Goal: Answer question/provide support: Share knowledge or assist other users

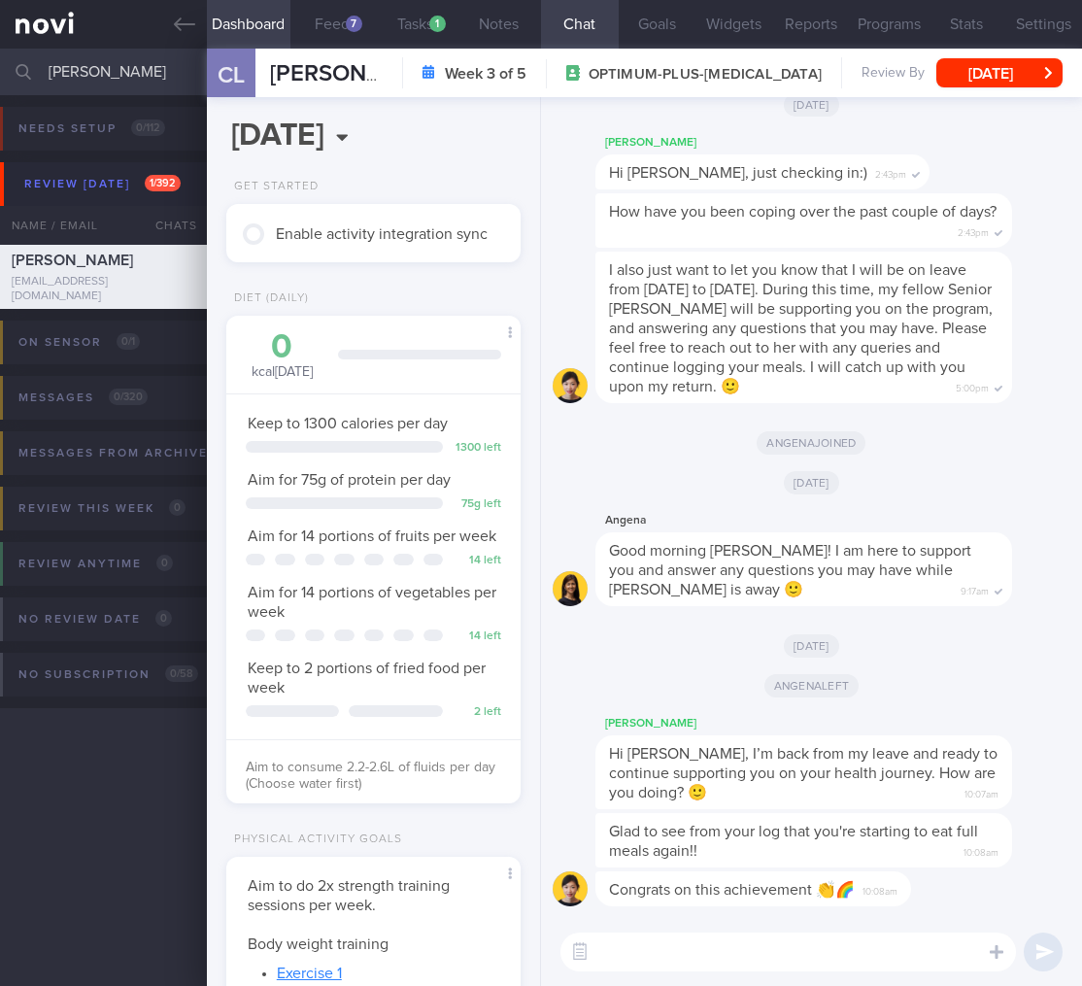
scroll to position [150, 245]
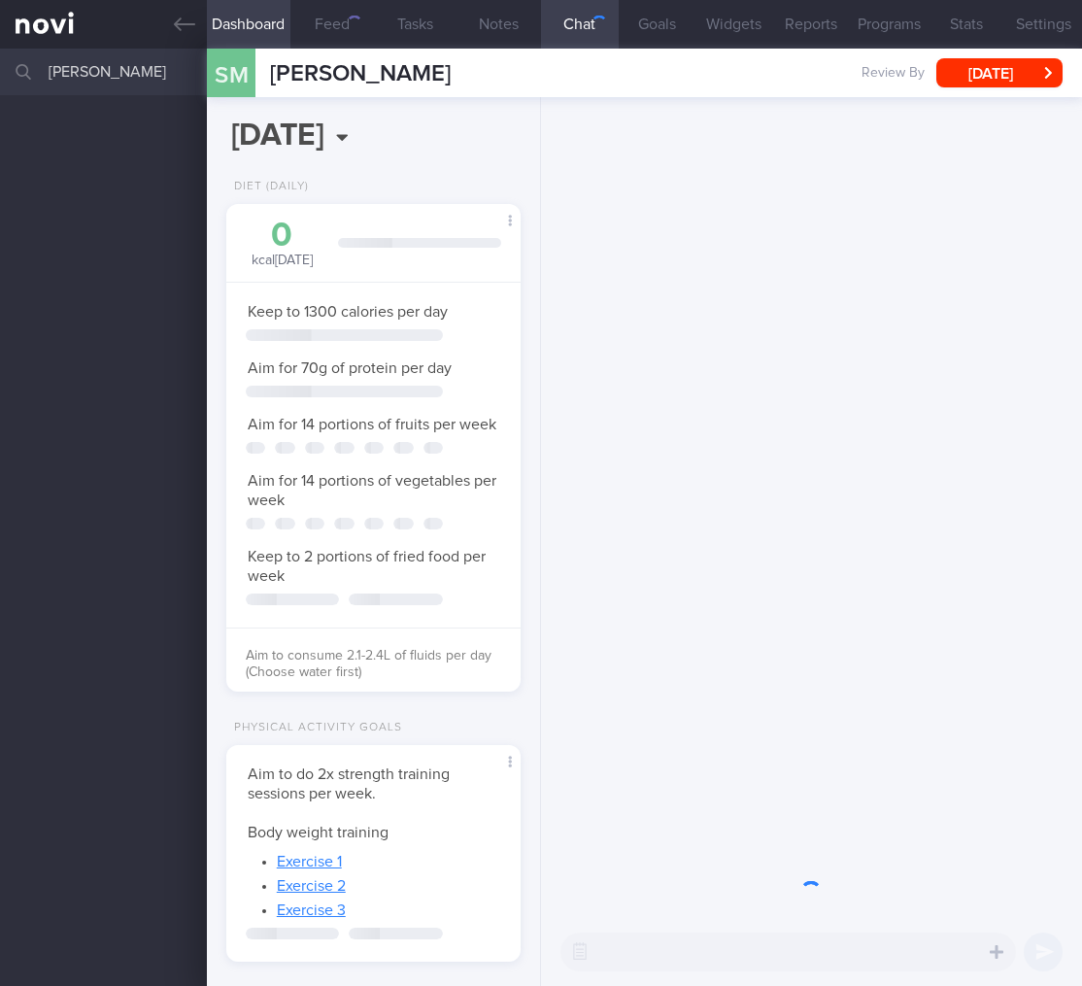
select select "8"
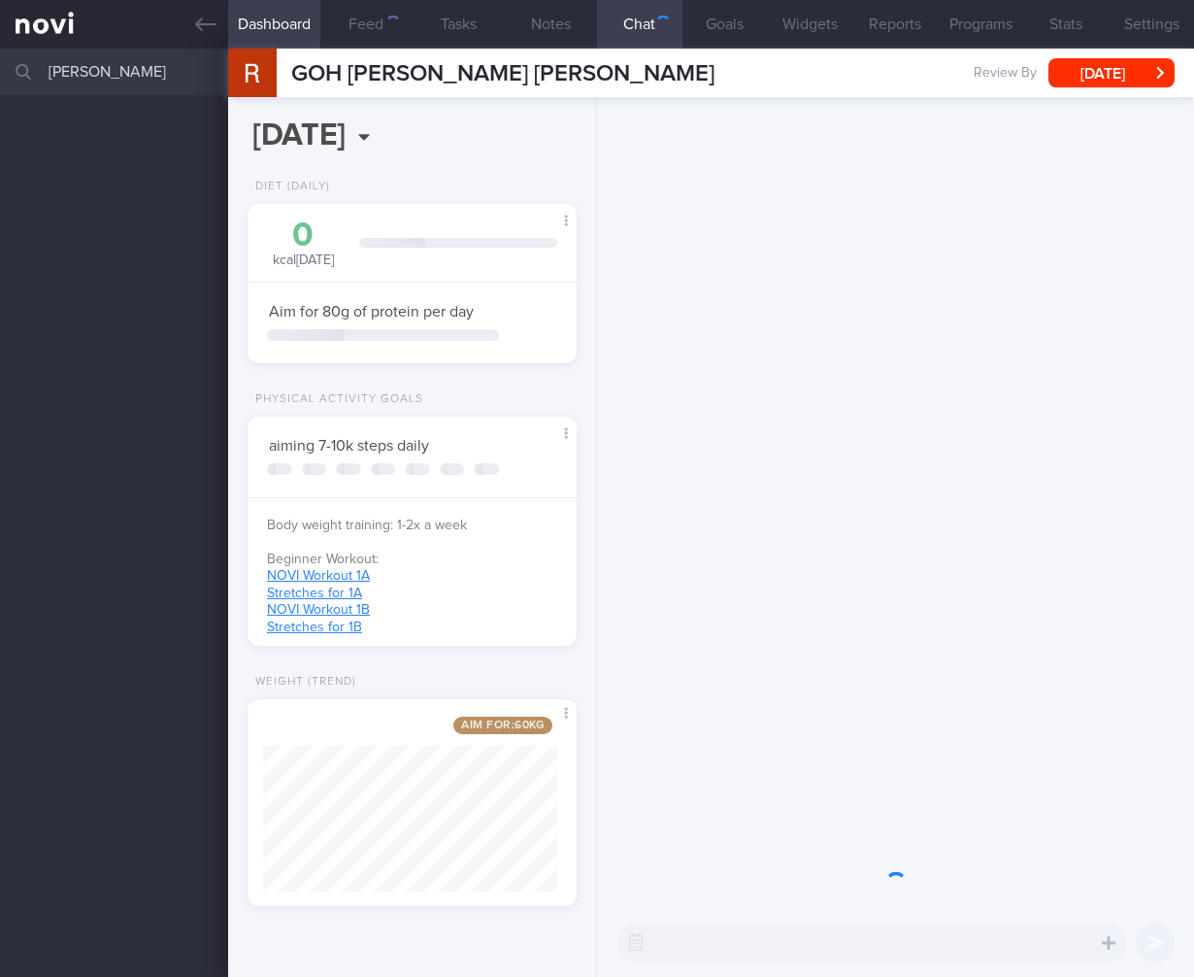
select select "9"
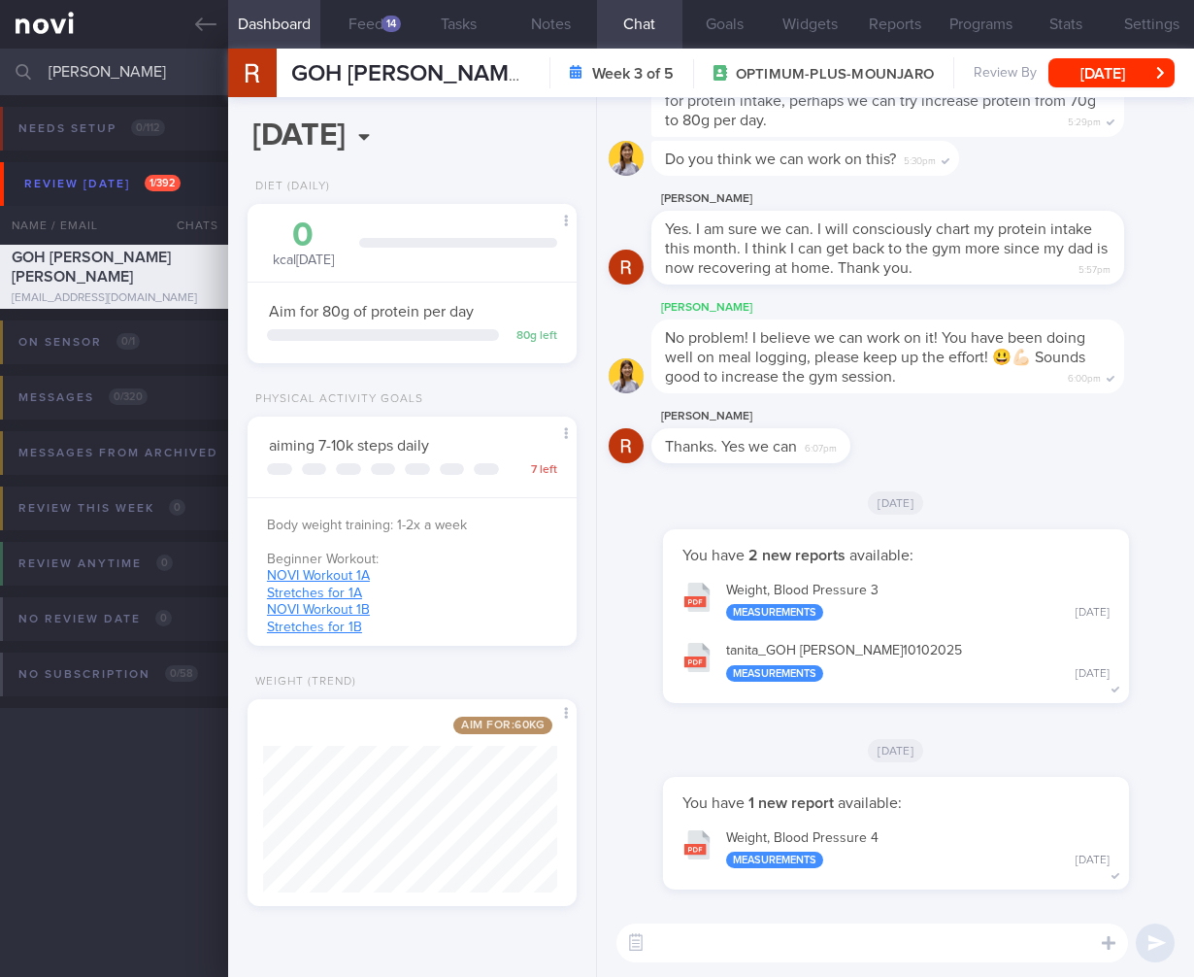
scroll to position [175, 294]
click at [94, 63] on input "rosemary" at bounding box center [597, 72] width 1194 height 47
click at [125, 70] on input "rosemary" at bounding box center [597, 72] width 1194 height 47
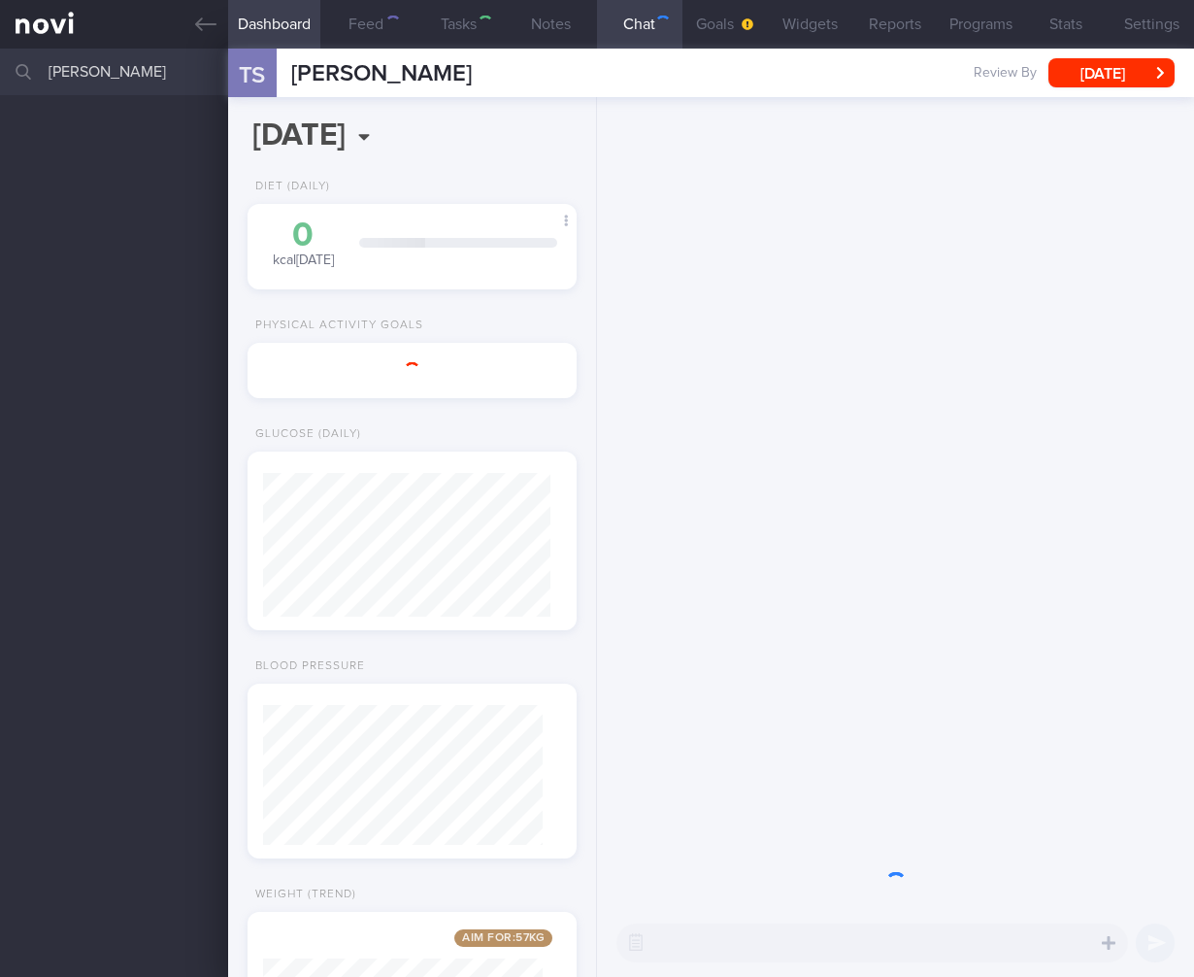
select select "4"
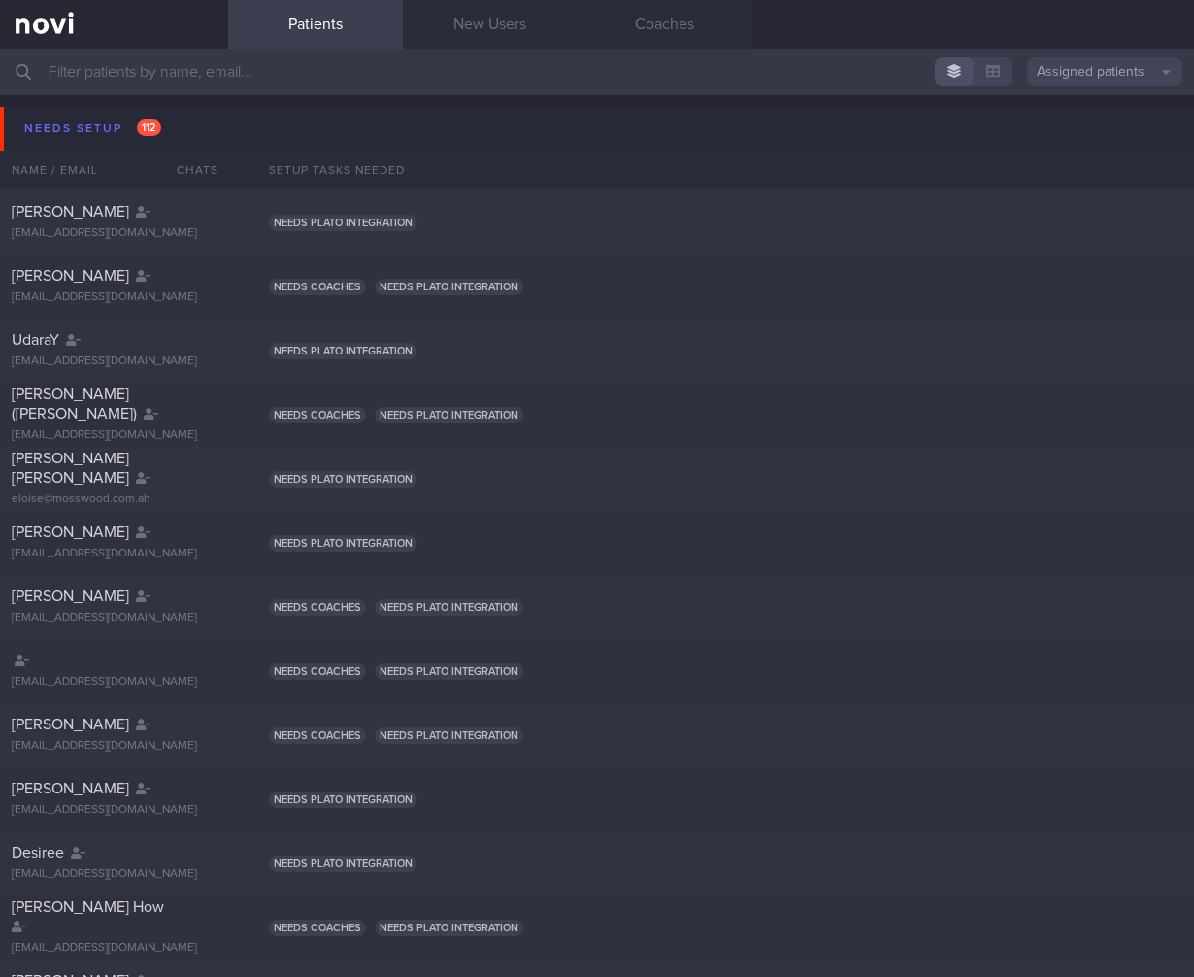
click at [288, 67] on input "text" at bounding box center [597, 72] width 1194 height 47
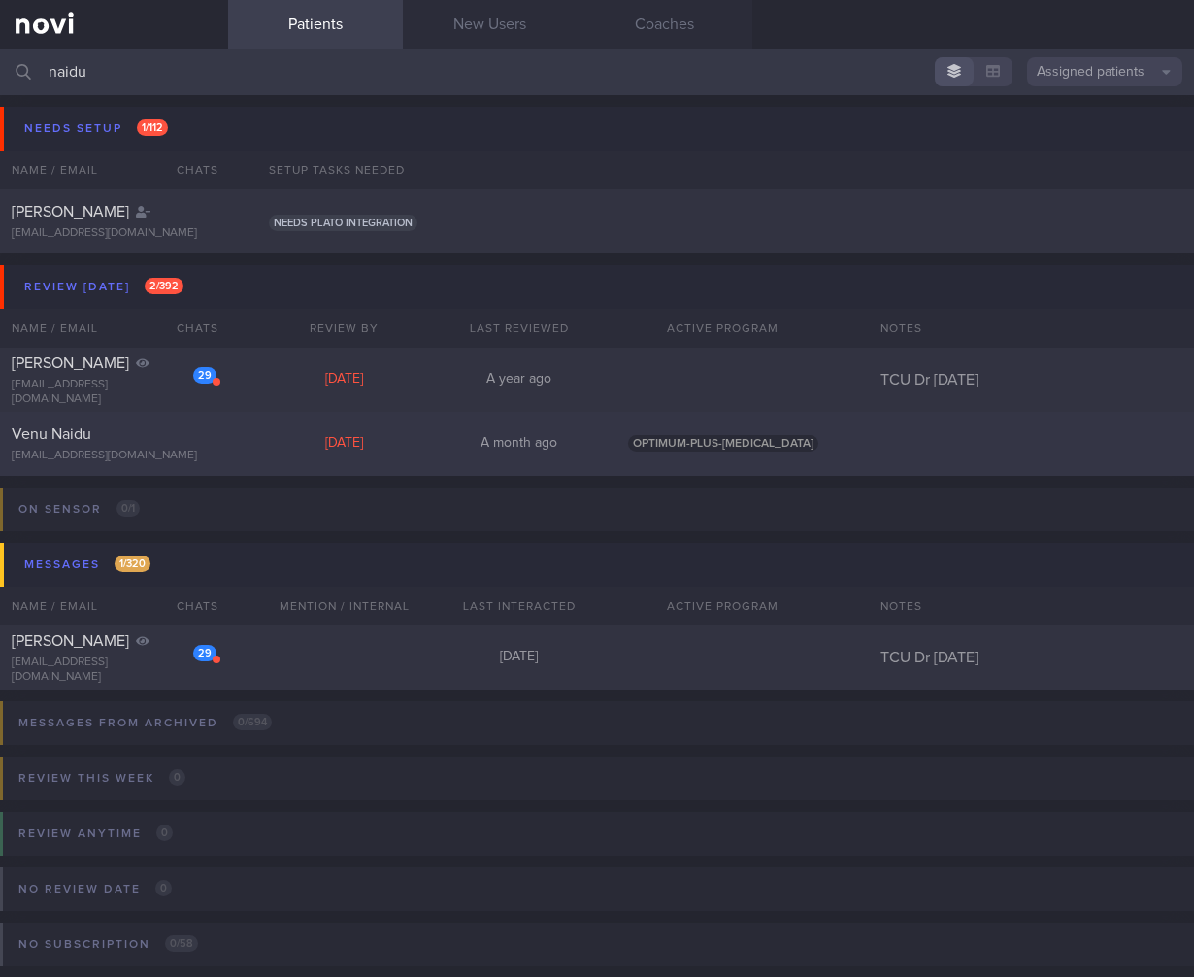
type input "naidu"
click at [207, 467] on div "Venu Naidu naiduv@gmail.com Tue, 30 Sep A month ago OPTIMUM-PLUS-WEGOVY" at bounding box center [597, 444] width 1194 height 64
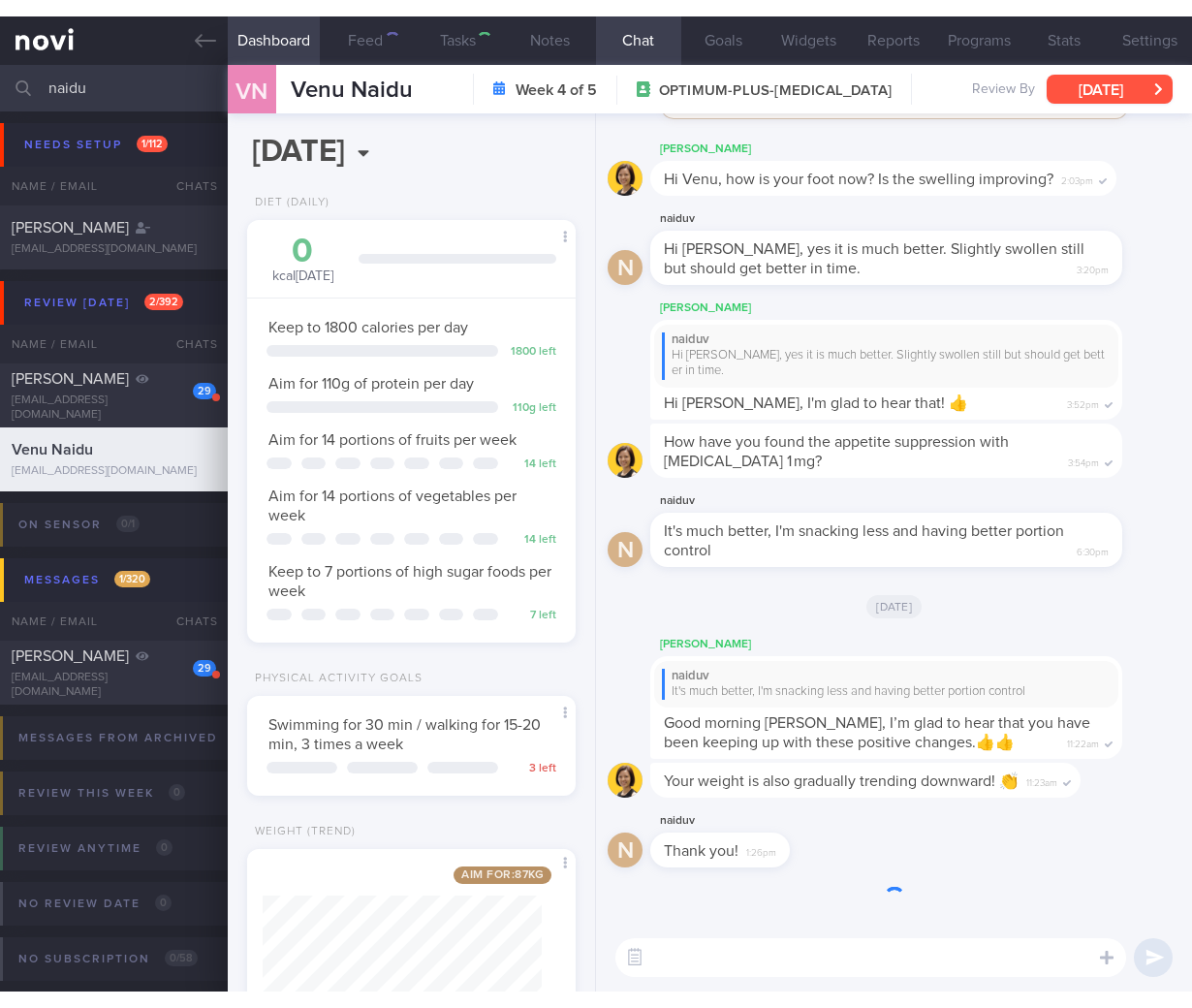
scroll to position [168, 280]
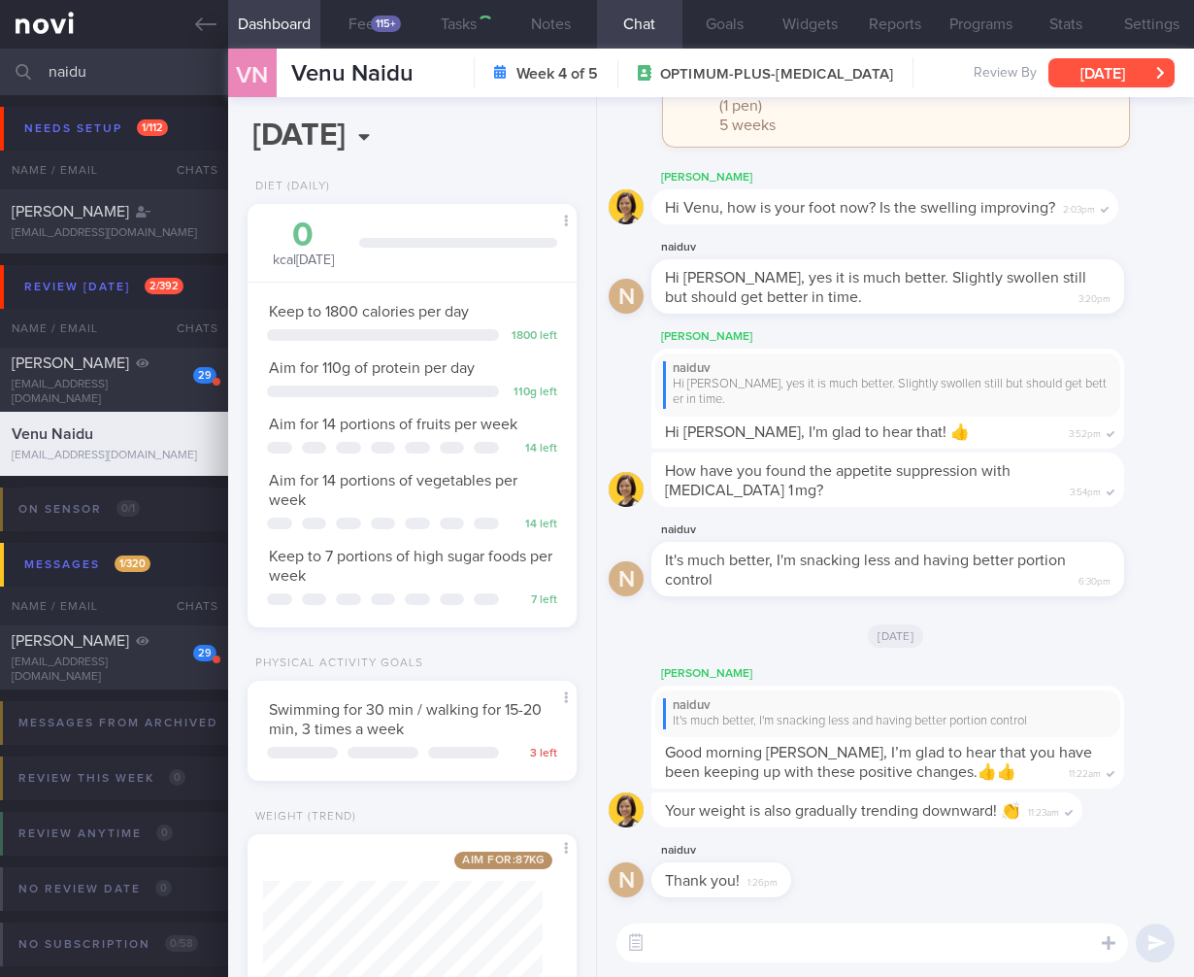
click at [1160, 80] on button "[DATE]" at bounding box center [1112, 72] width 126 height 29
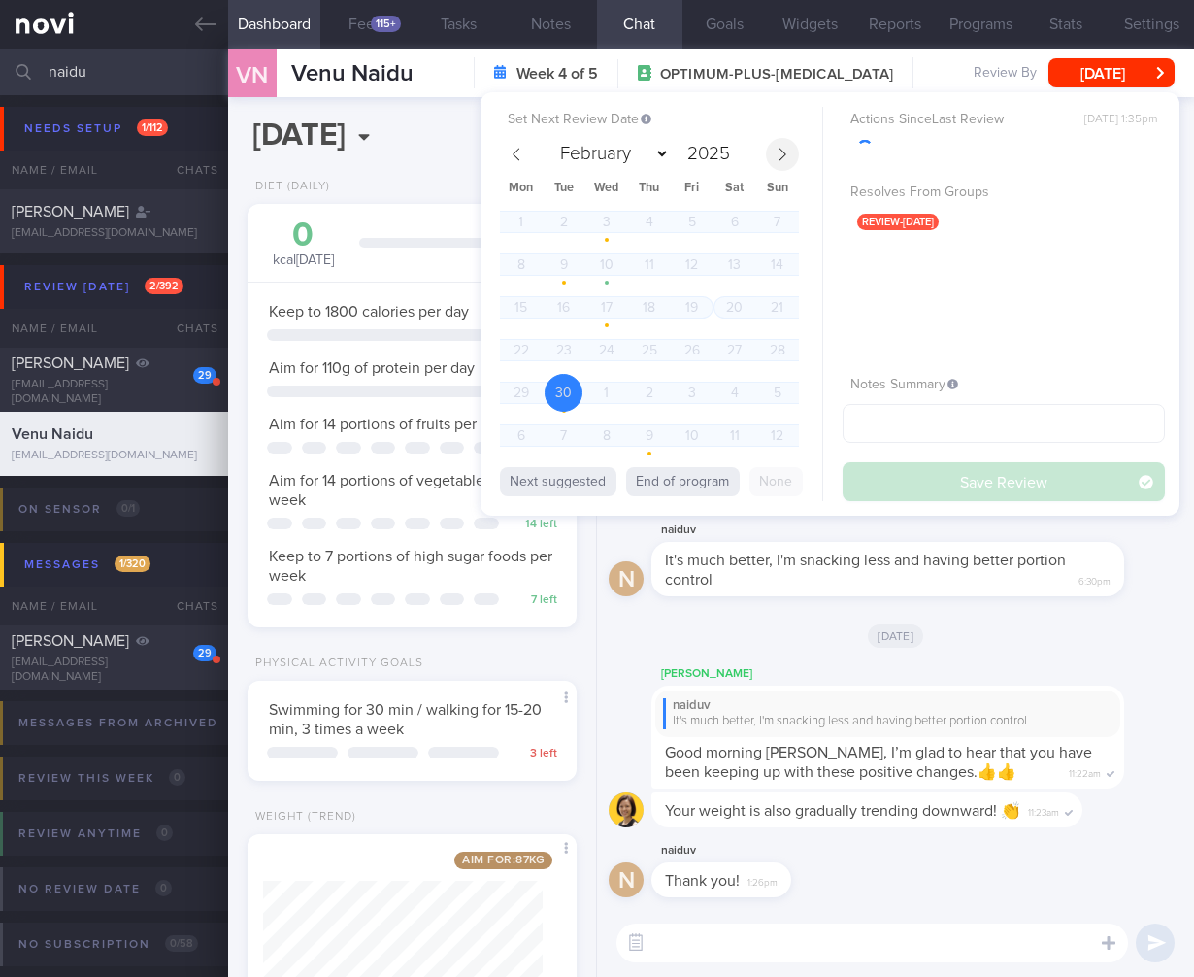
click at [785, 151] on icon at bounding box center [783, 155] width 14 height 14
click at [519, 316] on div "1 2 3 4 5 6 7 8 9 10 11 12 13 14 15 16 17 18 19 20 21 22 23 24 25 26 27 28 29 3…" at bounding box center [649, 331] width 299 height 256
click at [776, 168] on span at bounding box center [782, 154] width 33 height 33
select select "9"
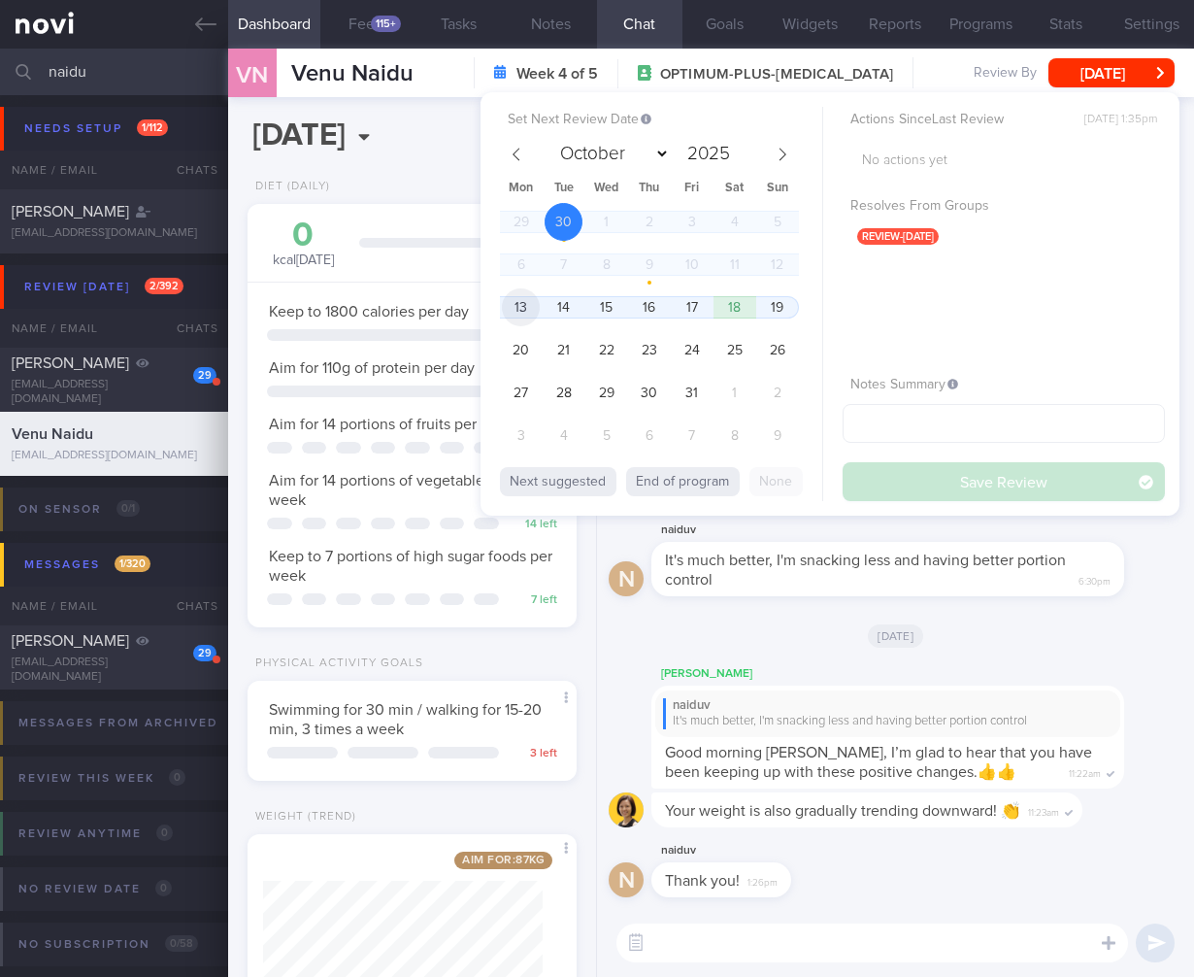
click at [517, 300] on span "13" at bounding box center [521, 307] width 38 height 38
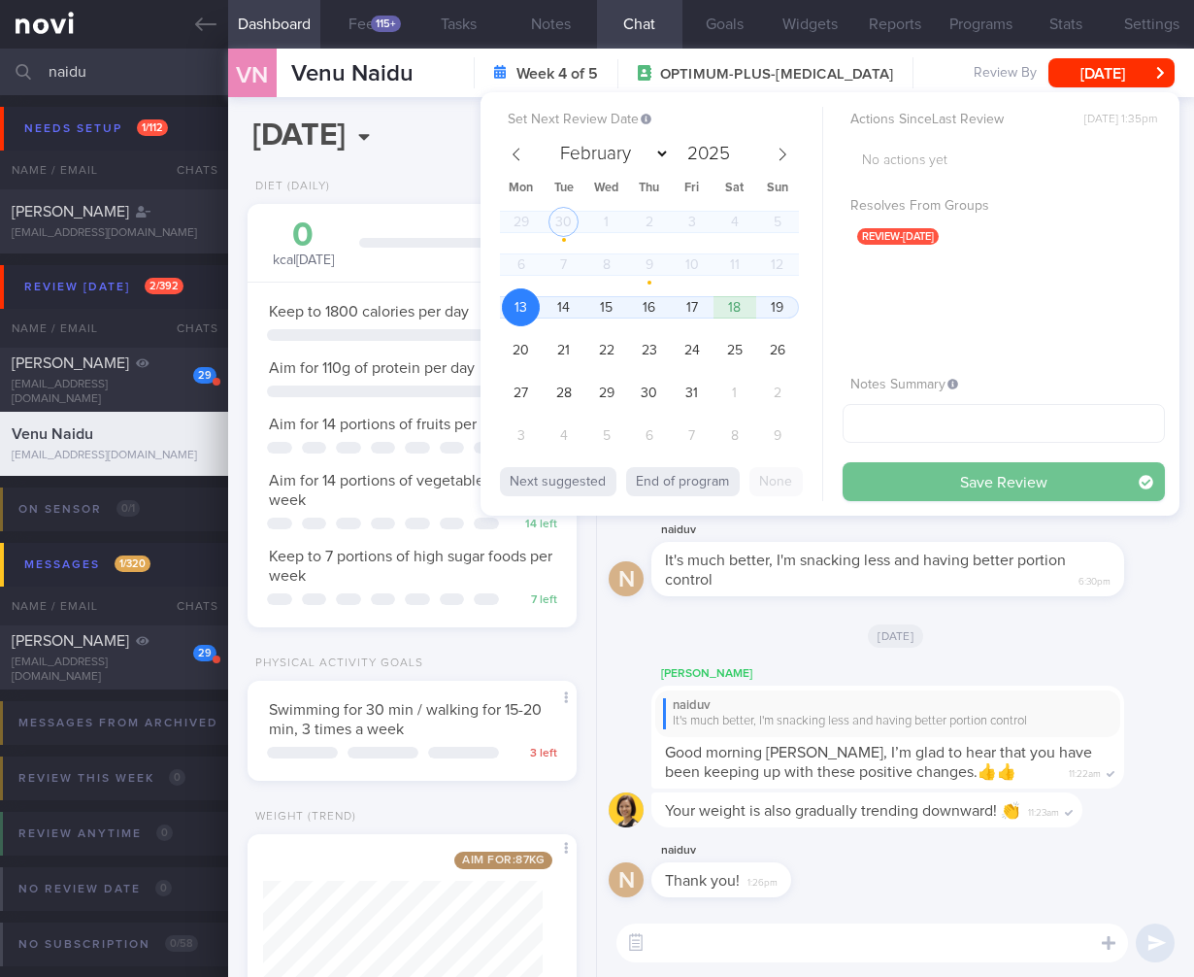
click at [1005, 478] on button "Save Review" at bounding box center [1004, 481] width 322 height 39
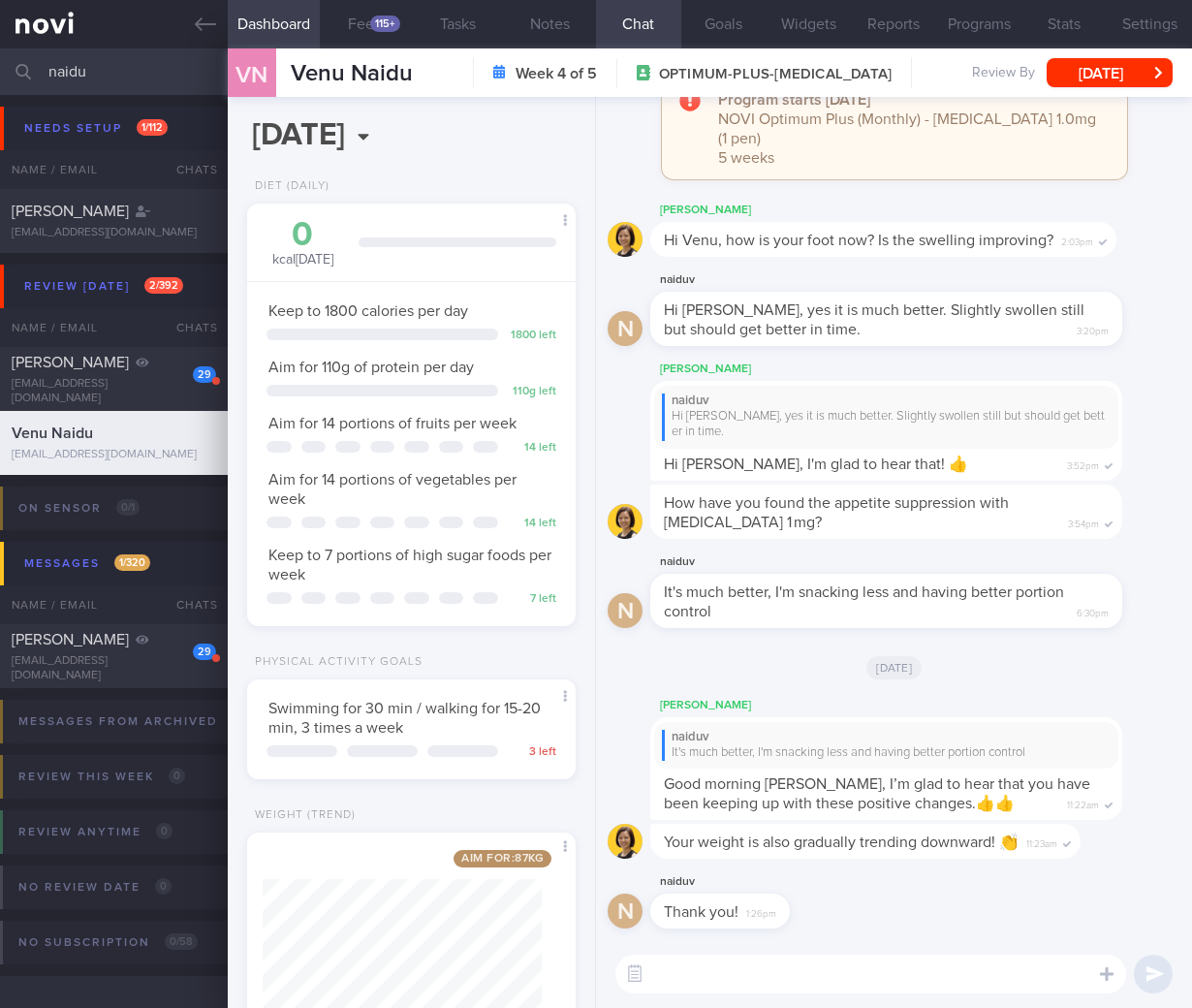
drag, startPoint x: 116, startPoint y: 68, endPoint x: -72, endPoint y: 43, distance: 189.7
click at [0, 43] on html "You are offline! Some functionality will be unavailable Patients New Users Coac…" at bounding box center [596, 504] width 1192 height 1008
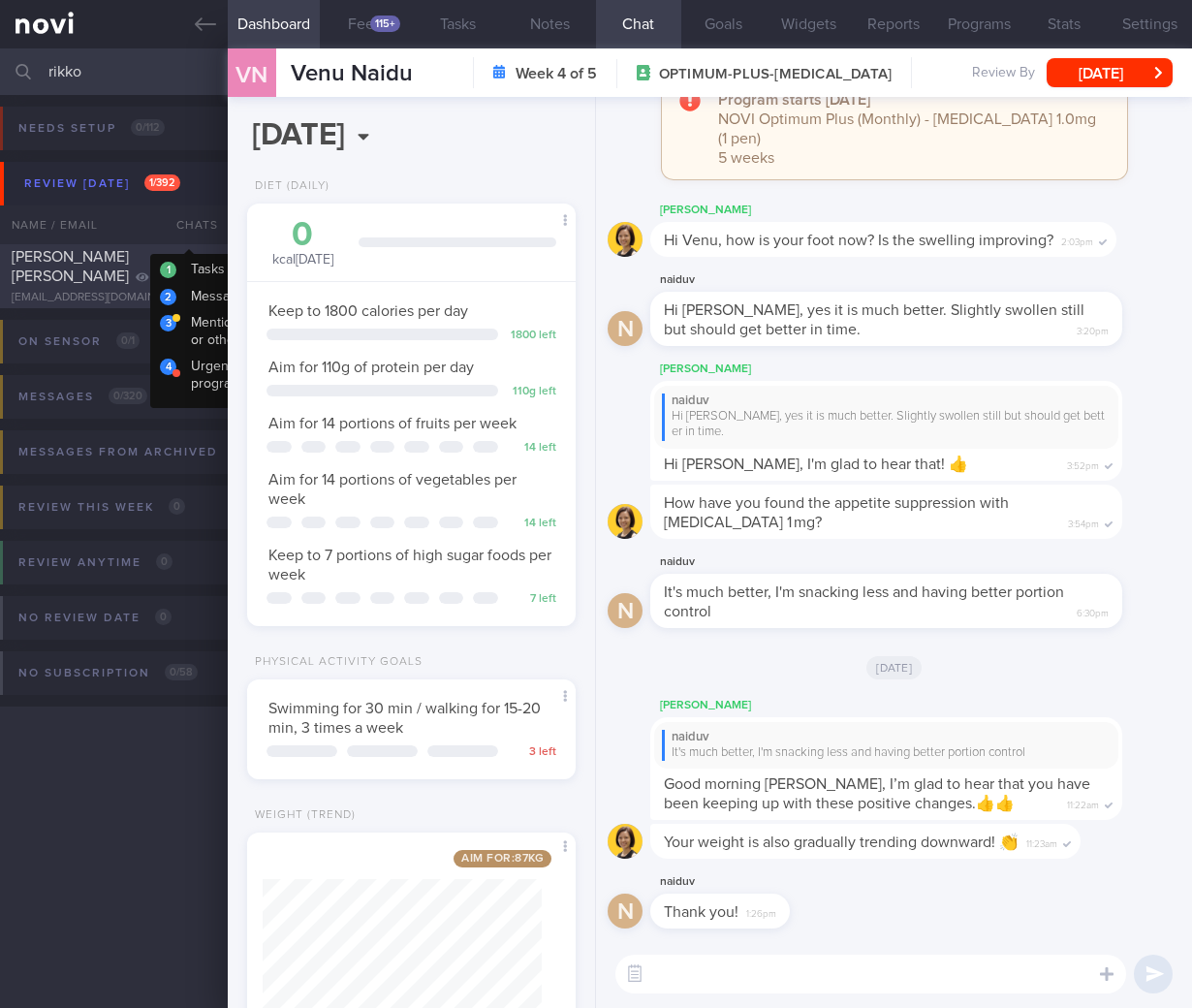
type input "rikko"
click at [84, 276] on div "[PERSON_NAME] [PERSON_NAME]" at bounding box center [112, 266] width 200 height 39
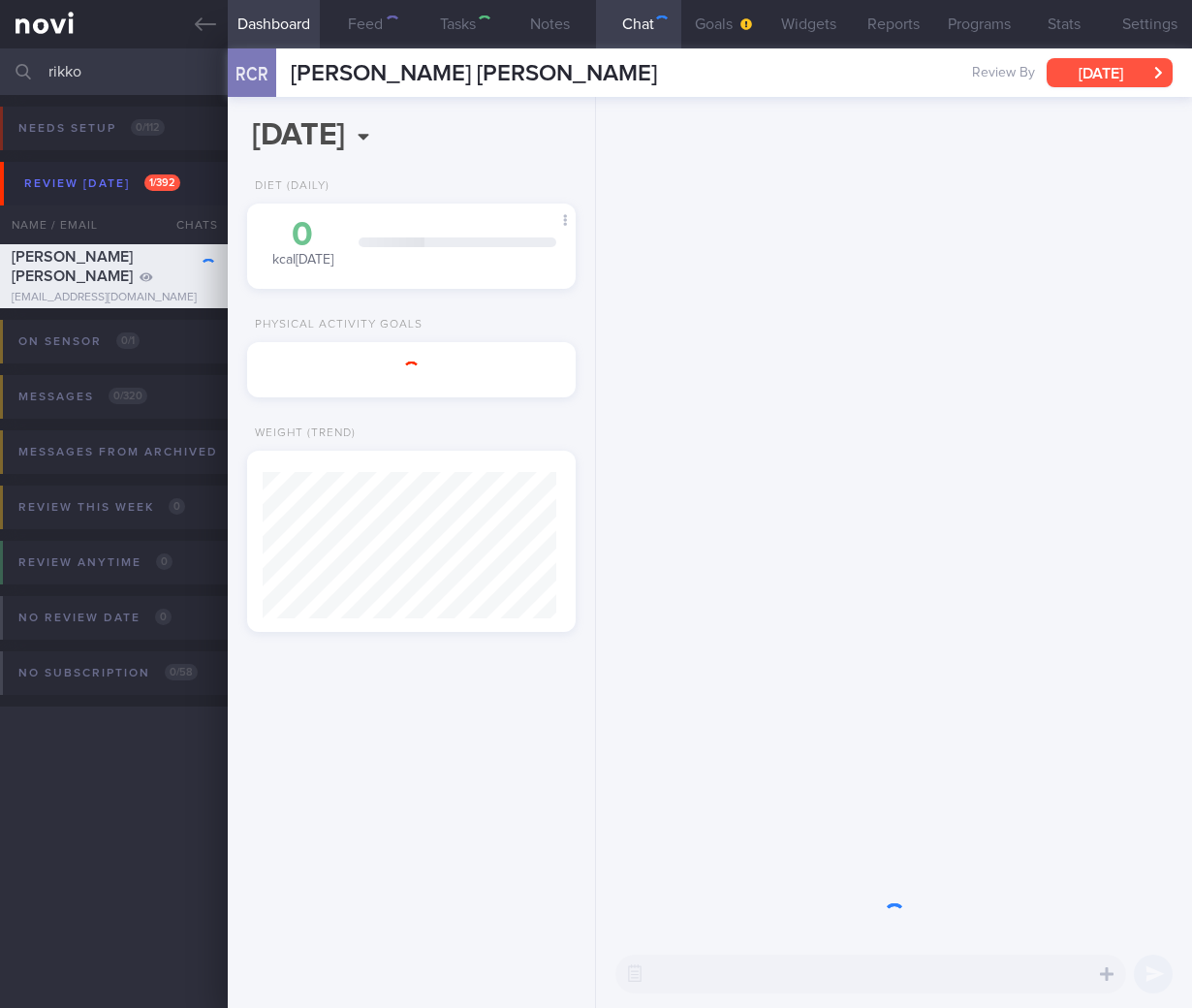
click at [1151, 83] on button "[DATE]" at bounding box center [1110, 72] width 126 height 29
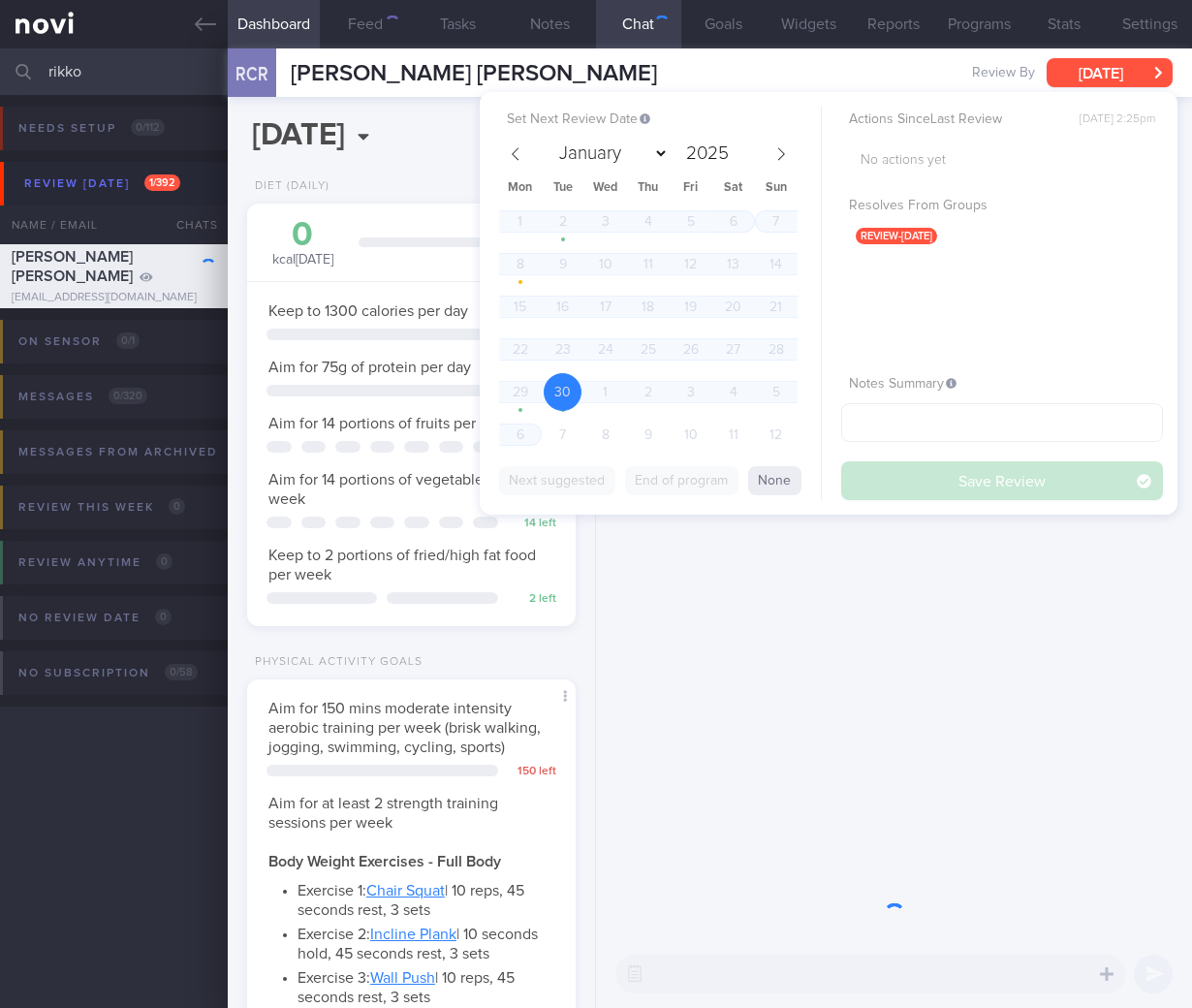
scroll to position [168, 280]
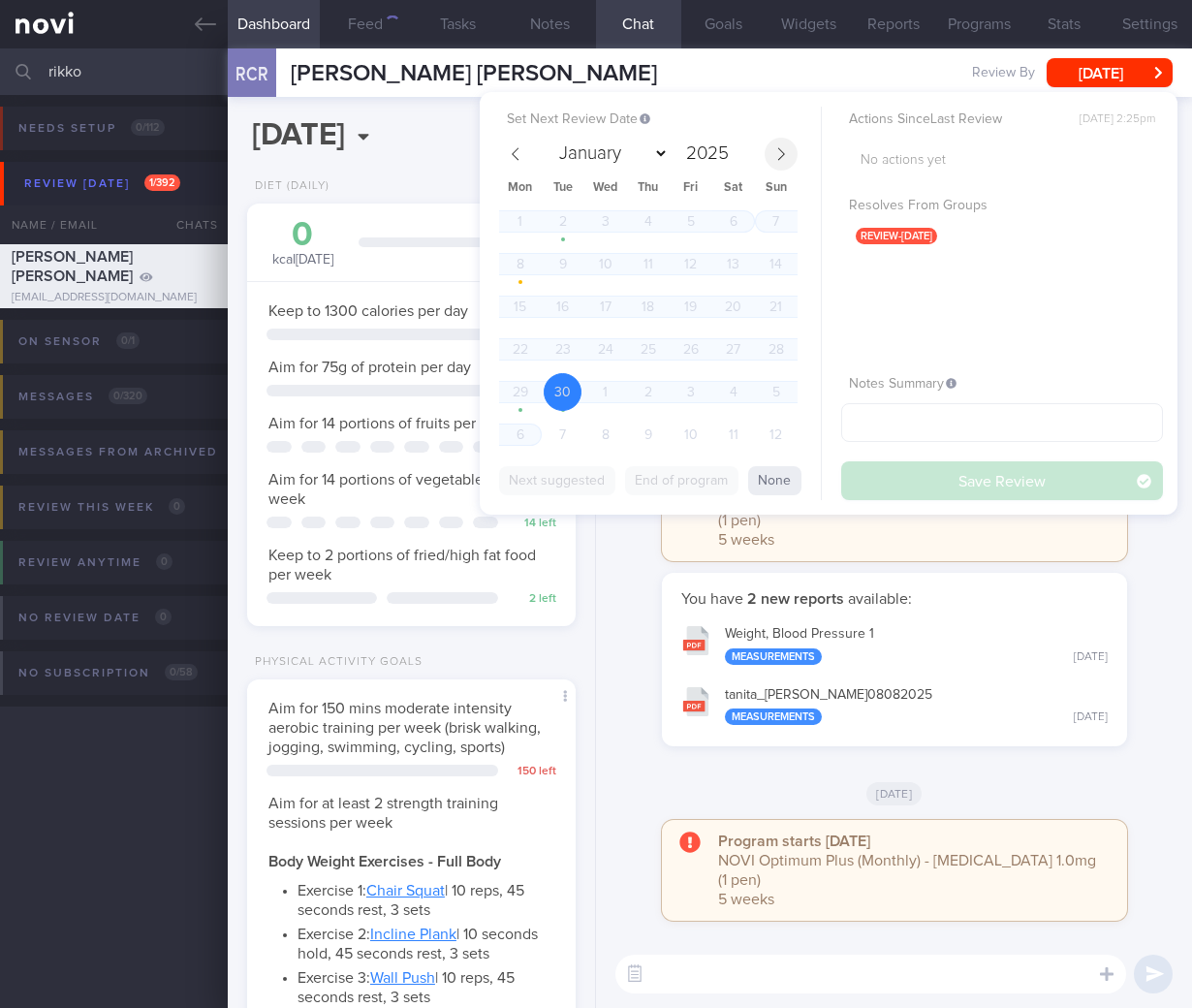
click at [785, 161] on span at bounding box center [781, 154] width 33 height 33
select select "9"
click at [501, 316] on div "29 30 1 2 3 4 5 6 7 8 9 10 11 12 13 14 15 16 17 18 19 20 21 22 23 24 25 26 27 2…" at bounding box center [648, 330] width 298 height 255
click at [508, 311] on span "13" at bounding box center [520, 306] width 38 height 38
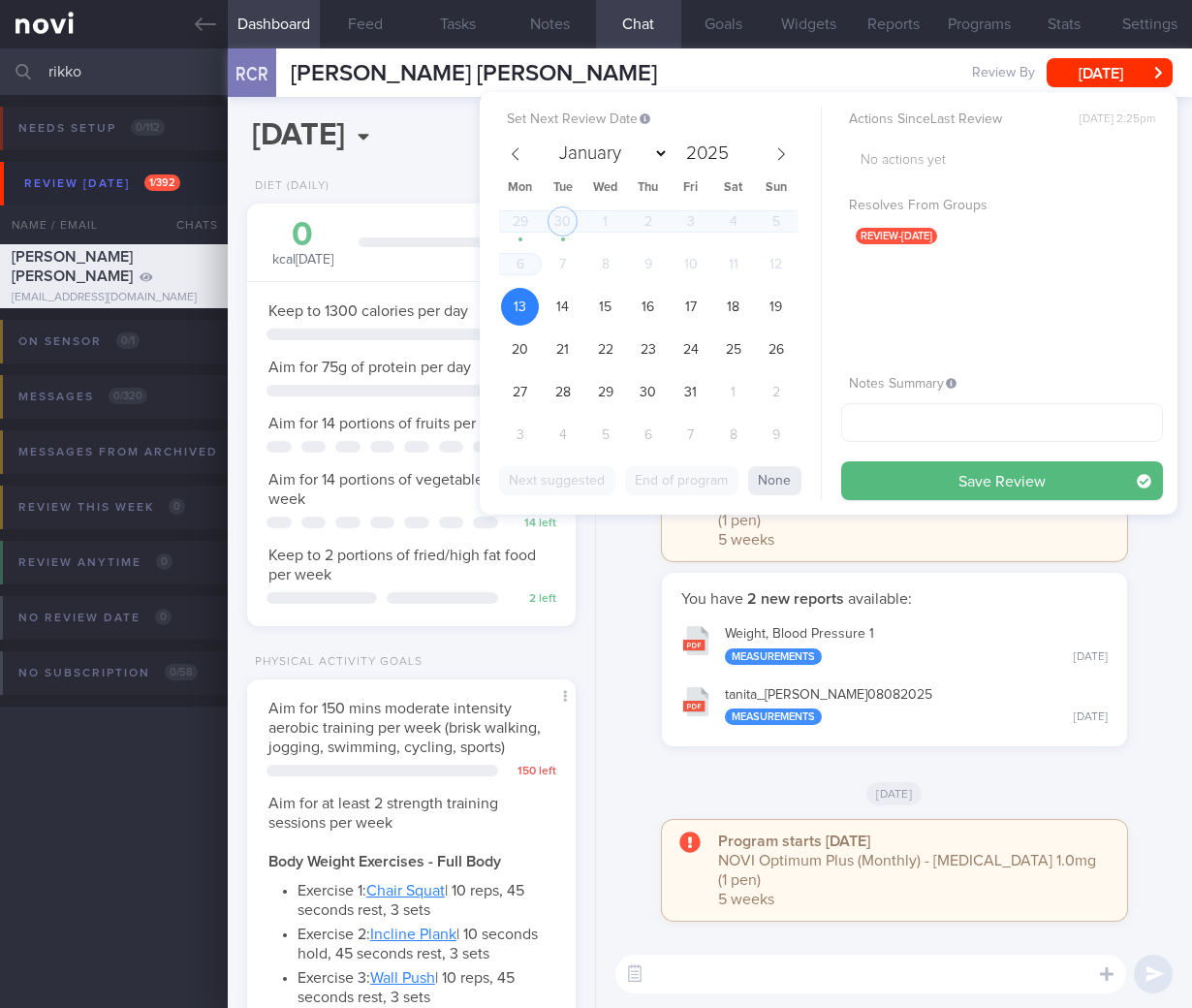
click at [1018, 500] on div "Set Next Review Date 13 Oct 2025 January February March April May June July Aug…" at bounding box center [829, 302] width 698 height 422
click at [1020, 487] on button "Save Review" at bounding box center [1002, 480] width 321 height 39
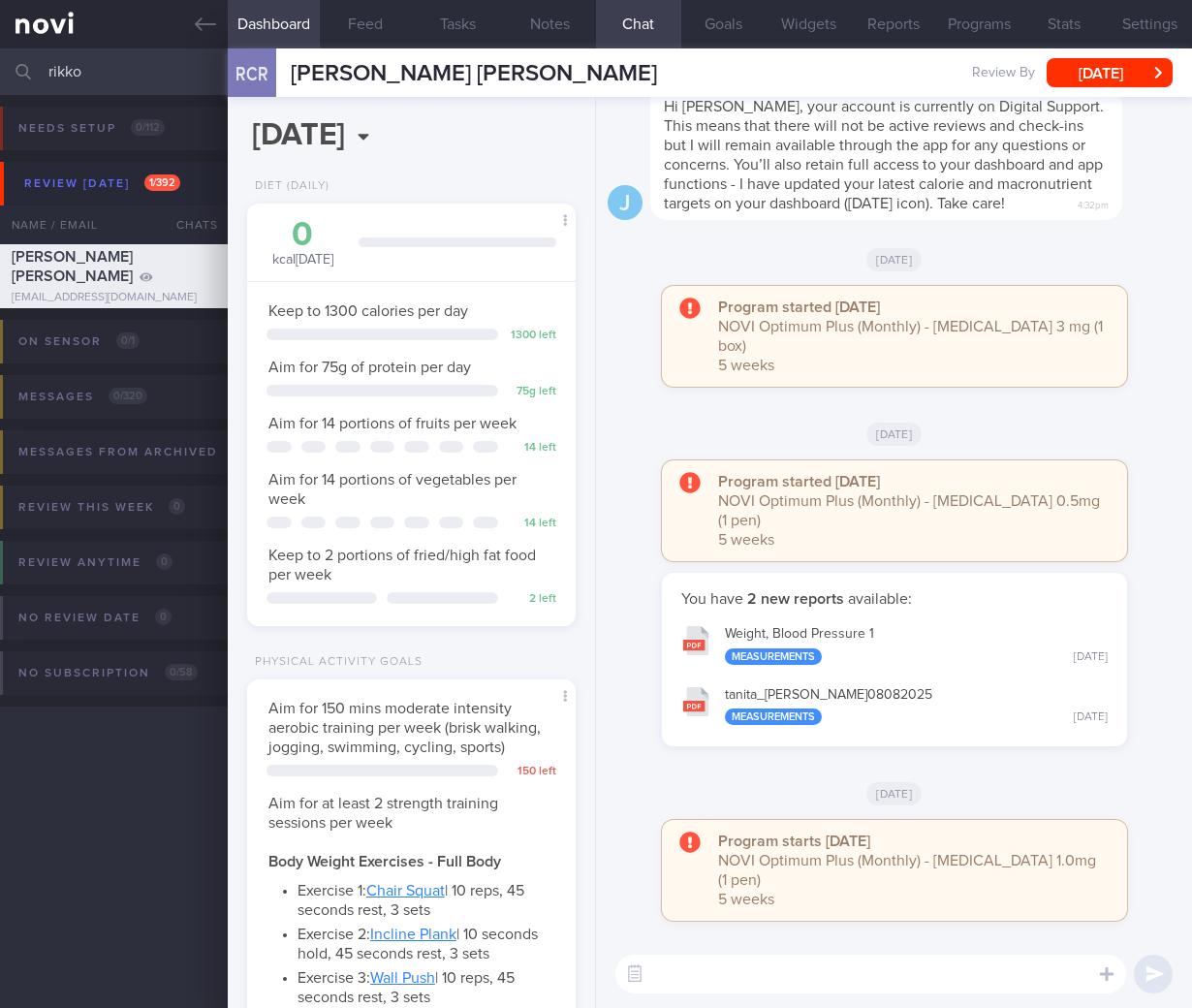
drag, startPoint x: 138, startPoint y: 66, endPoint x: -92, endPoint y: 22, distance: 234.2
click at [0, 22] on html "You are offline! Some functionality will be unavailable Patients New Users Coac…" at bounding box center [596, 504] width 1192 height 1008
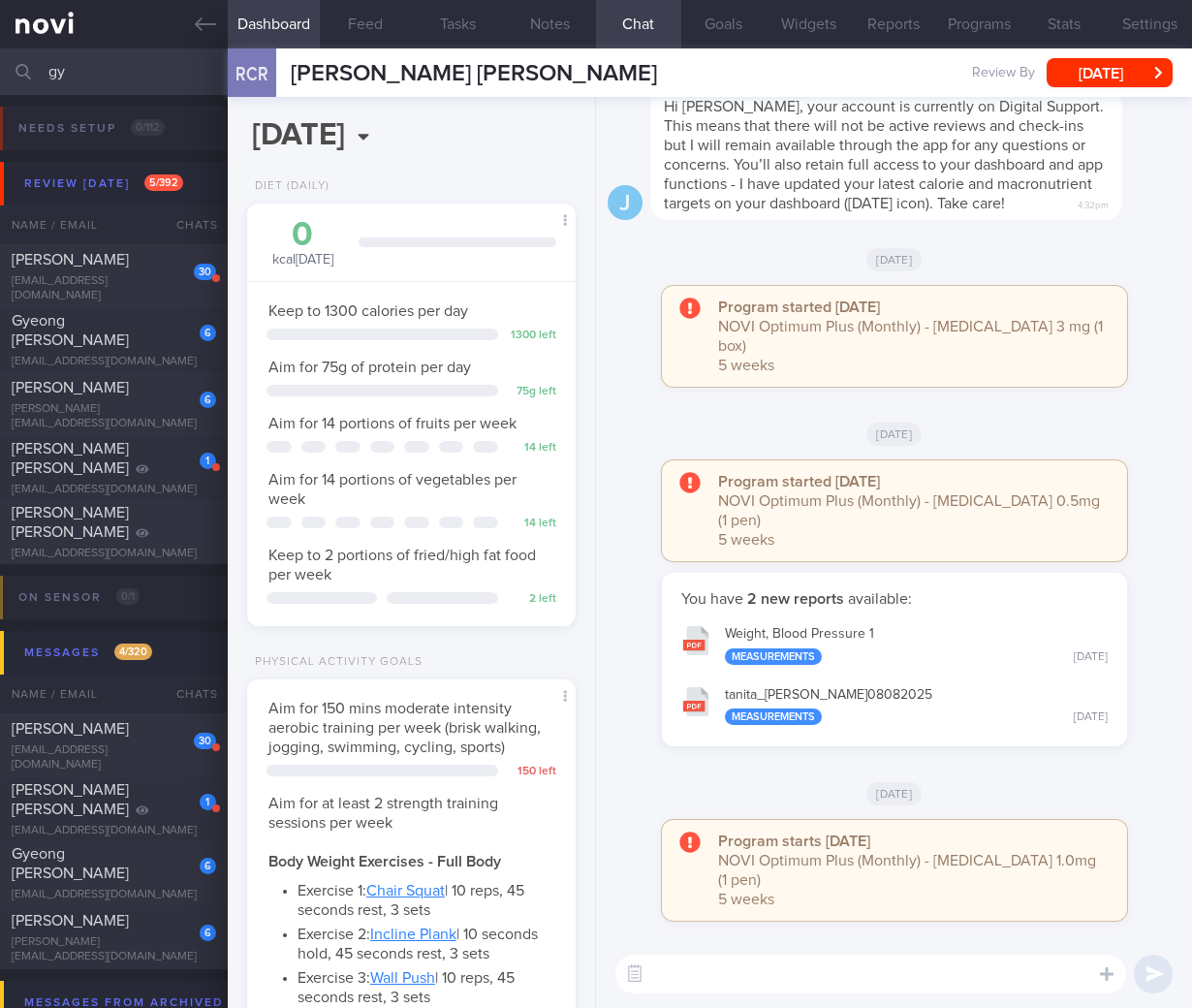
type input "g"
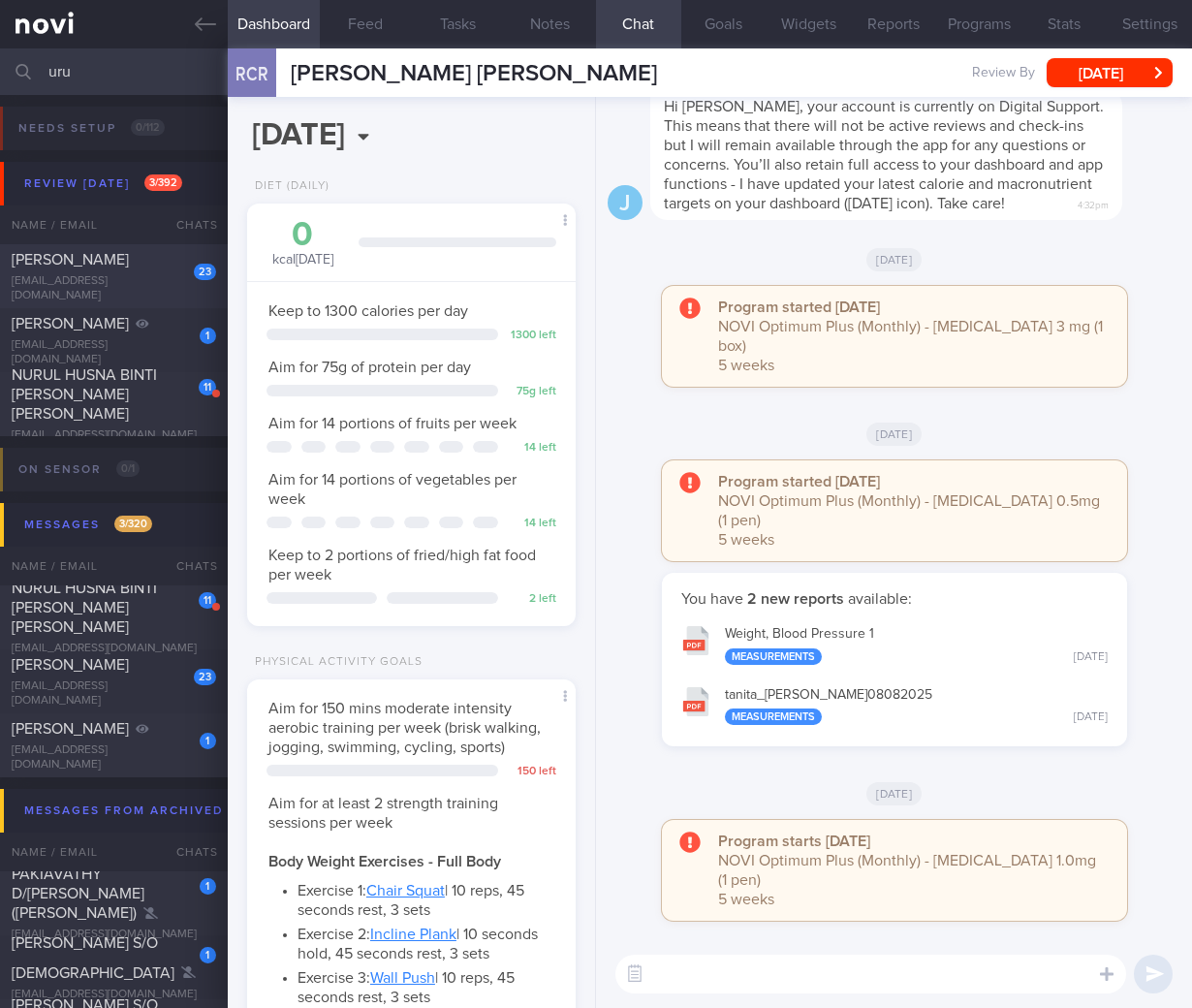
type input "uru"
click at [83, 257] on div "[PERSON_NAME]" at bounding box center [112, 259] width 200 height 19
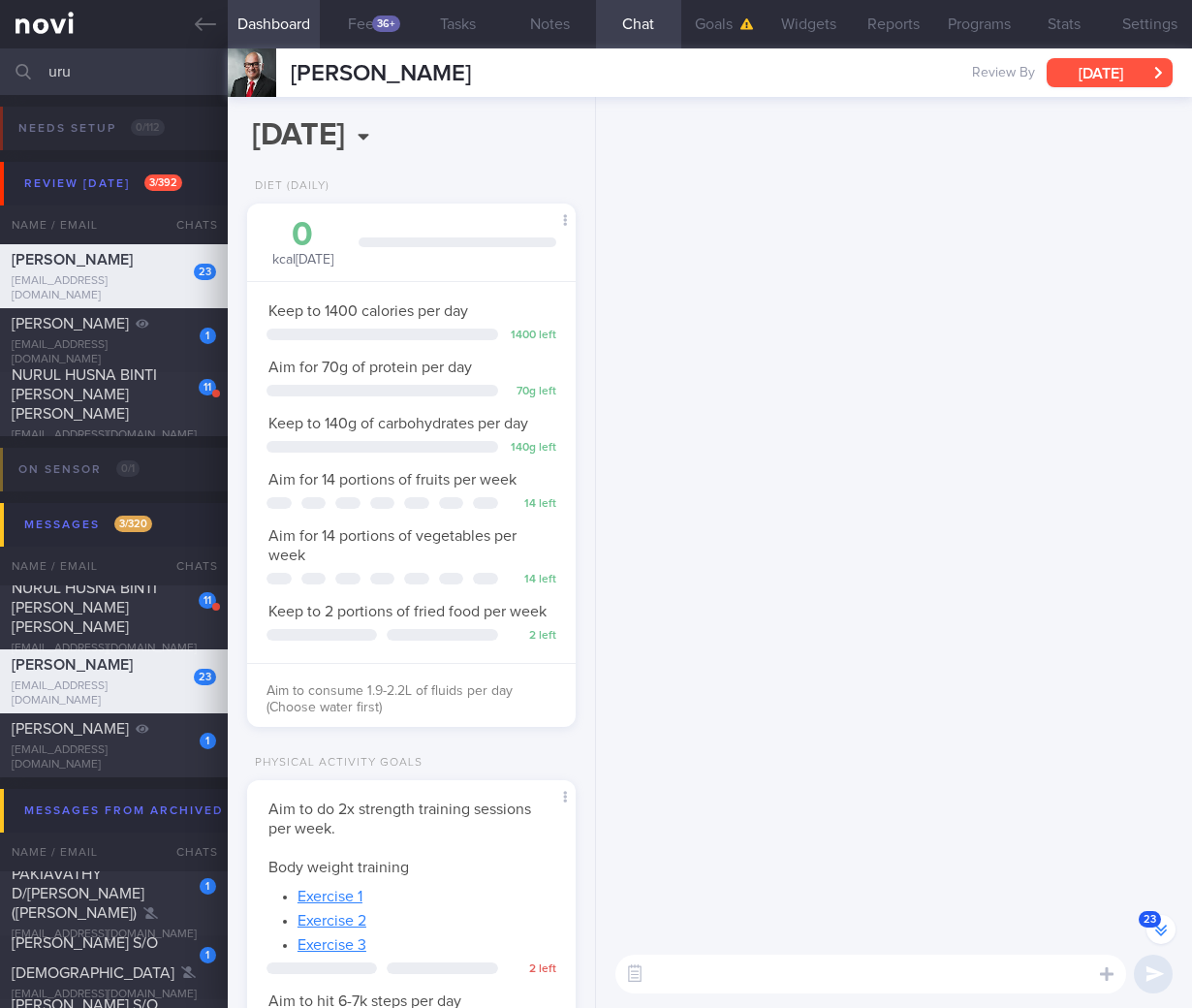
scroll to position [-4058, 0]
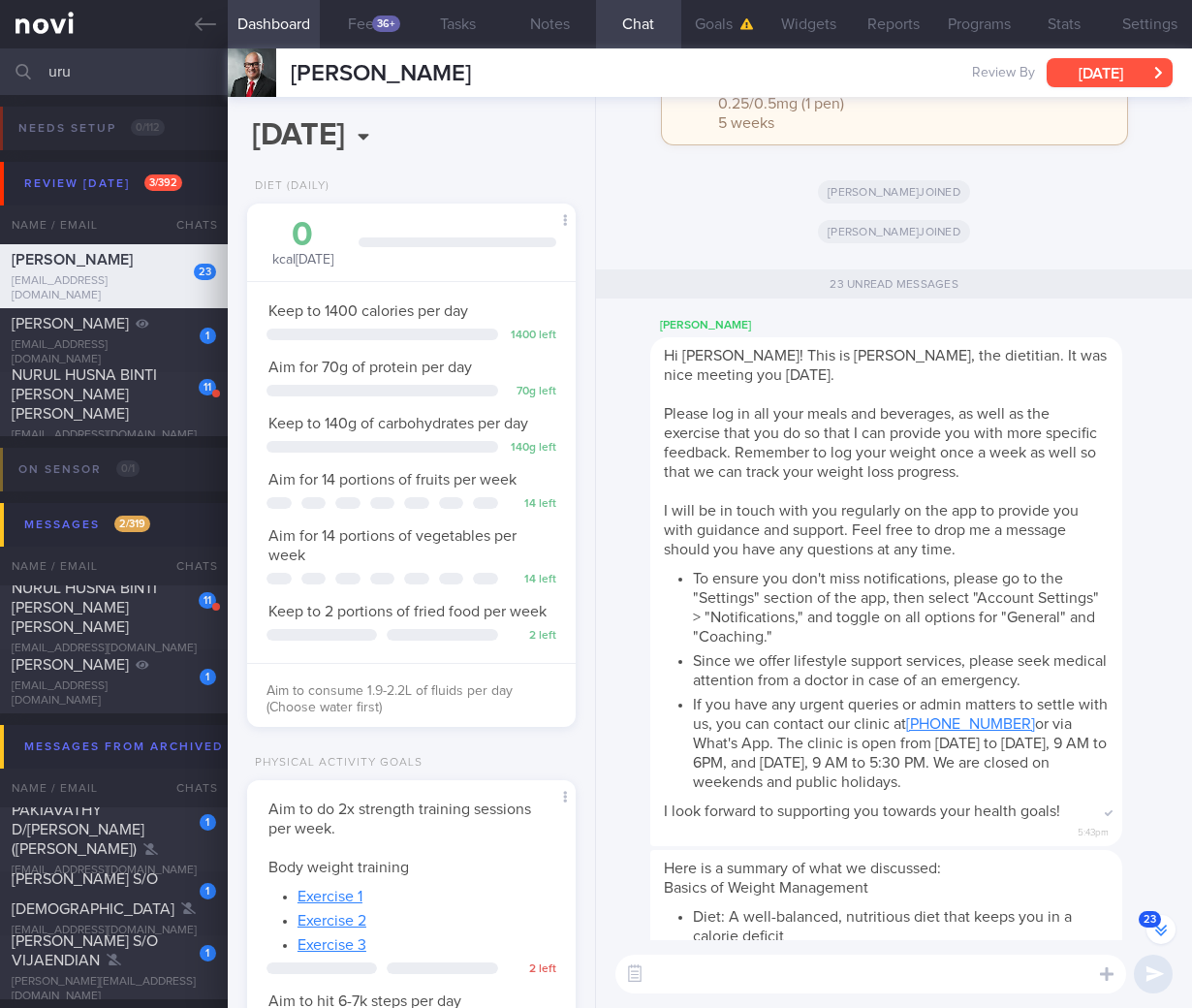
click at [1110, 69] on button "[DATE]" at bounding box center [1110, 72] width 126 height 29
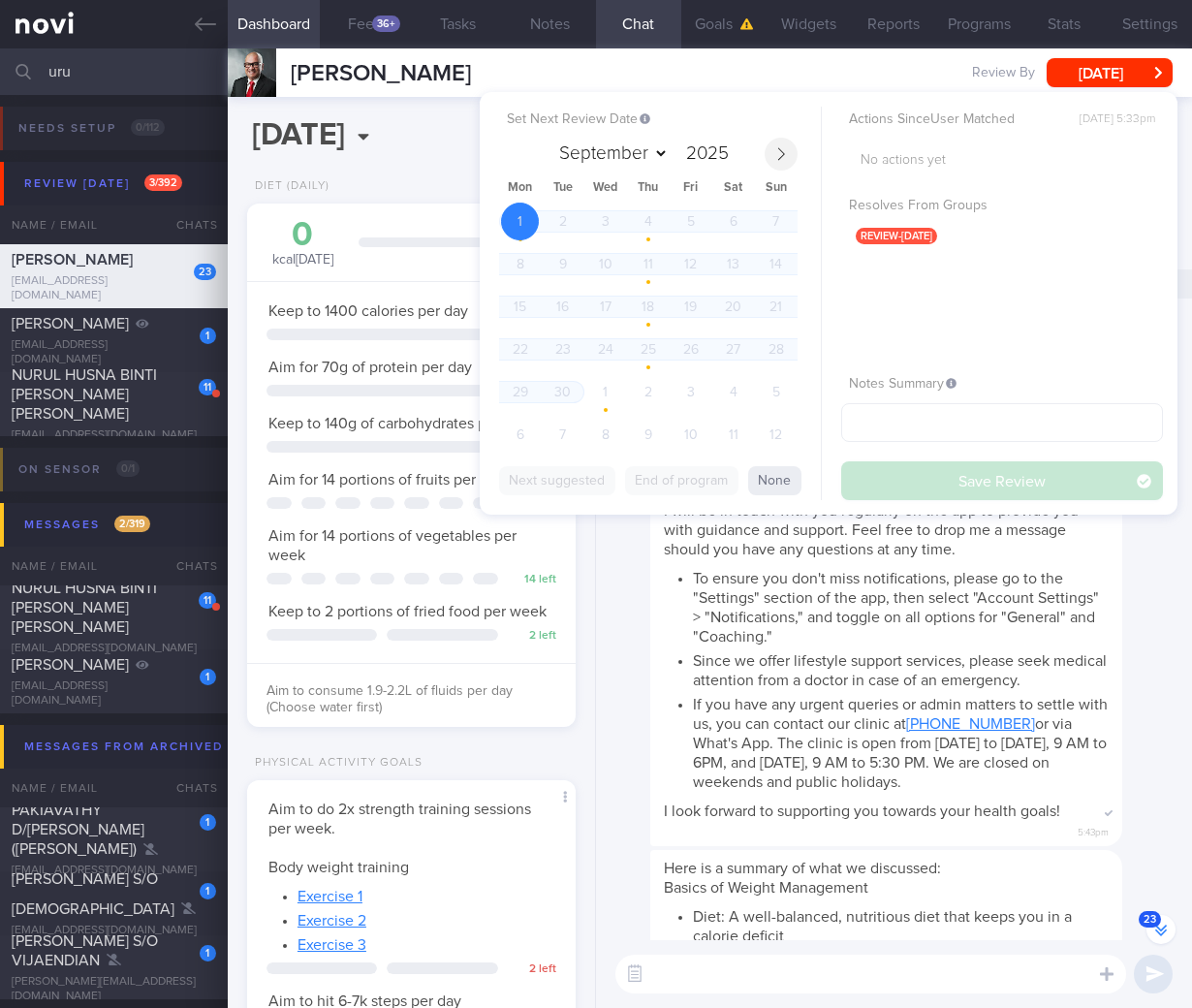
click at [779, 154] on icon at bounding box center [782, 155] width 14 height 14
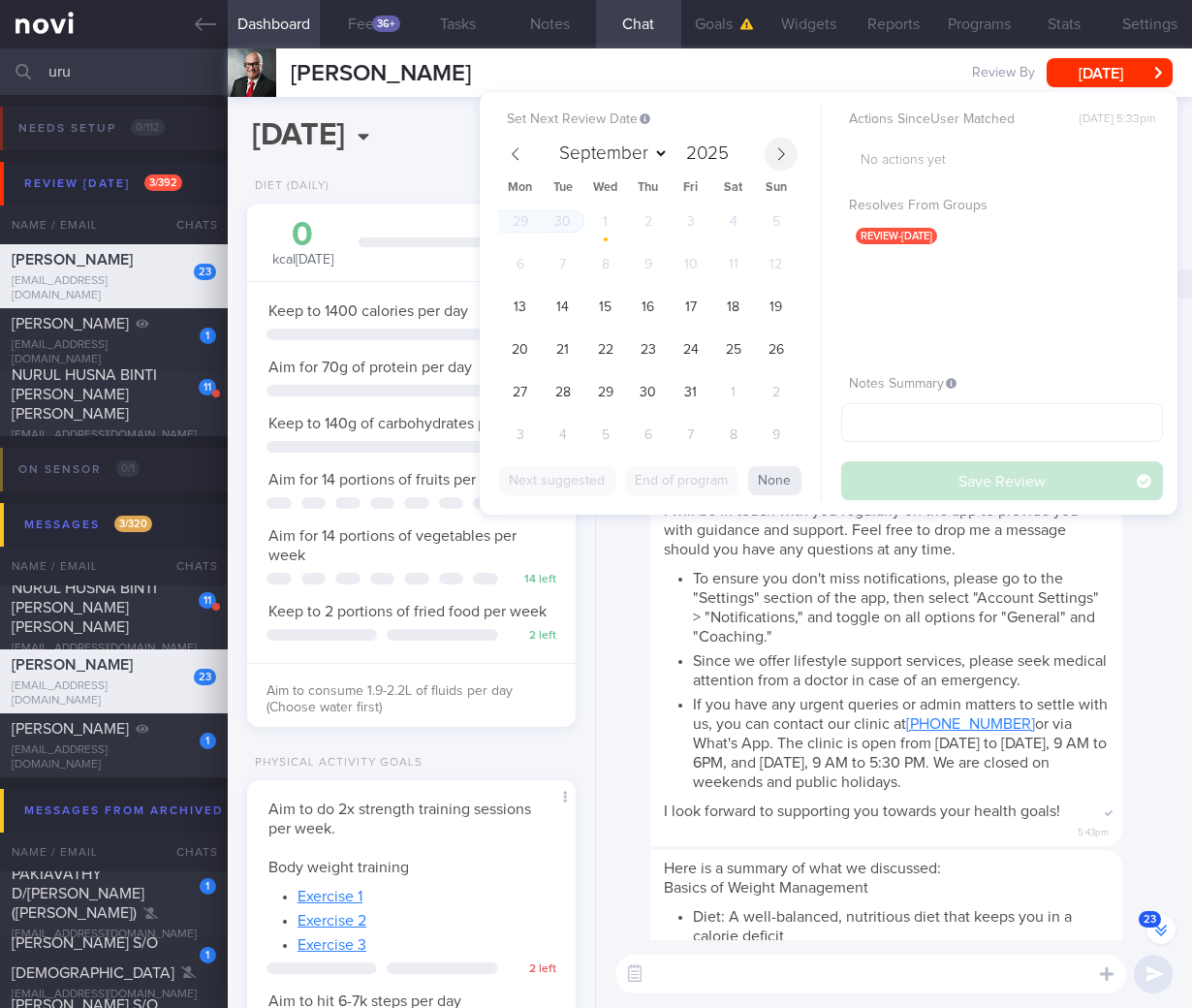
select select "9"
click at [529, 298] on span "13" at bounding box center [520, 306] width 38 height 38
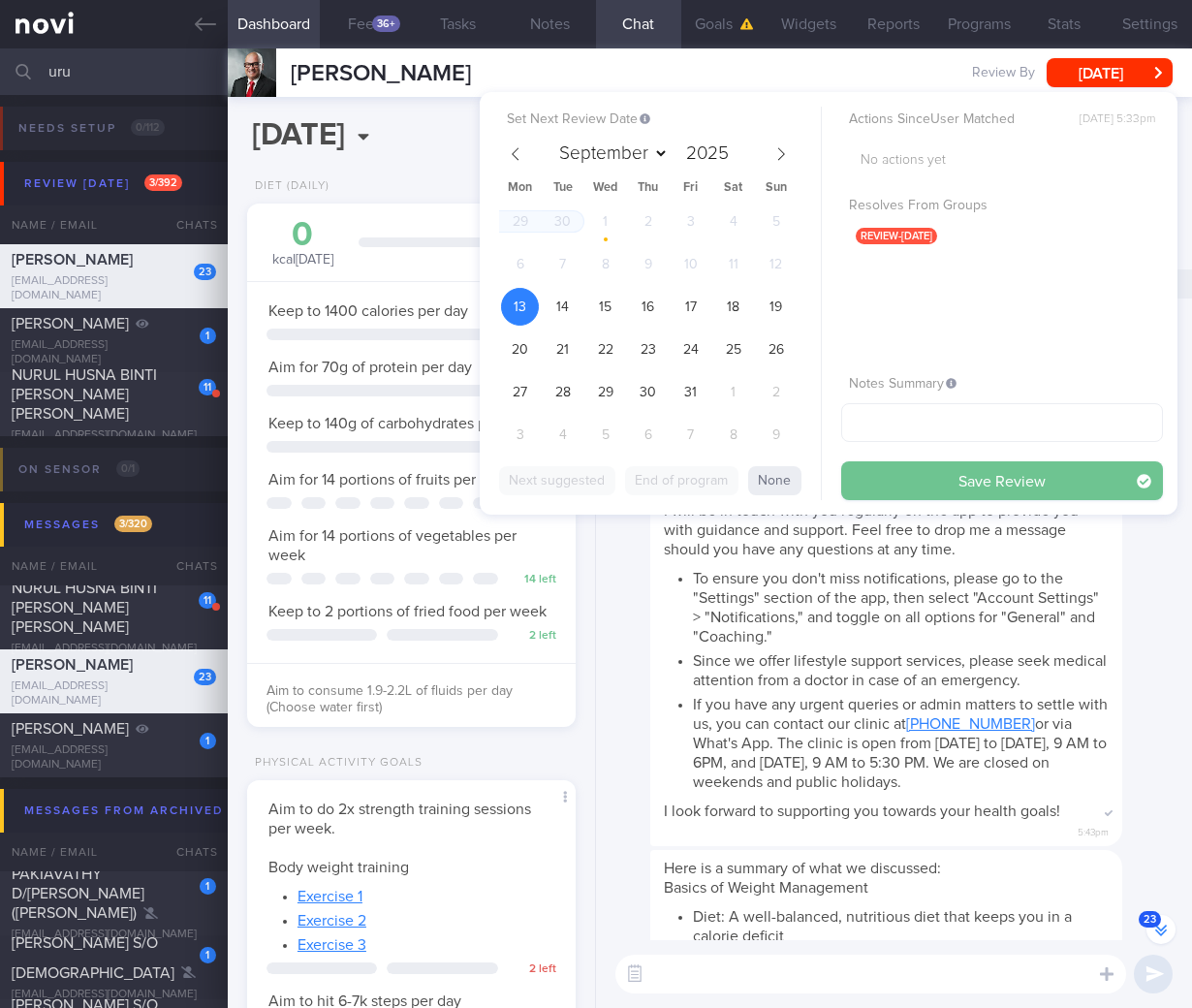
click at [1091, 475] on button "Save Review" at bounding box center [1002, 480] width 321 height 39
click at [1093, 690] on li "If you have any urgent queries or admin matters to settle with us, you can cont…" at bounding box center [900, 741] width 416 height 102
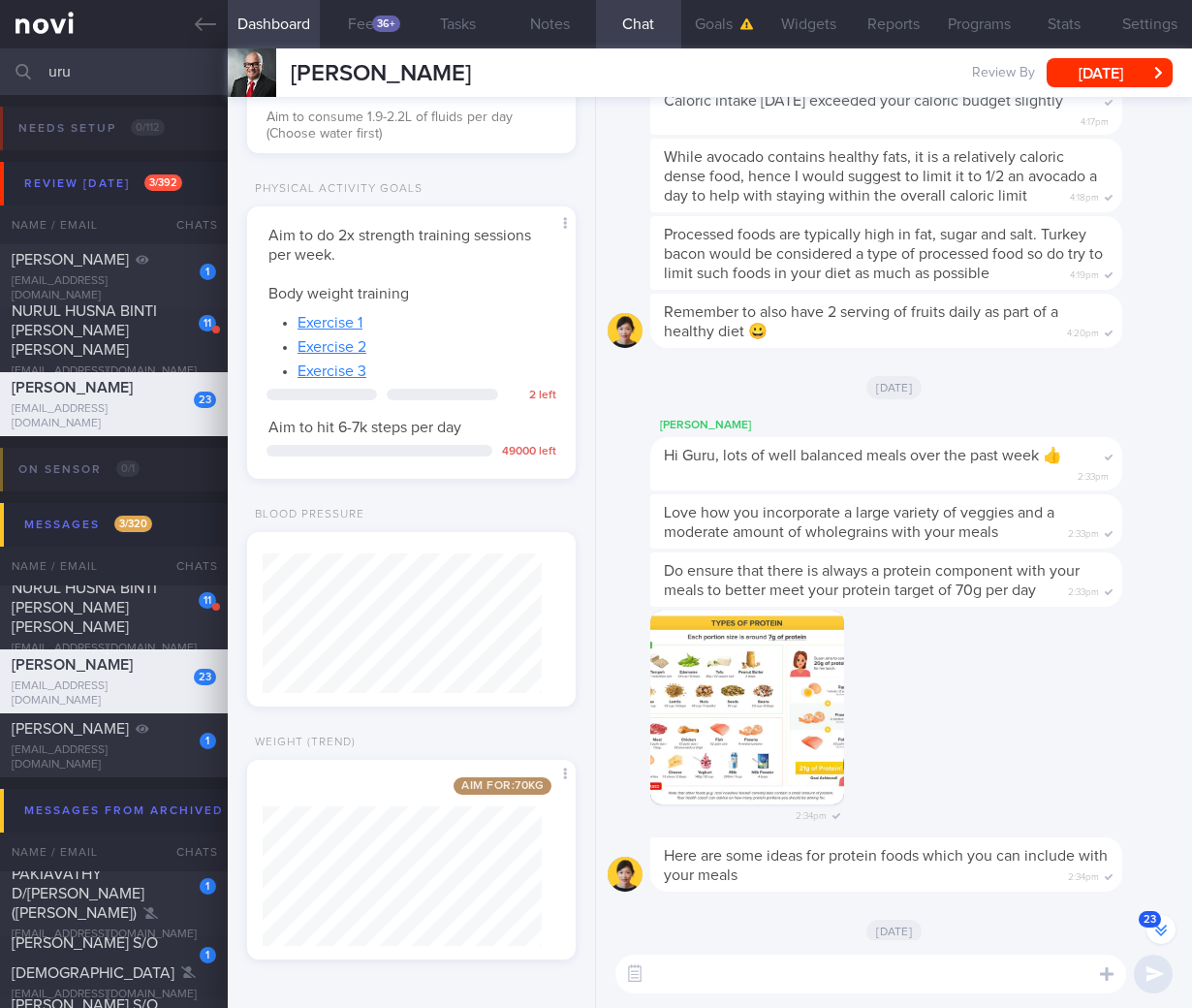
scroll to position [-2460, 0]
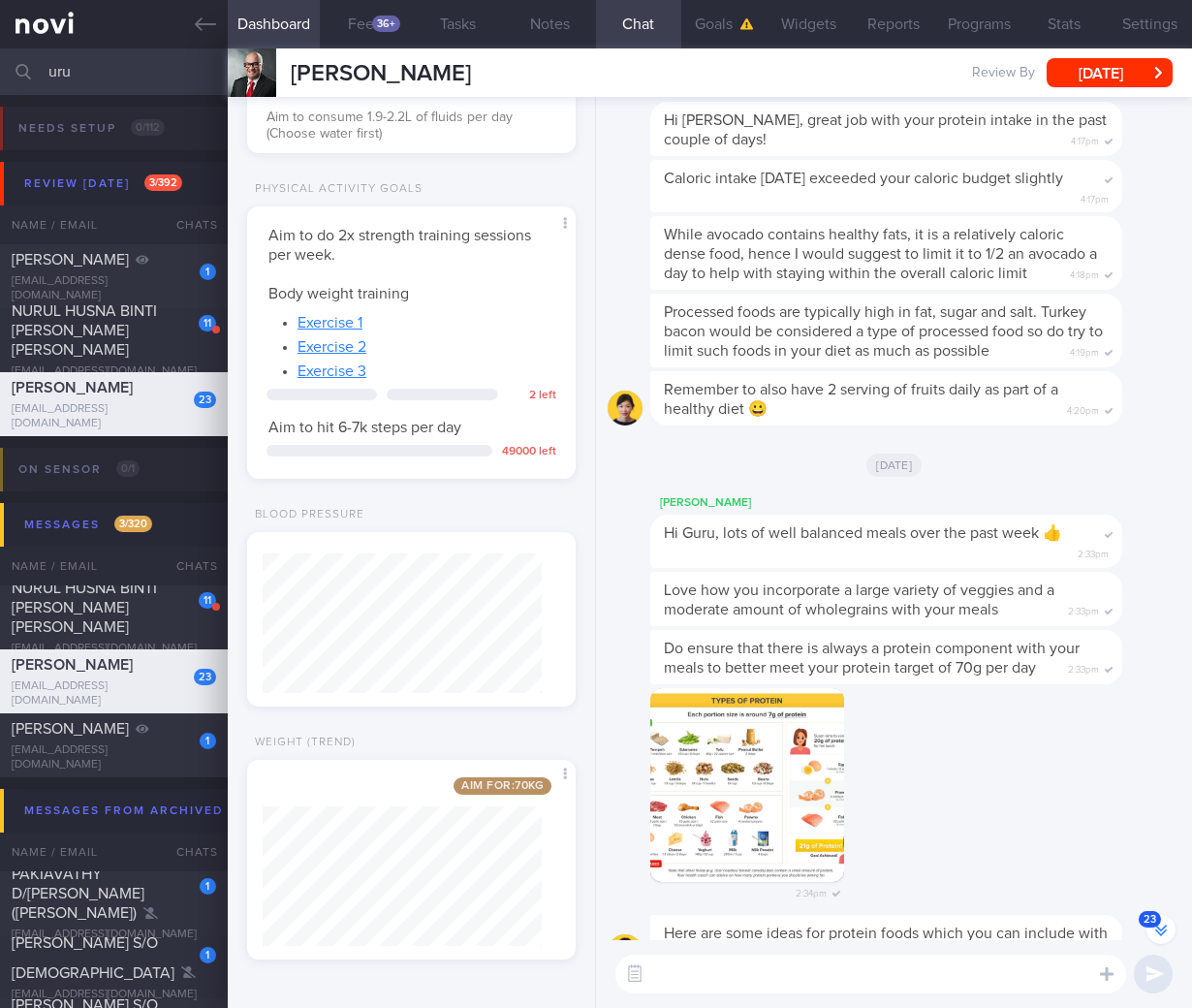
drag, startPoint x: 141, startPoint y: 70, endPoint x: -169, endPoint y: 47, distance: 310.9
click at [0, 47] on html "You are offline! Some functionality will be unavailable Patients New Users Coac…" at bounding box center [596, 504] width 1192 height 1008
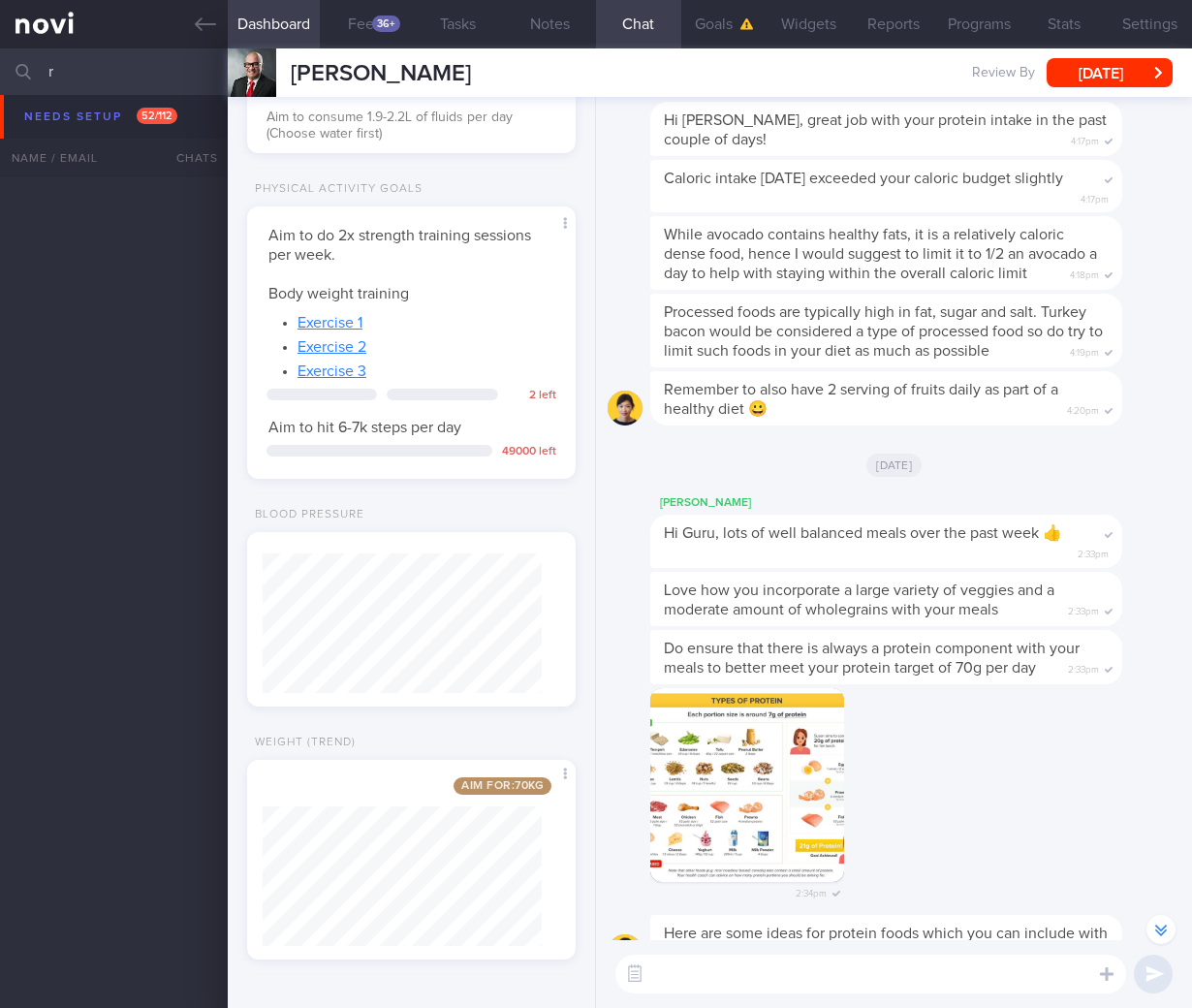
scroll to position [1983, 0]
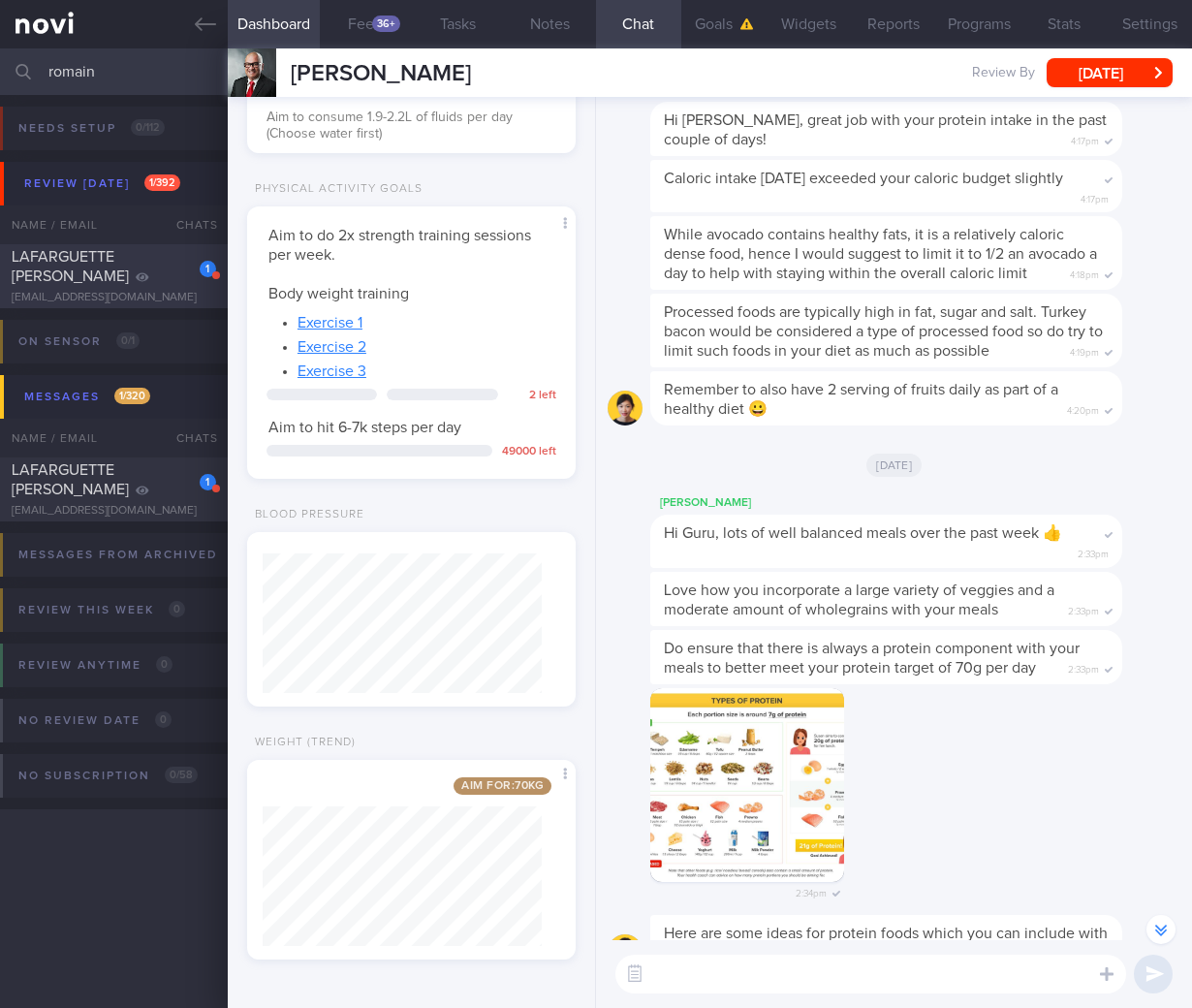
type input "romain"
click at [139, 255] on div "LAFARGUETTE ROMAIN PIERRE ROLAND" at bounding box center [112, 266] width 200 height 39
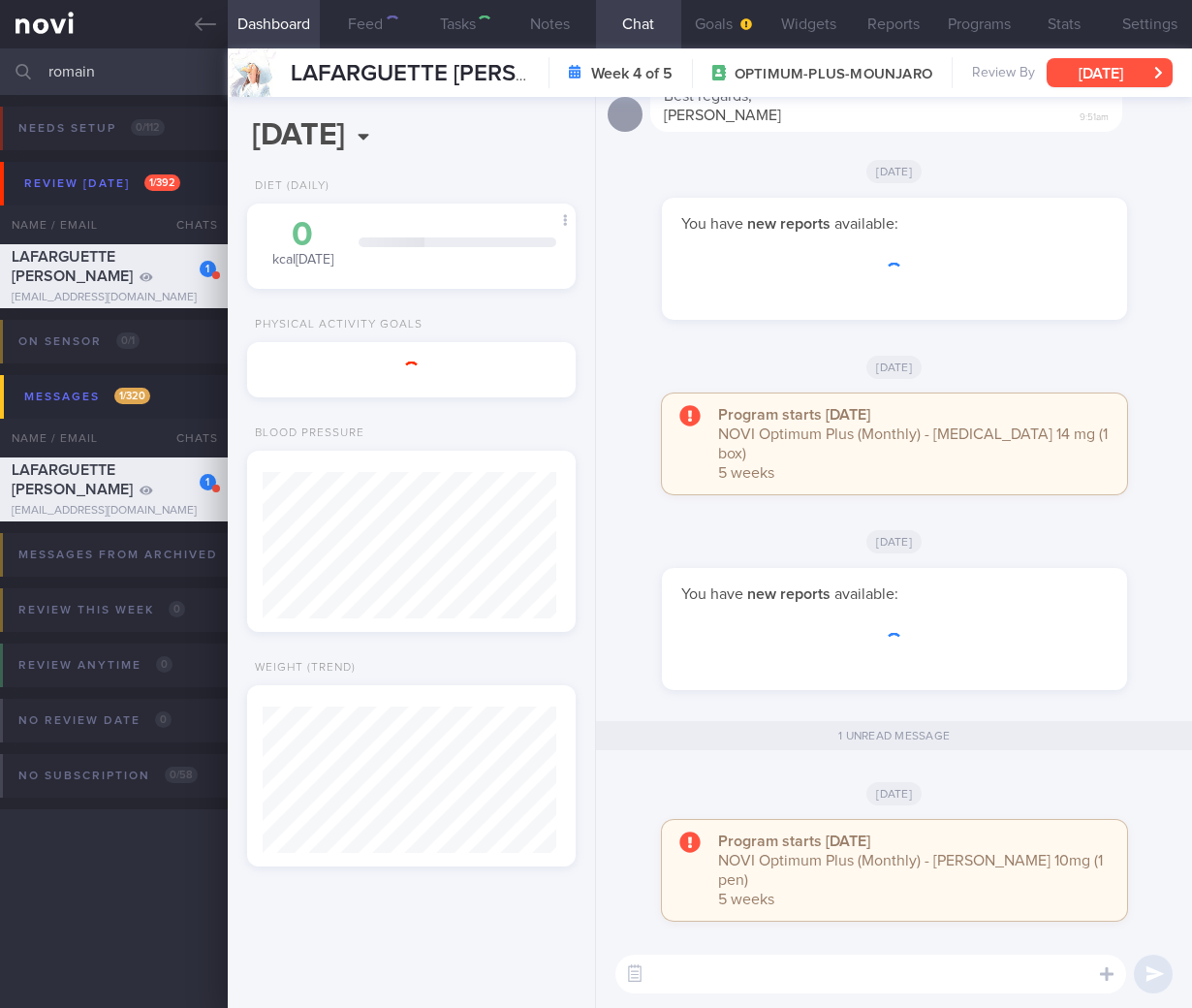
click at [1136, 88] on div "LAFARGUETTE ROMAIN PIERRE ROLAND LAFARGUETTE ROMAIN PIERRE ROLAND romain.lafarg…" at bounding box center [710, 73] width 964 height 49
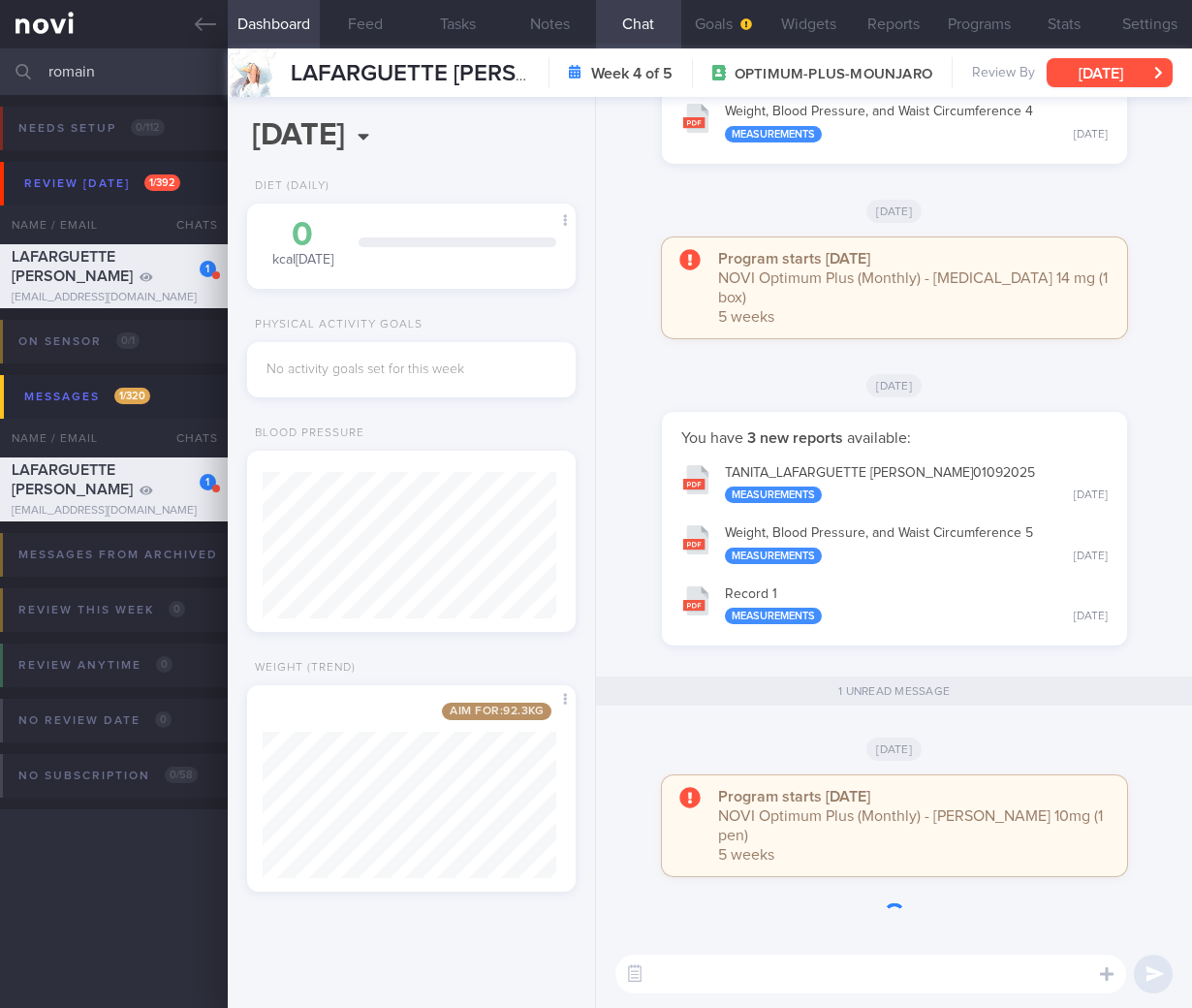
click at [1137, 66] on button "[DATE]" at bounding box center [1110, 72] width 126 height 29
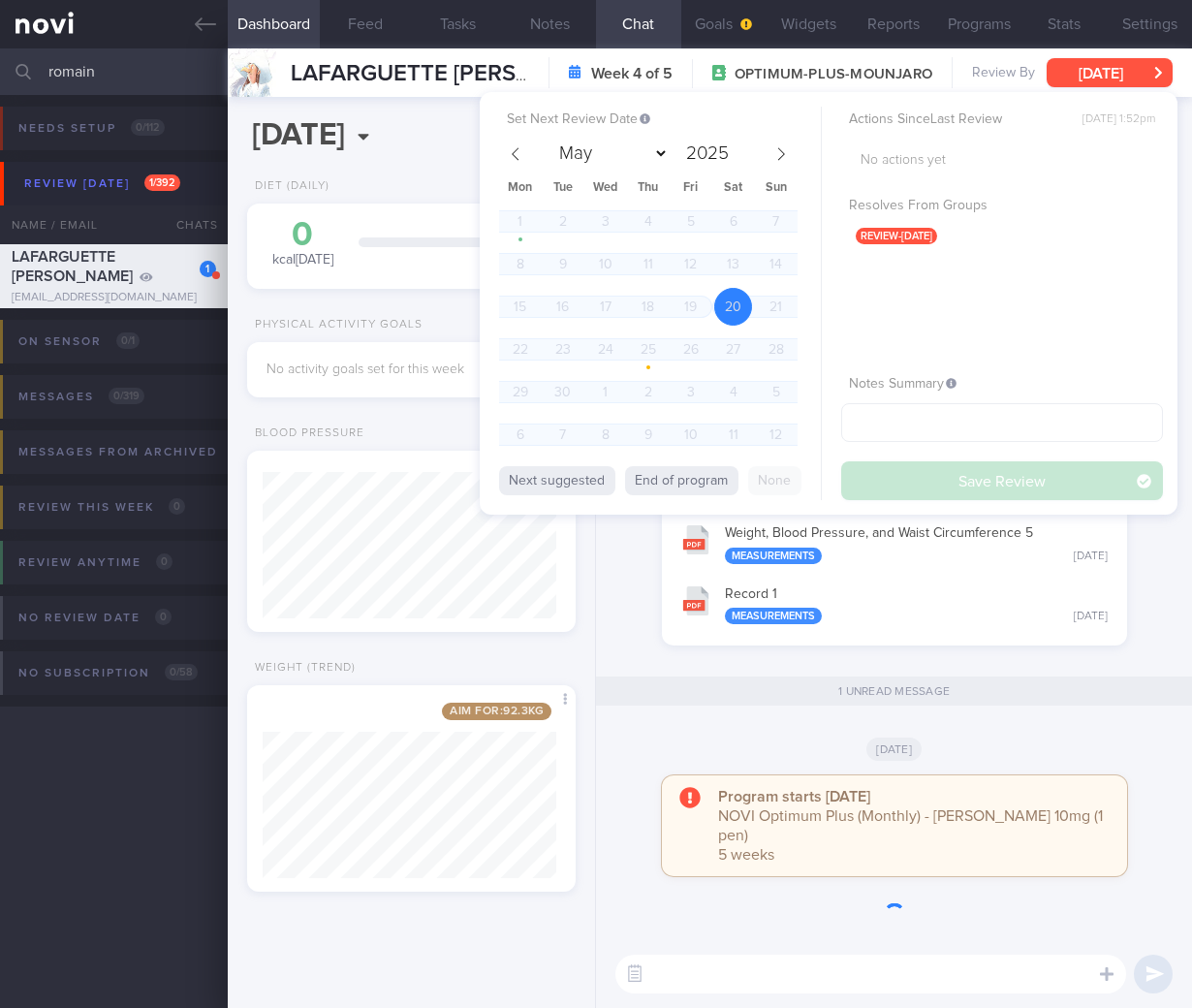
scroll to position [175, 294]
click at [777, 153] on icon at bounding box center [782, 155] width 14 height 14
select select "9"
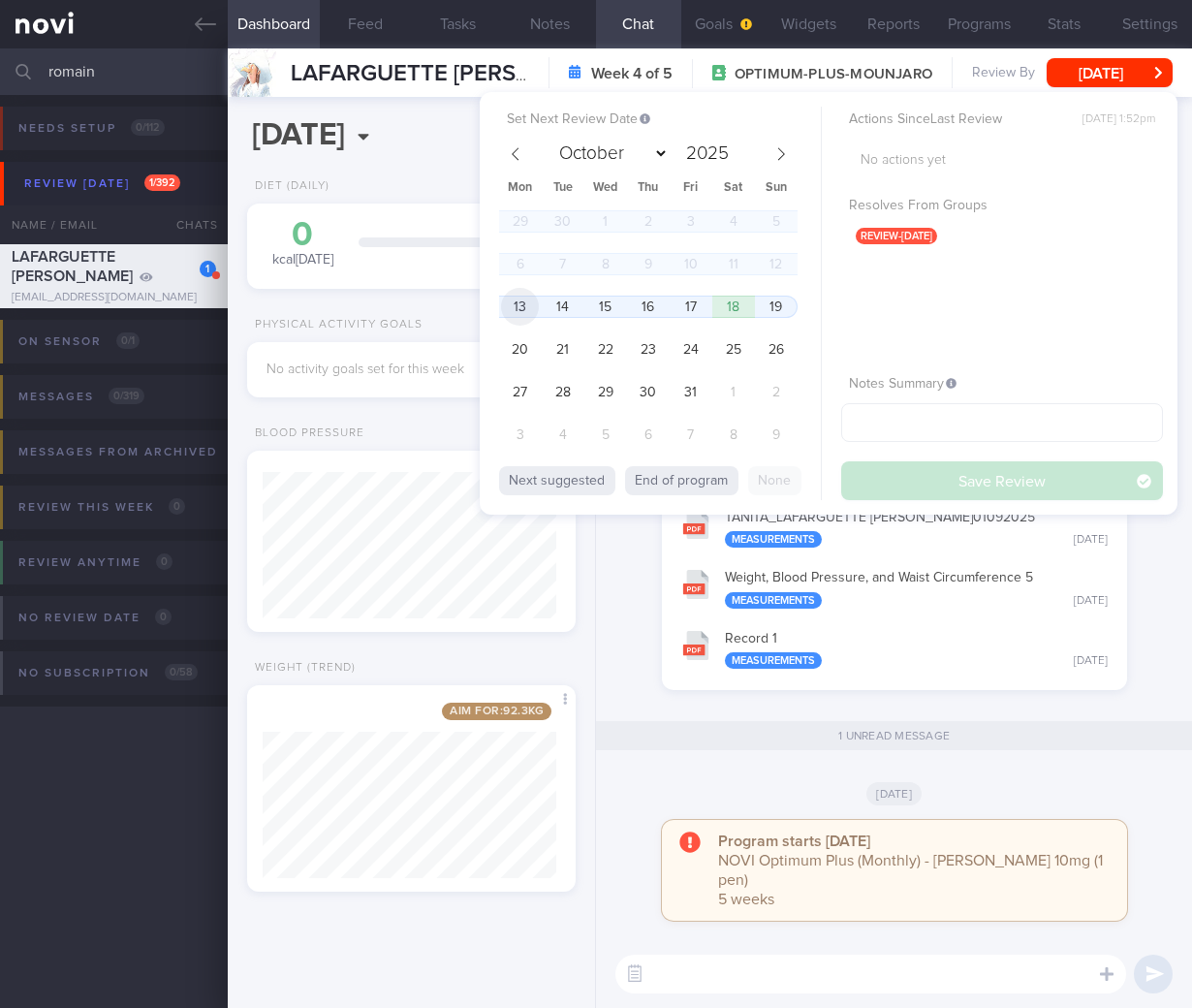
click at [505, 307] on span "13" at bounding box center [520, 306] width 38 height 38
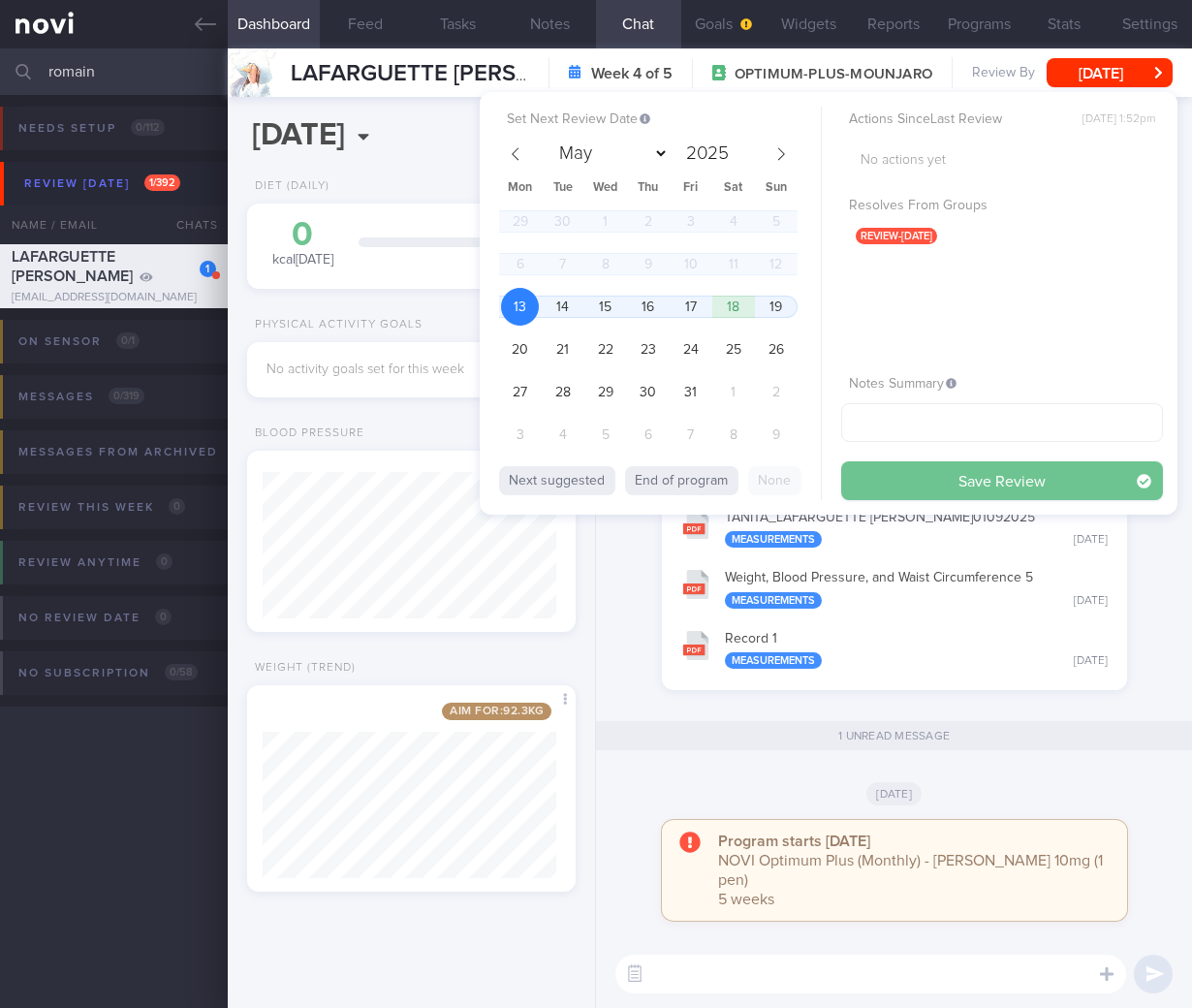
click at [955, 465] on button "Save Review" at bounding box center [1002, 480] width 321 height 39
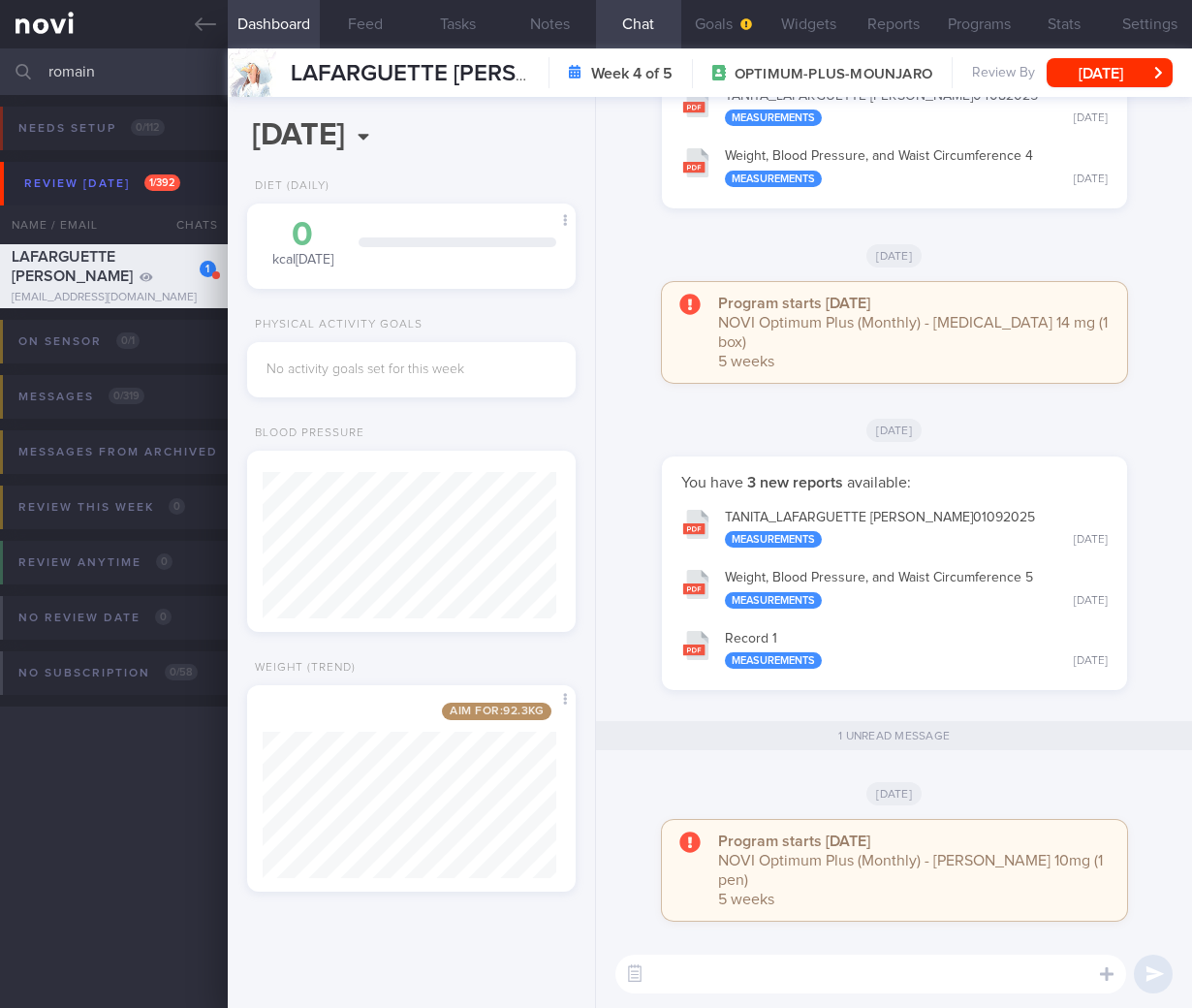
click at [97, 70] on input "romain" at bounding box center [596, 72] width 1192 height 47
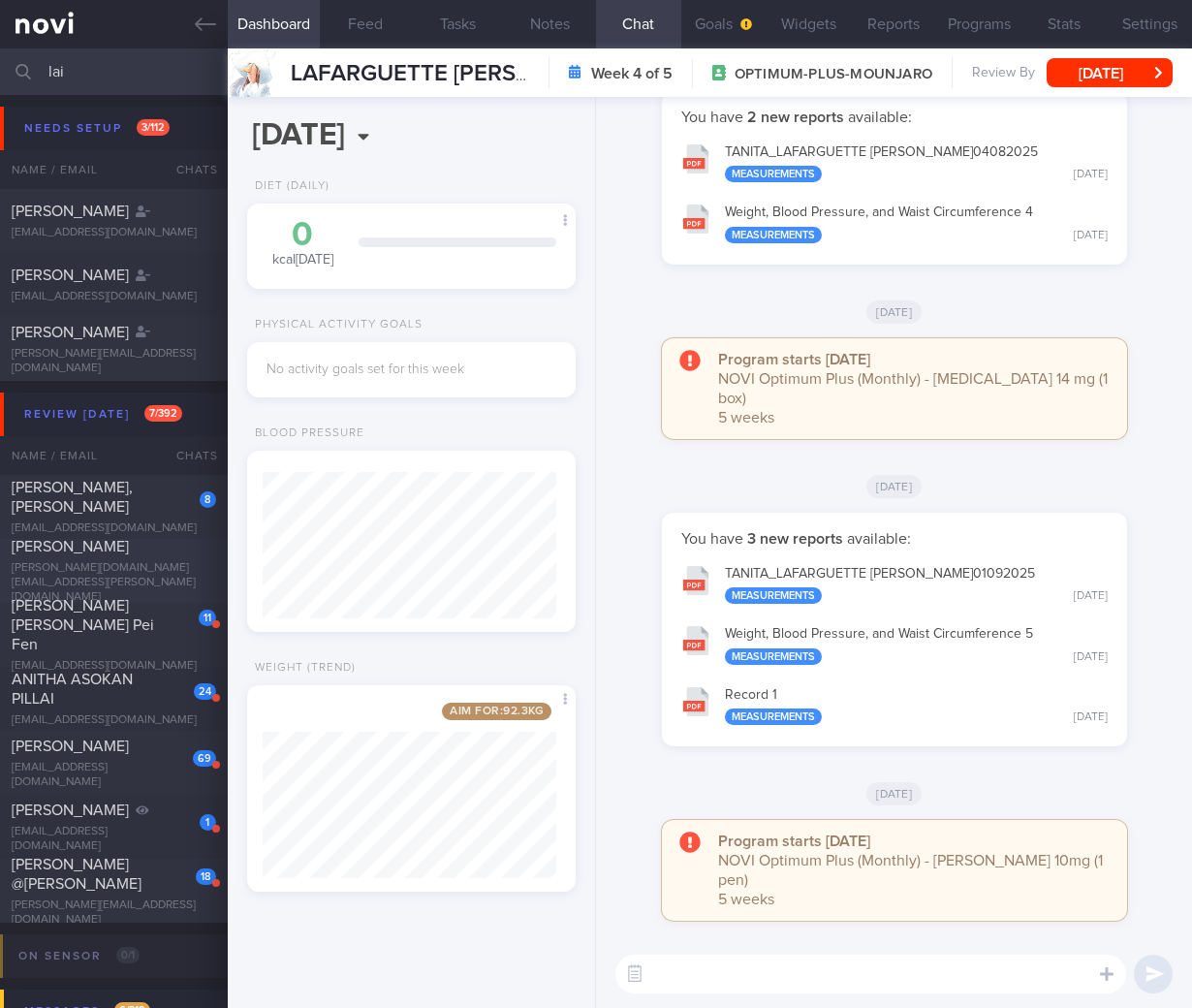
type input "lai"
click at [101, 554] on span "[PERSON_NAME]" at bounding box center [70, 547] width 117 height 16
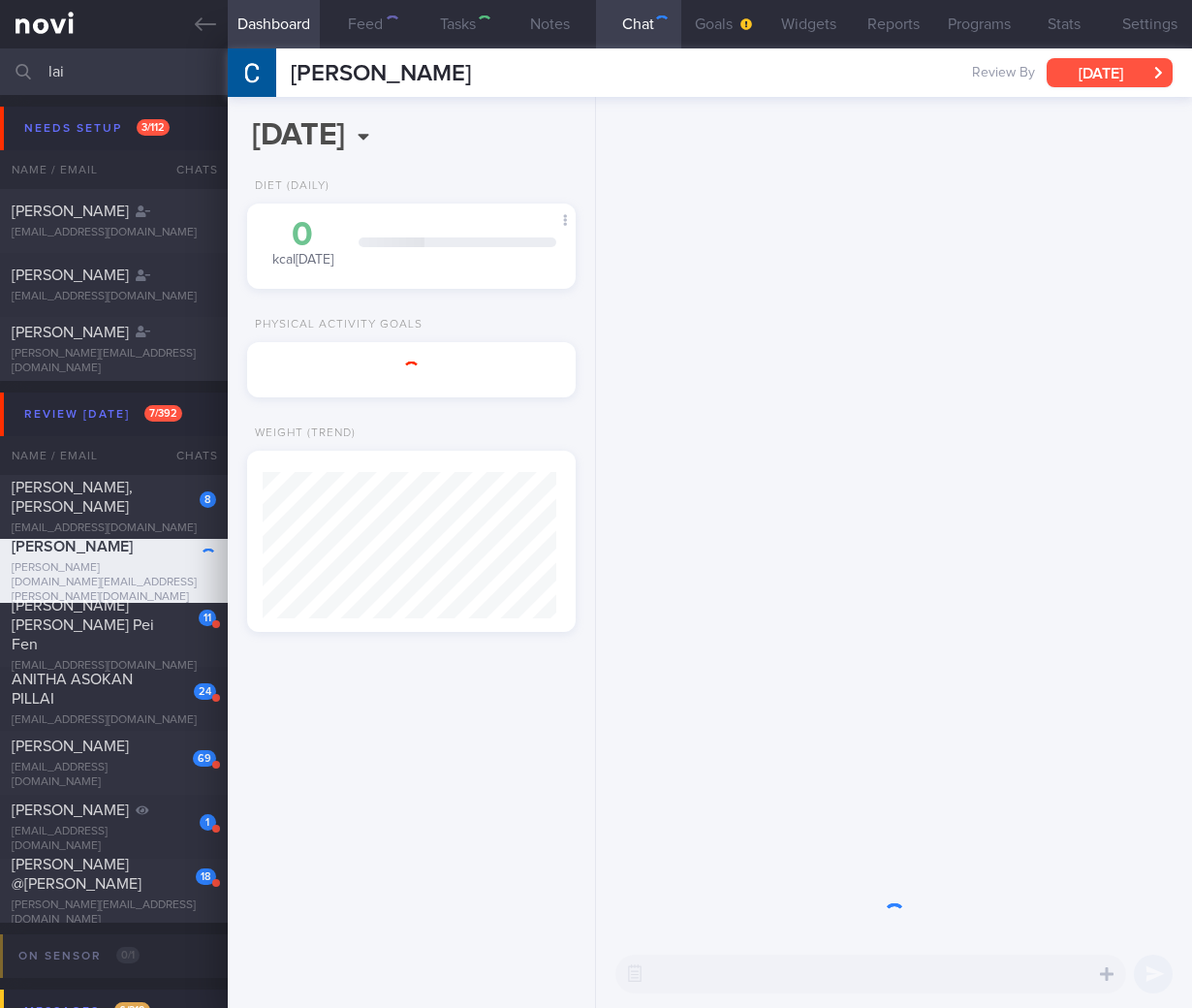
scroll to position [968844, 969021]
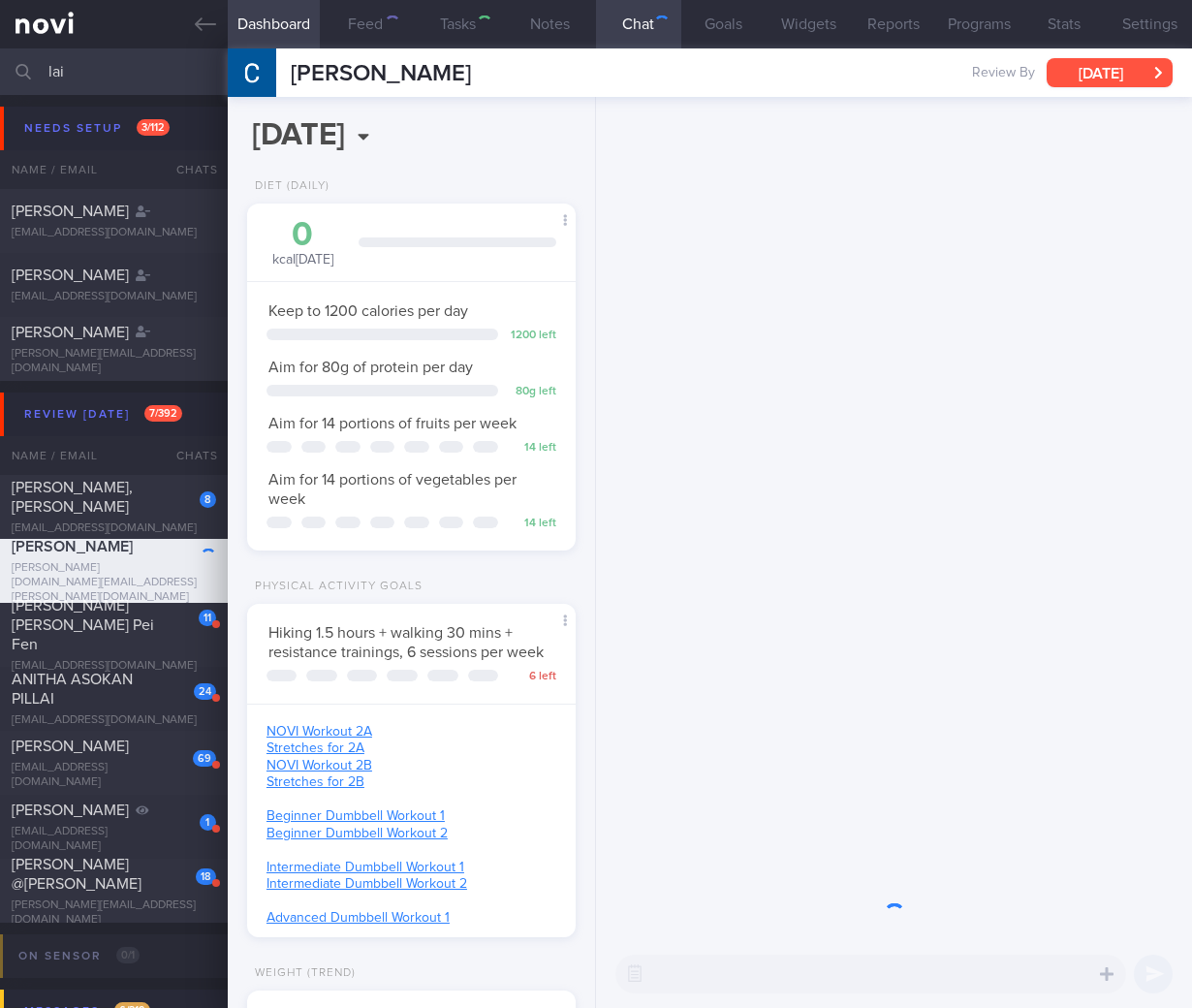
click at [1144, 65] on button "[DATE]" at bounding box center [1110, 72] width 126 height 29
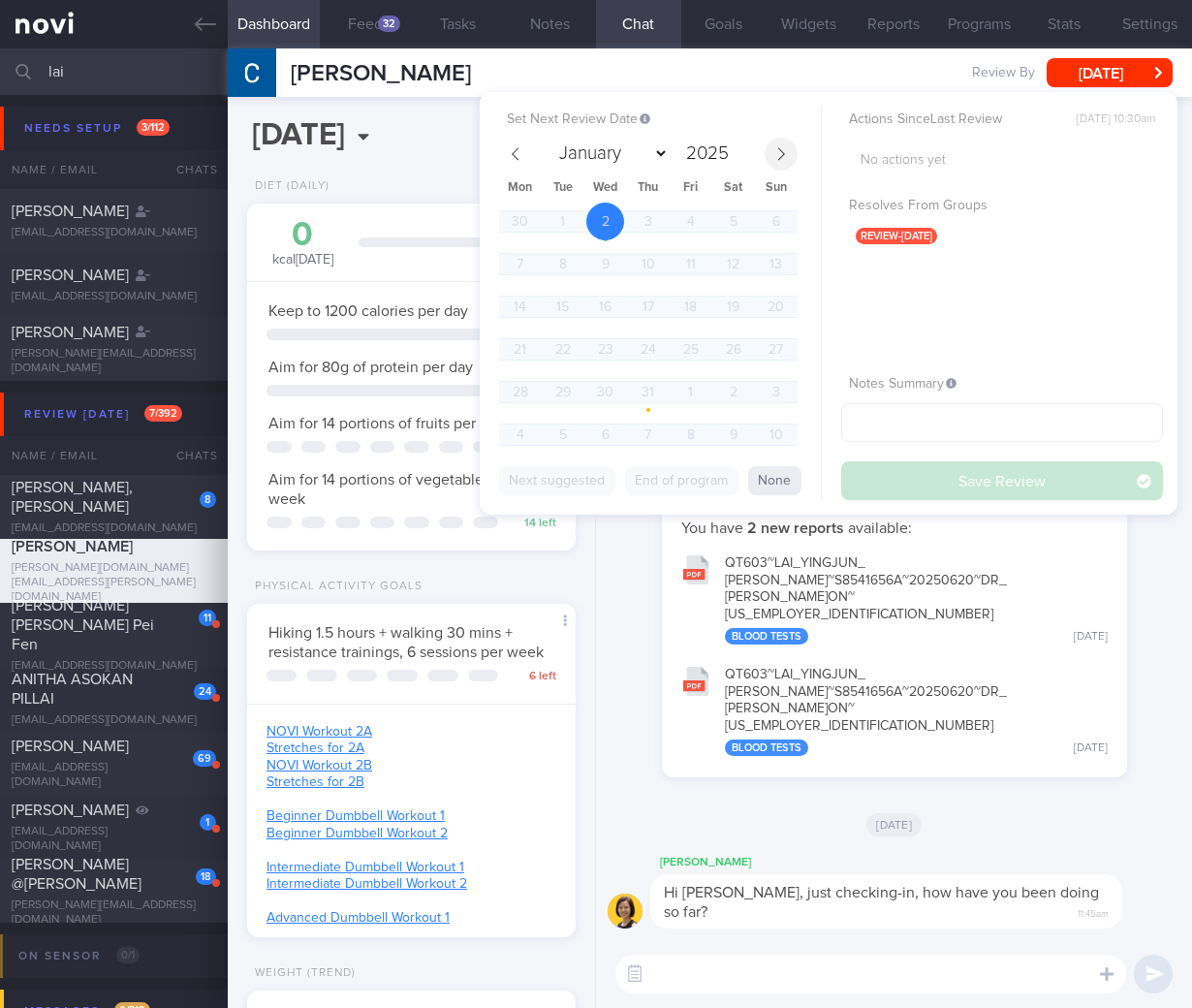
click at [790, 146] on span at bounding box center [781, 154] width 33 height 33
select select "9"
click at [511, 315] on span "13" at bounding box center [520, 306] width 38 height 38
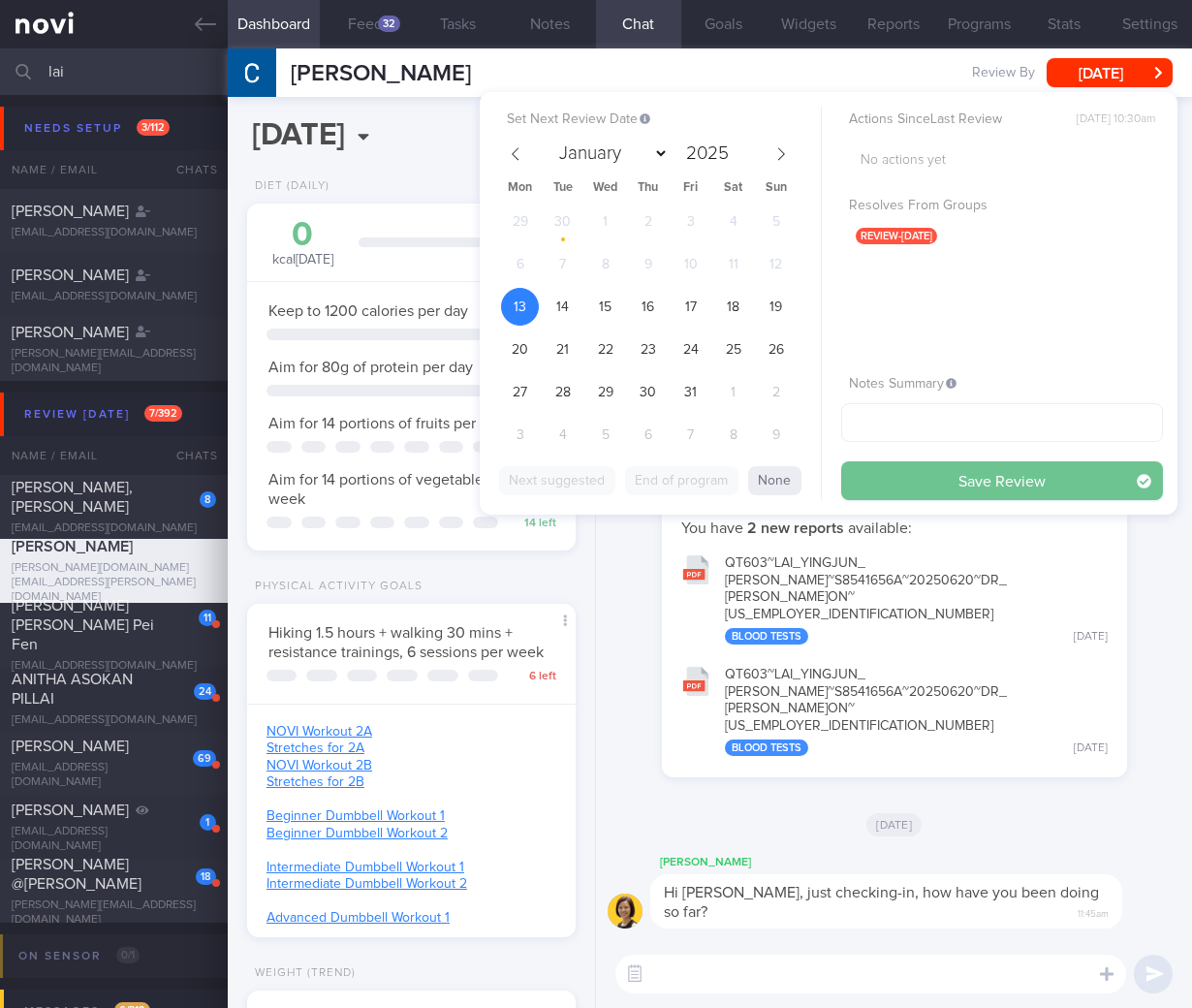
click at [931, 485] on button "Save Review" at bounding box center [1002, 480] width 321 height 39
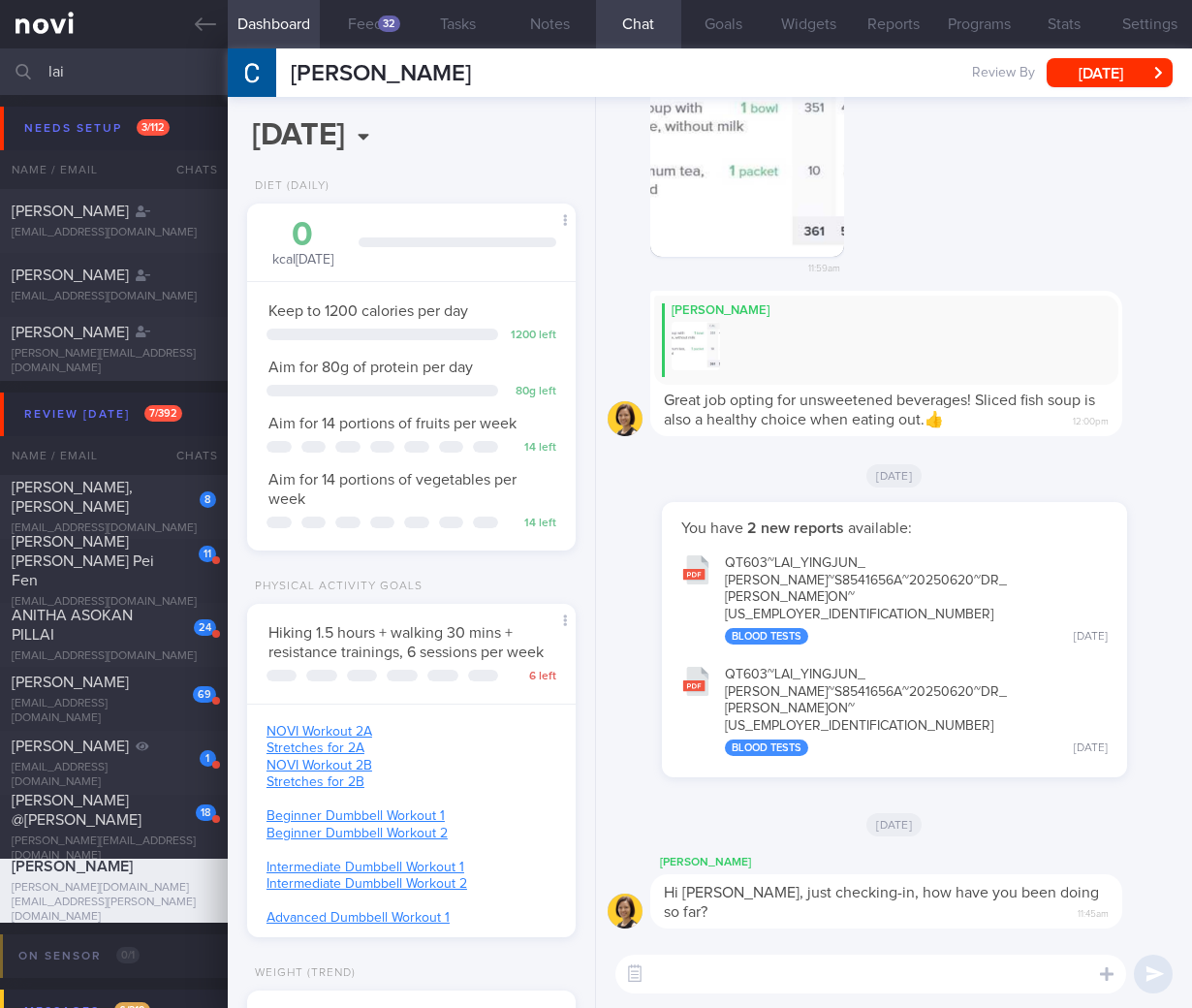
drag, startPoint x: 145, startPoint y: 72, endPoint x: -96, endPoint y: 51, distance: 241.9
click at [0, 51] on html "You are offline! Some functionality will be unavailable Patients New Users Coac…" at bounding box center [596, 504] width 1192 height 1008
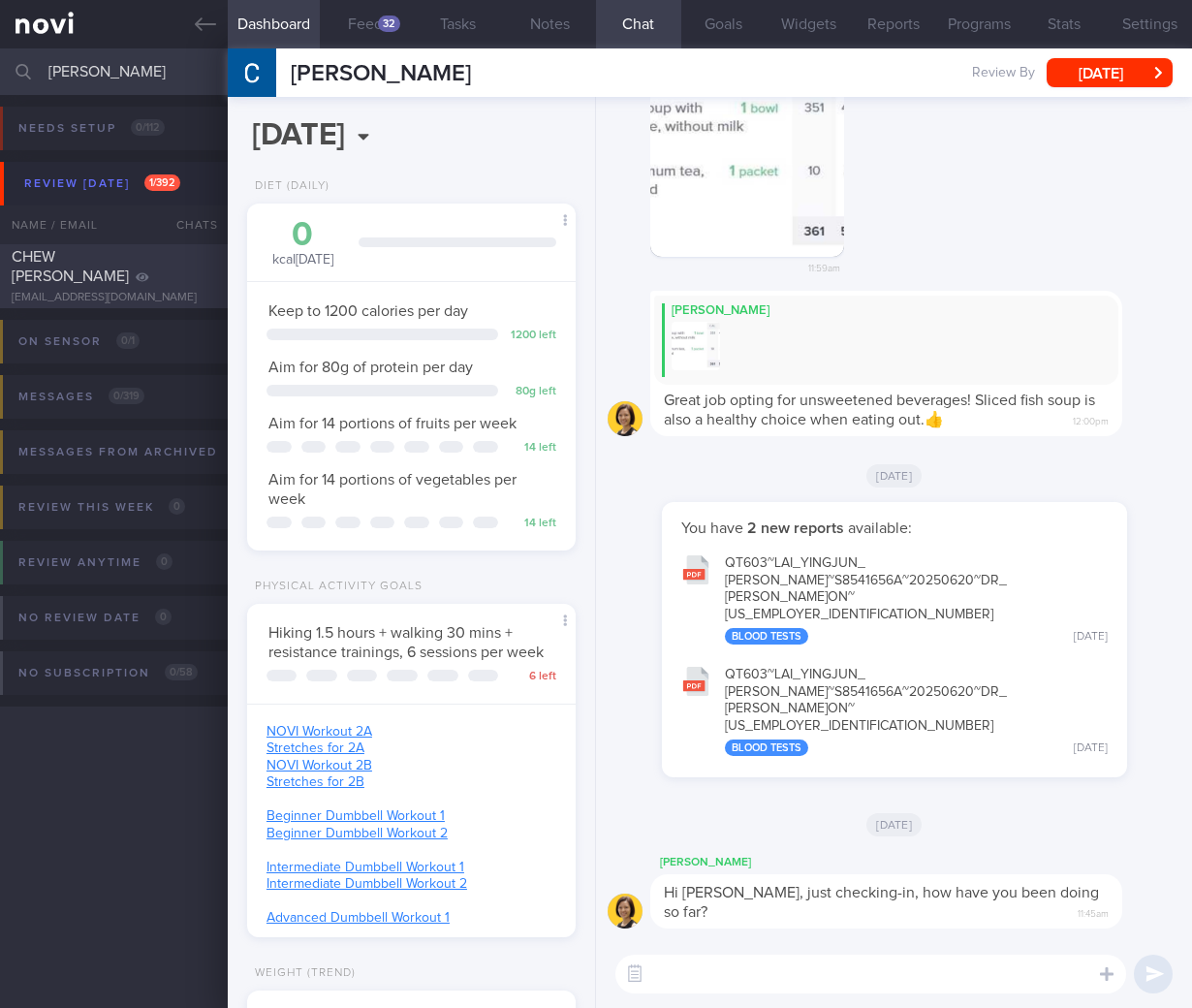
type input "chew chay"
click at [142, 290] on div "[EMAIL_ADDRESS][DOMAIN_NAME]" at bounding box center [114, 297] width 205 height 15
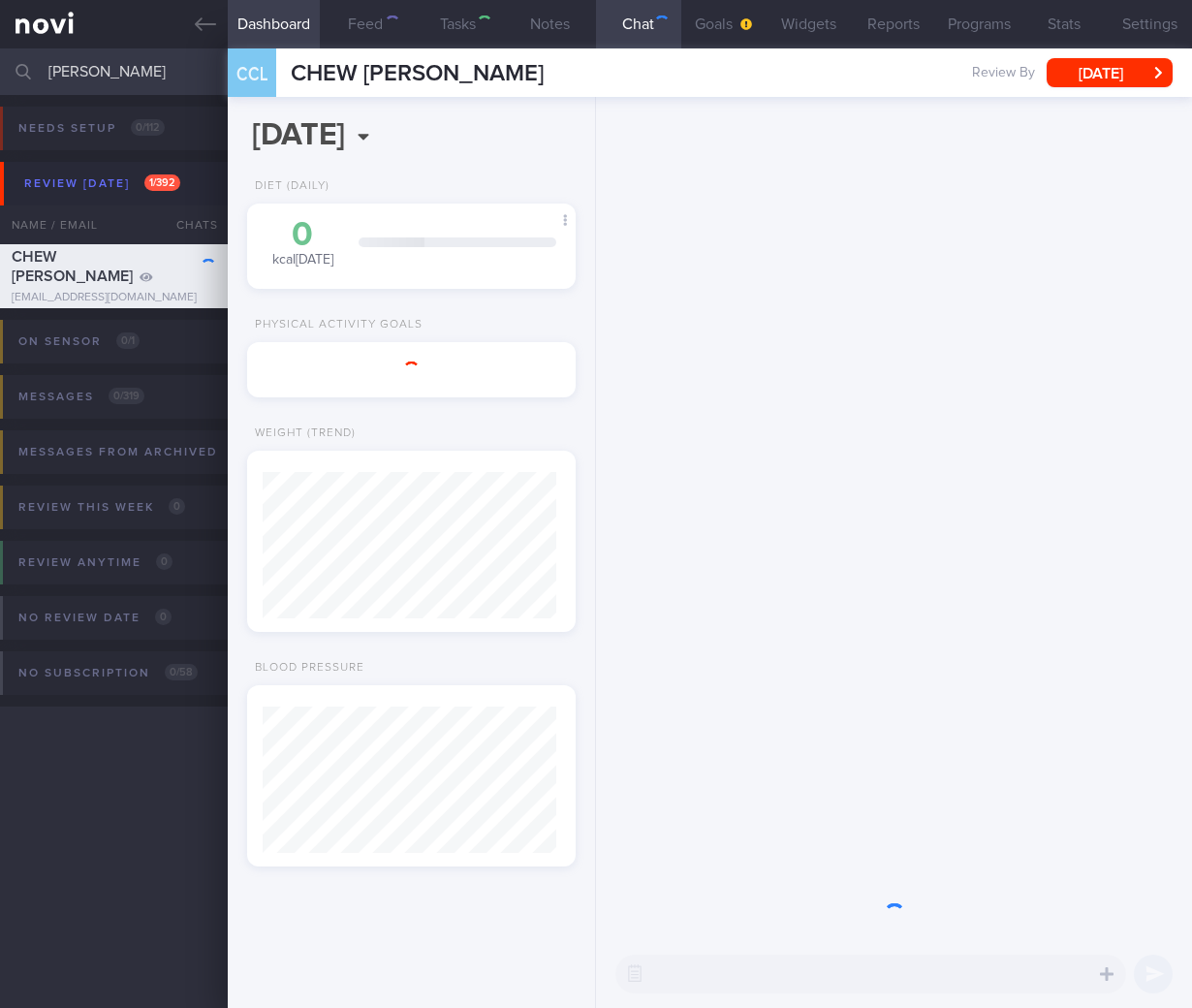
scroll to position [147, 294]
click at [1120, 68] on button "[DATE]" at bounding box center [1110, 72] width 126 height 29
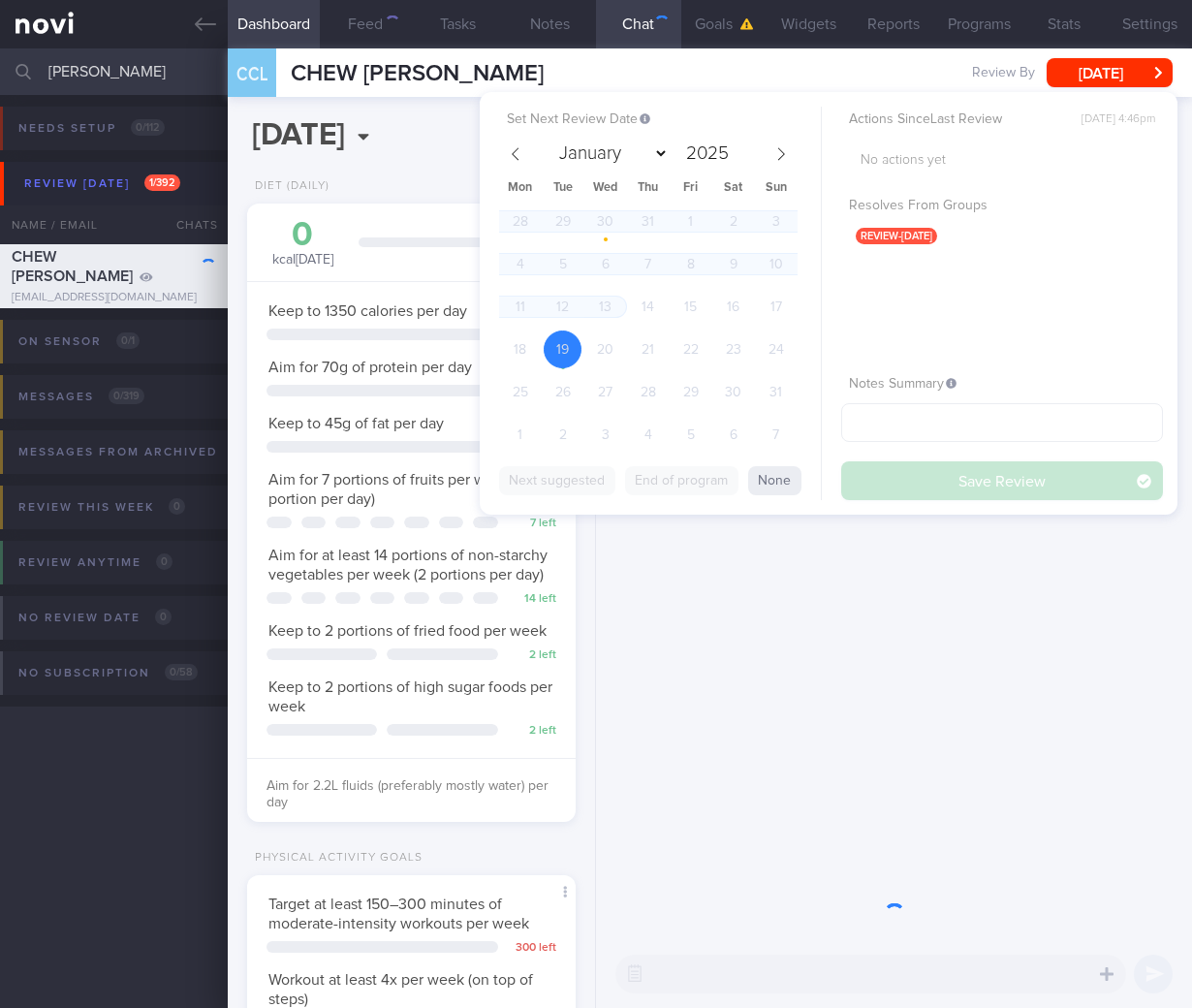
scroll to position [968879, 969035]
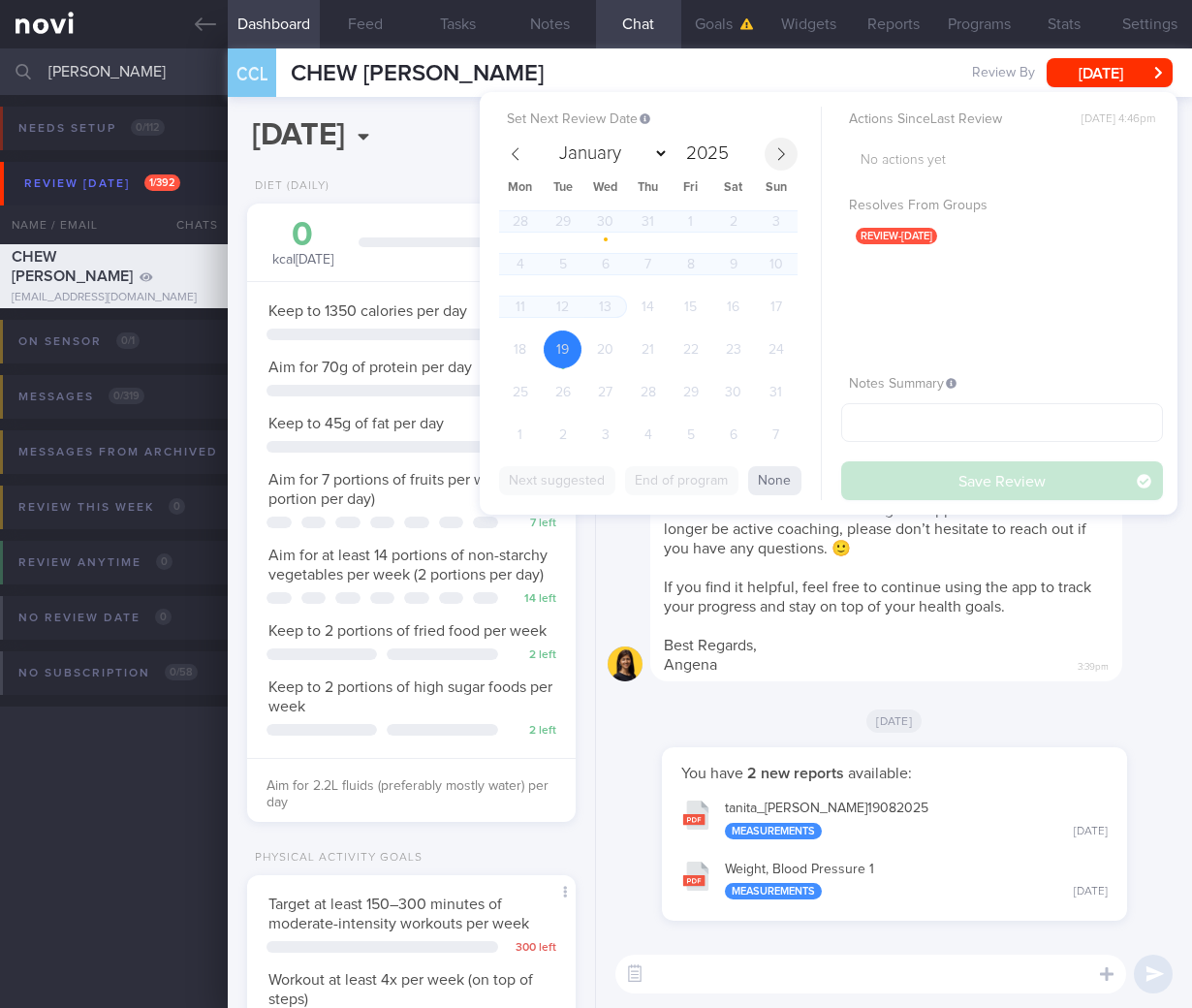
click at [788, 152] on span at bounding box center [781, 154] width 33 height 33
select select "9"
click at [513, 301] on span "13" at bounding box center [520, 306] width 38 height 38
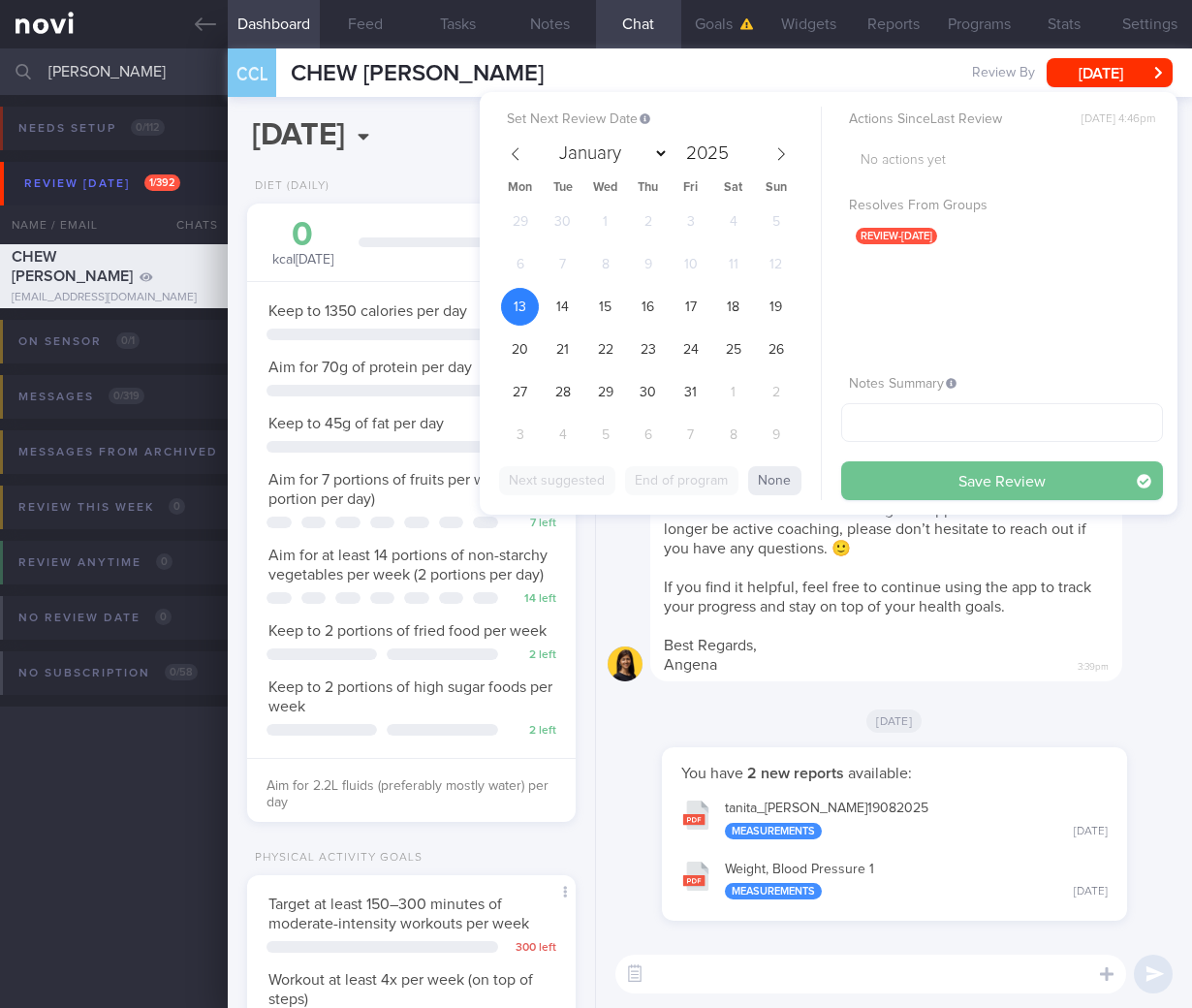
click at [971, 469] on button "Save Review" at bounding box center [1002, 480] width 321 height 39
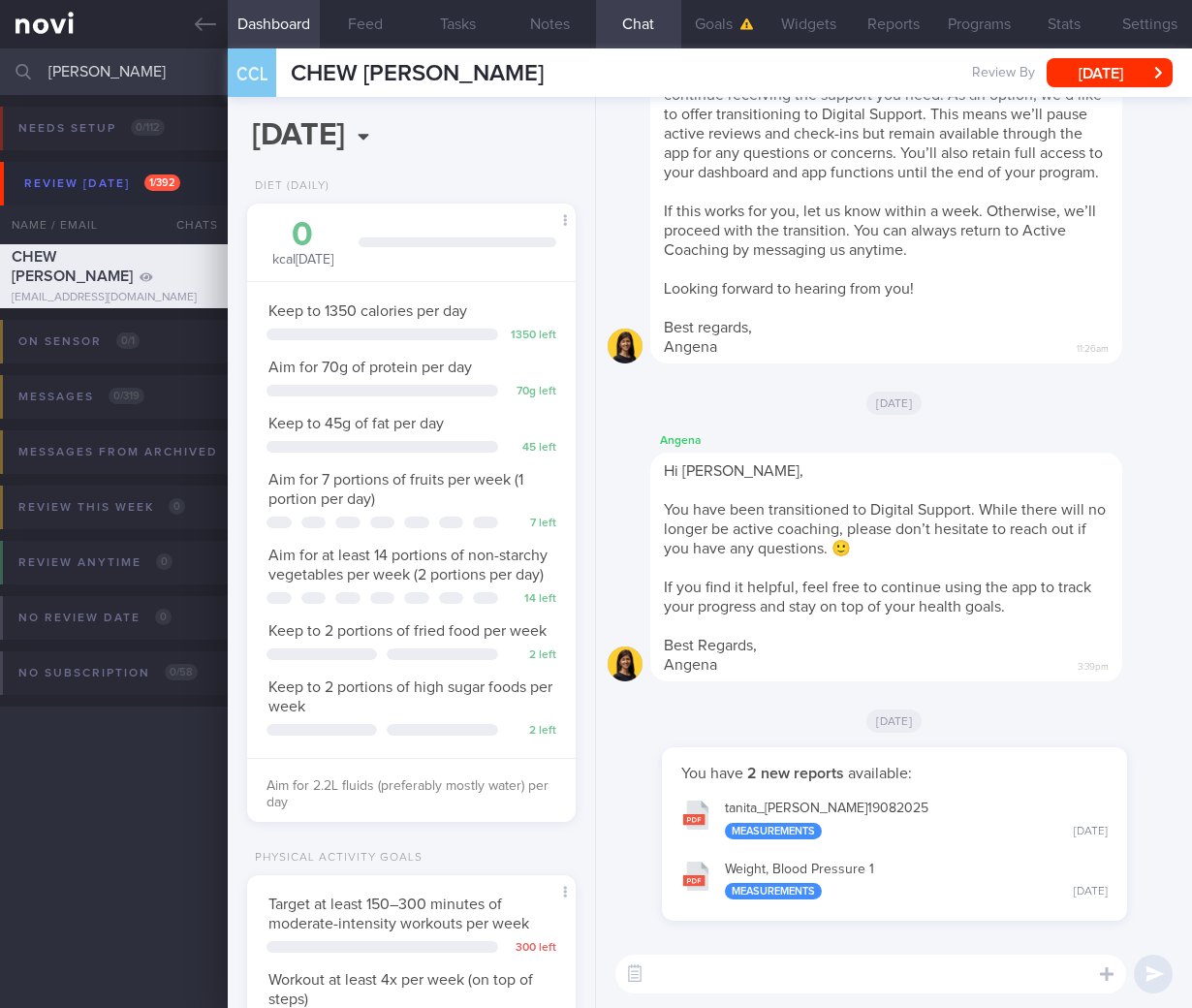
drag, startPoint x: 161, startPoint y: 69, endPoint x: -130, endPoint y: 40, distance: 292.4
click at [0, 40] on html "You are offline! Some functionality will be unavailable Patients New Users Coac…" at bounding box center [596, 504] width 1192 height 1008
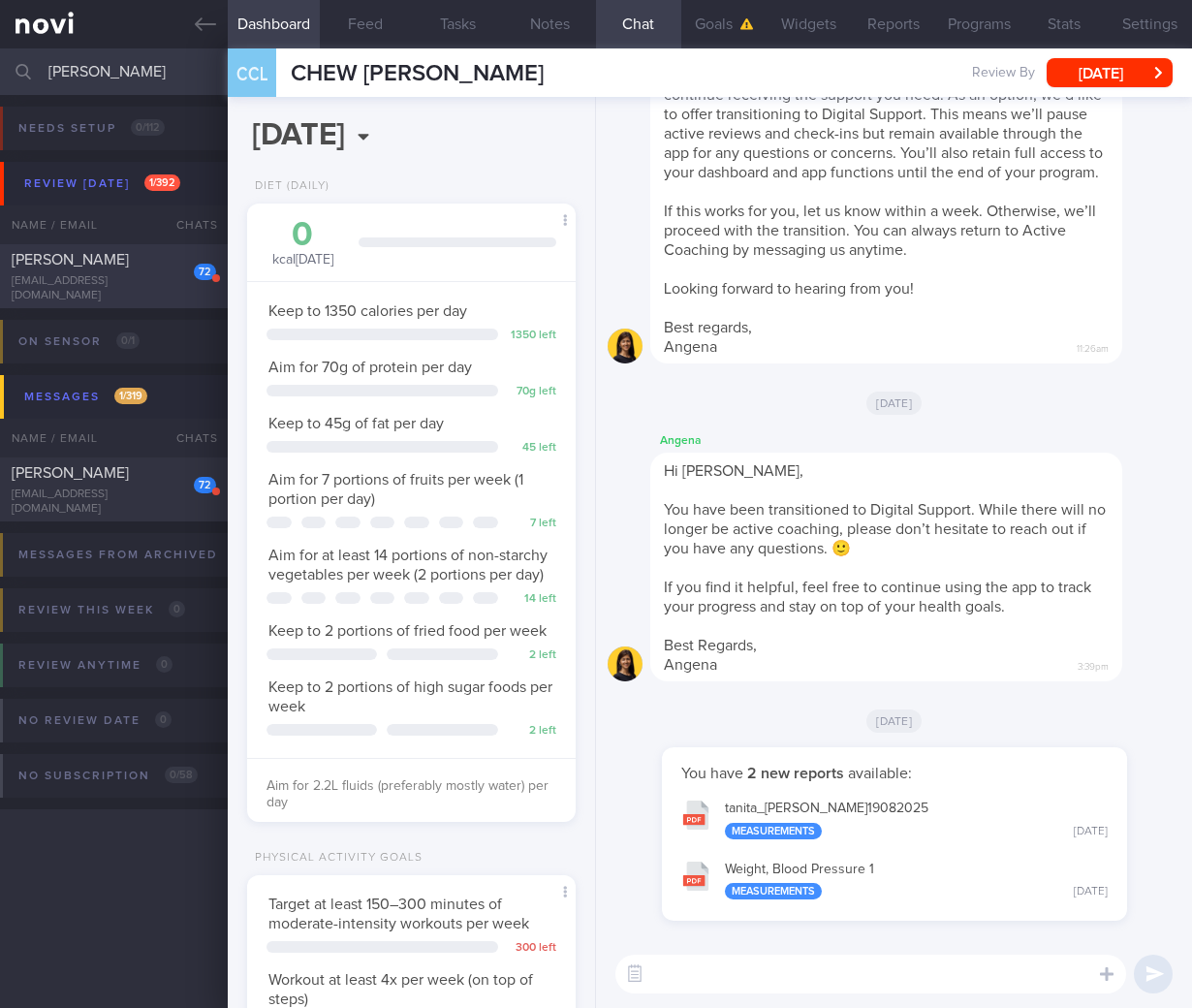
type input "[PERSON_NAME]"
click at [160, 277] on div "72 AHMAD OMER omerahmad93@gmail.com" at bounding box center [114, 276] width 228 height 53
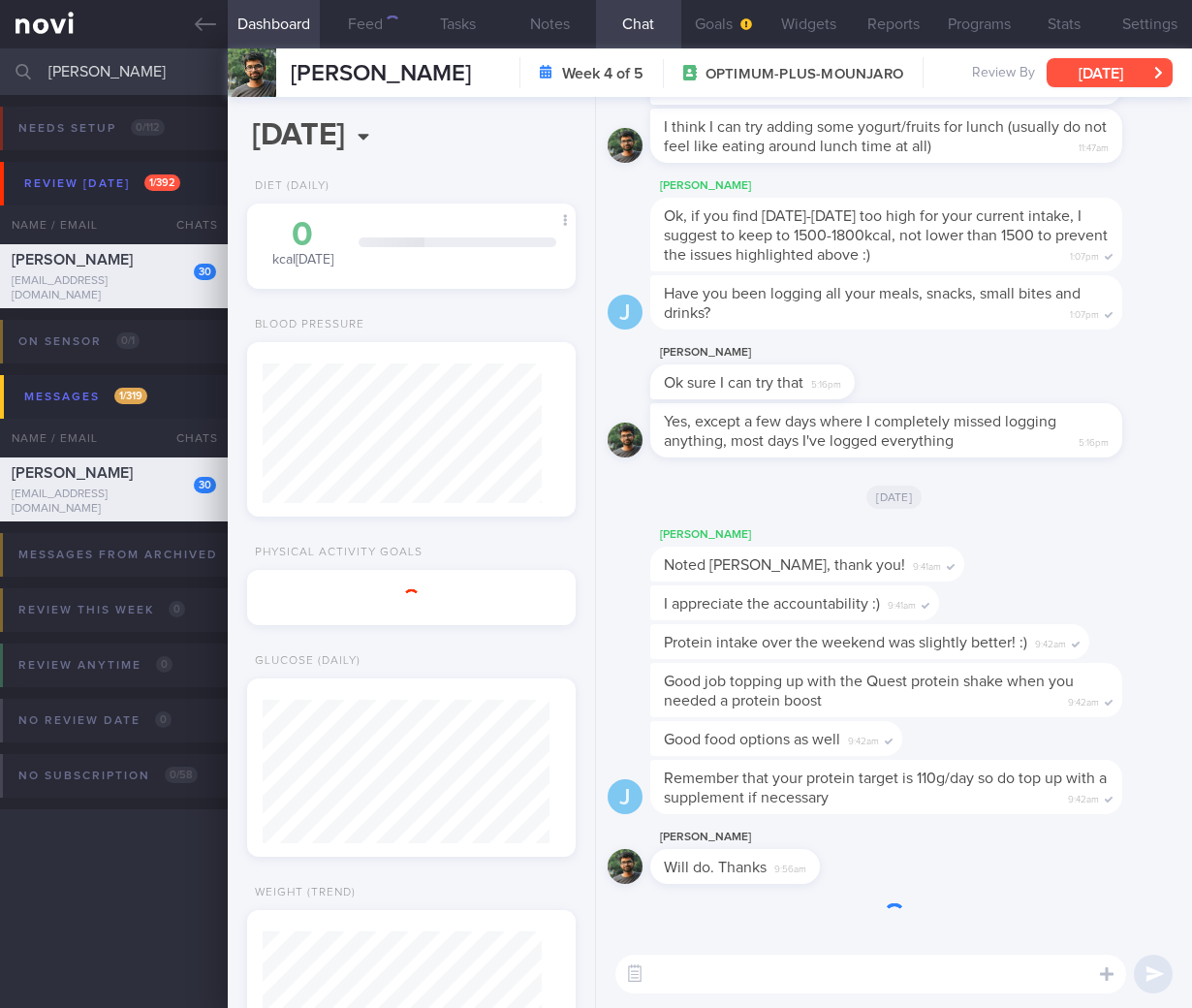
scroll to position [140, 280]
click at [1146, 67] on button "[DATE]" at bounding box center [1110, 72] width 126 height 29
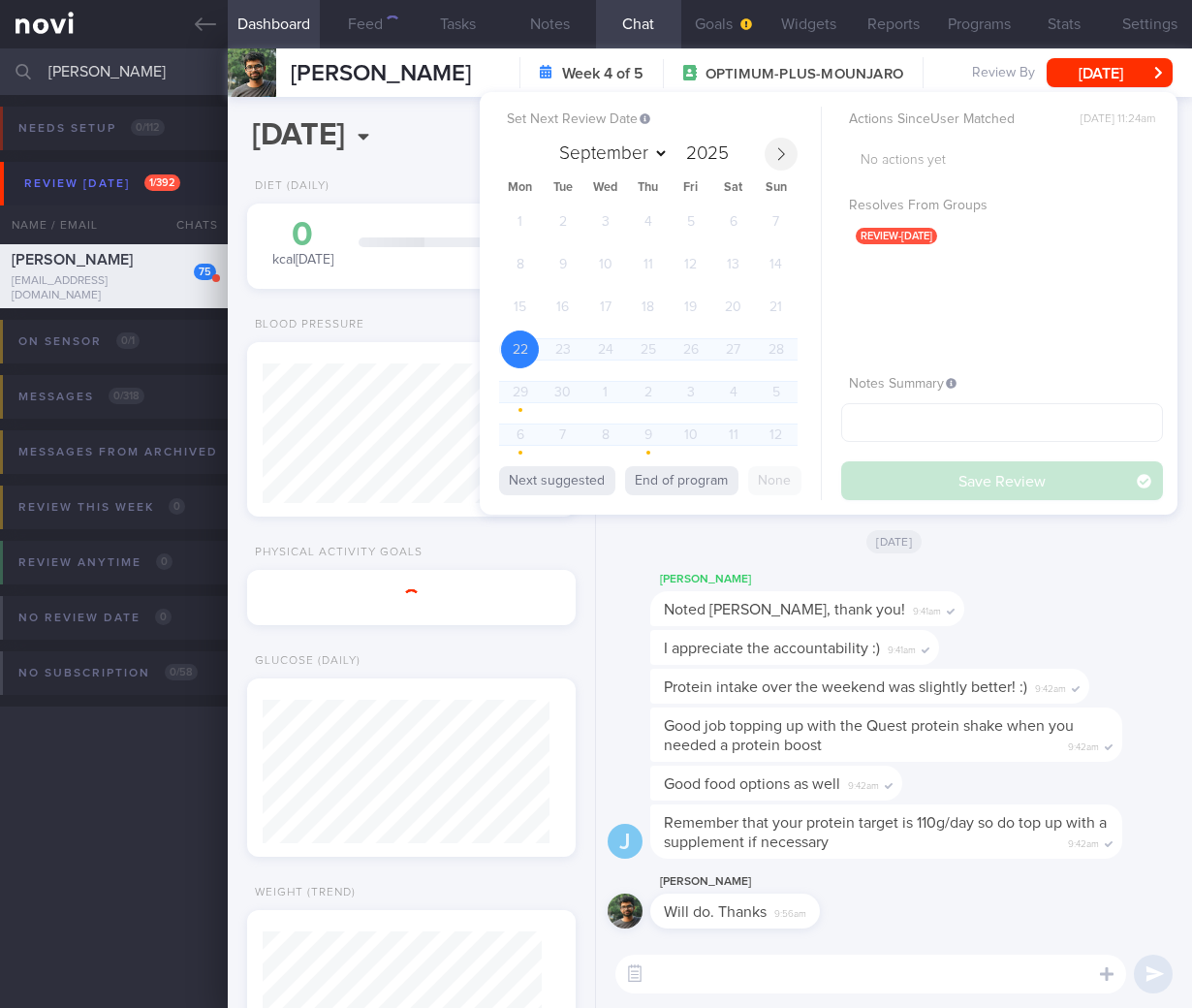
click at [783, 151] on icon at bounding box center [782, 154] width 7 height 13
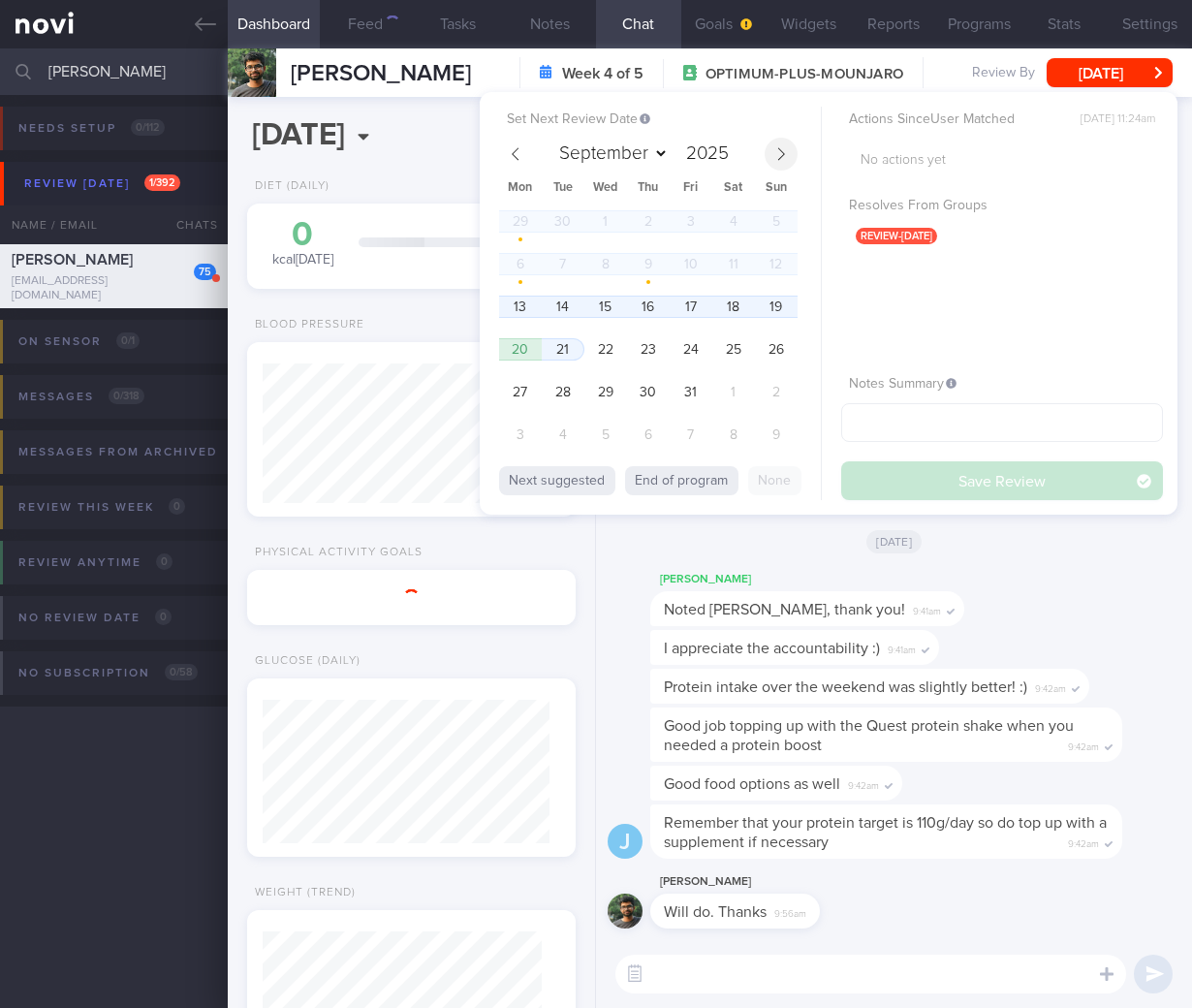
select select "9"
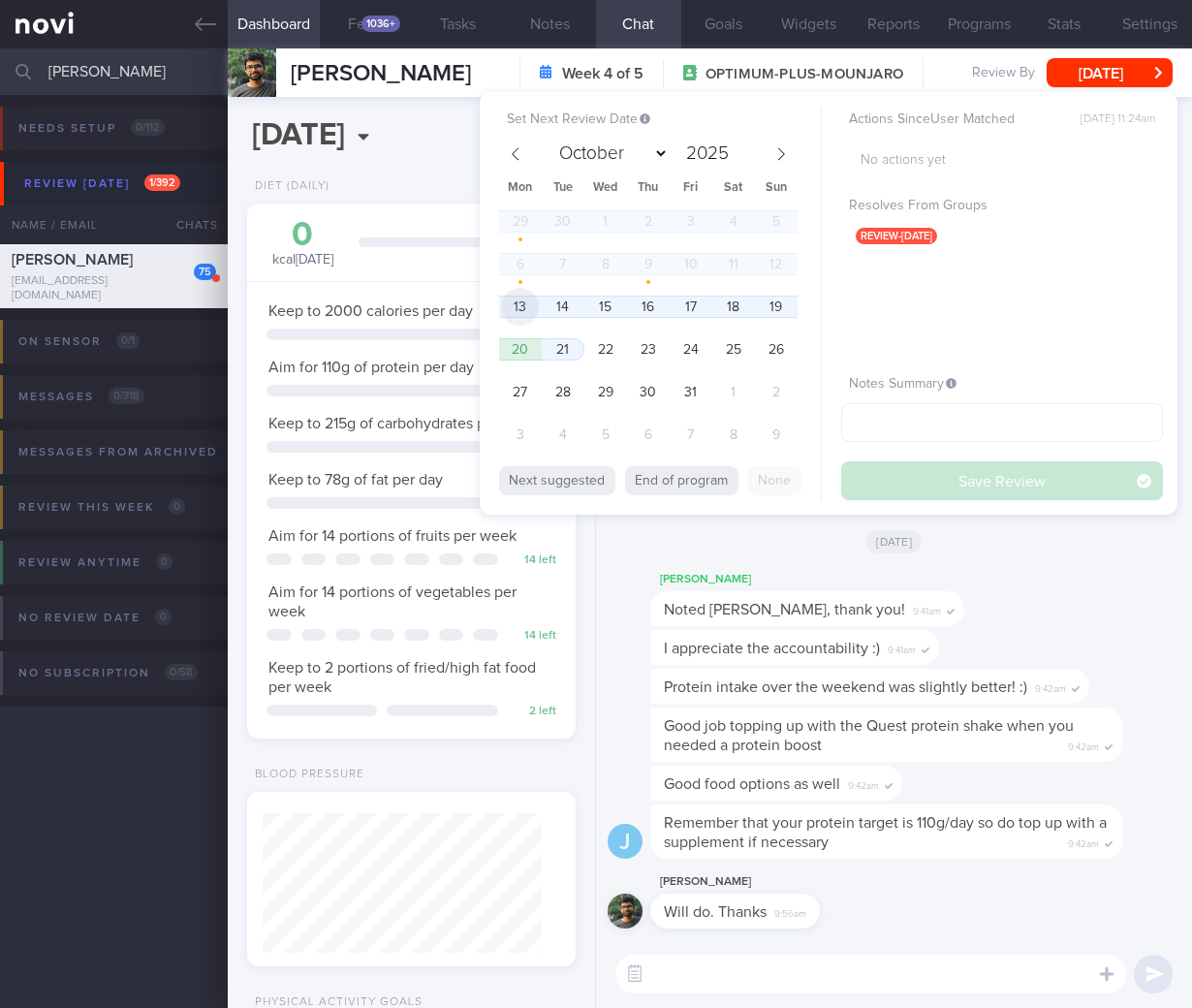
click at [504, 316] on span "13" at bounding box center [520, 306] width 38 height 38
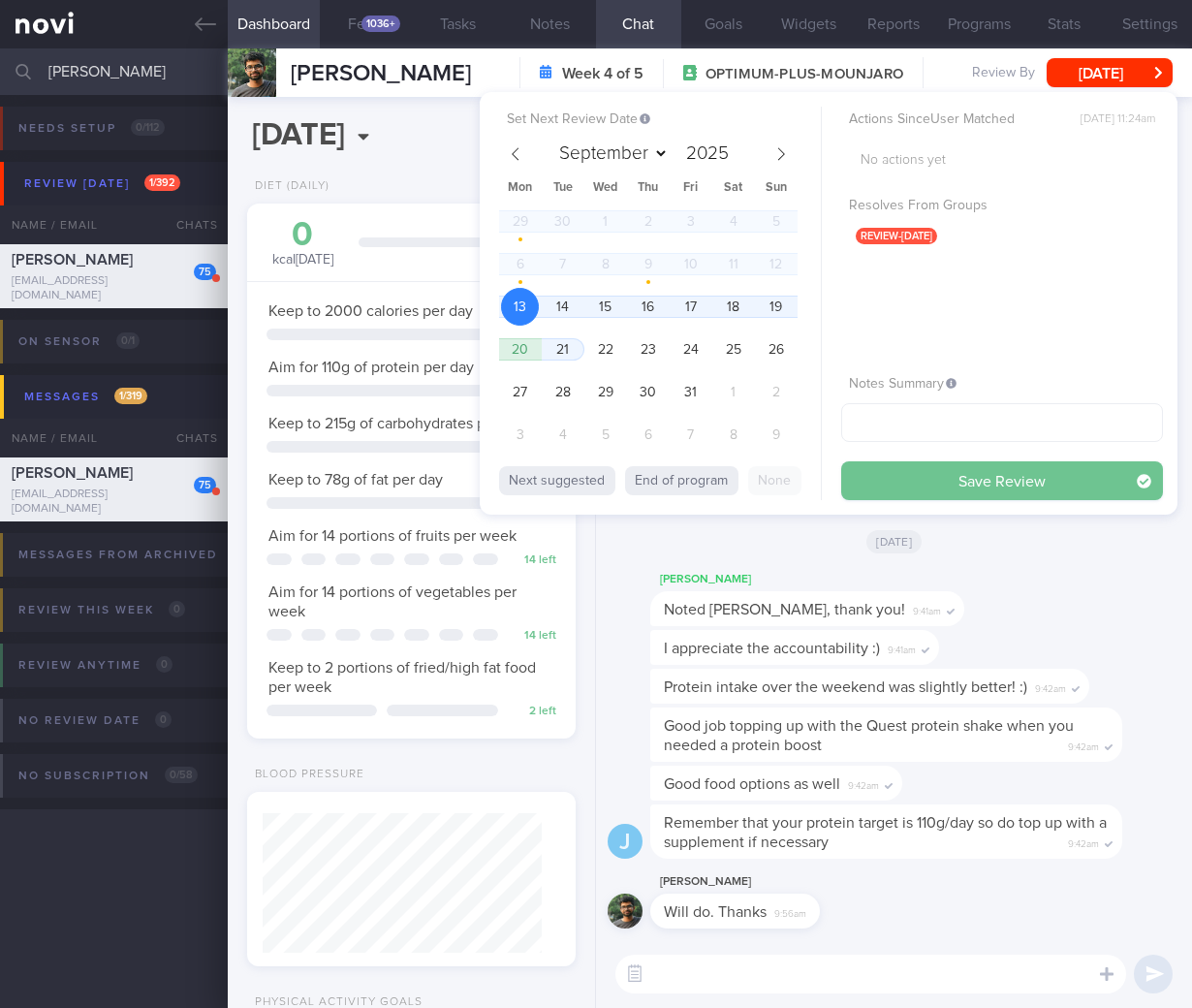
click at [1077, 485] on button "Save Review" at bounding box center [1002, 480] width 321 height 39
click at [1116, 609] on div "Joel Noted Omer, thank you! 9:41am" at bounding box center [894, 599] width 573 height 62
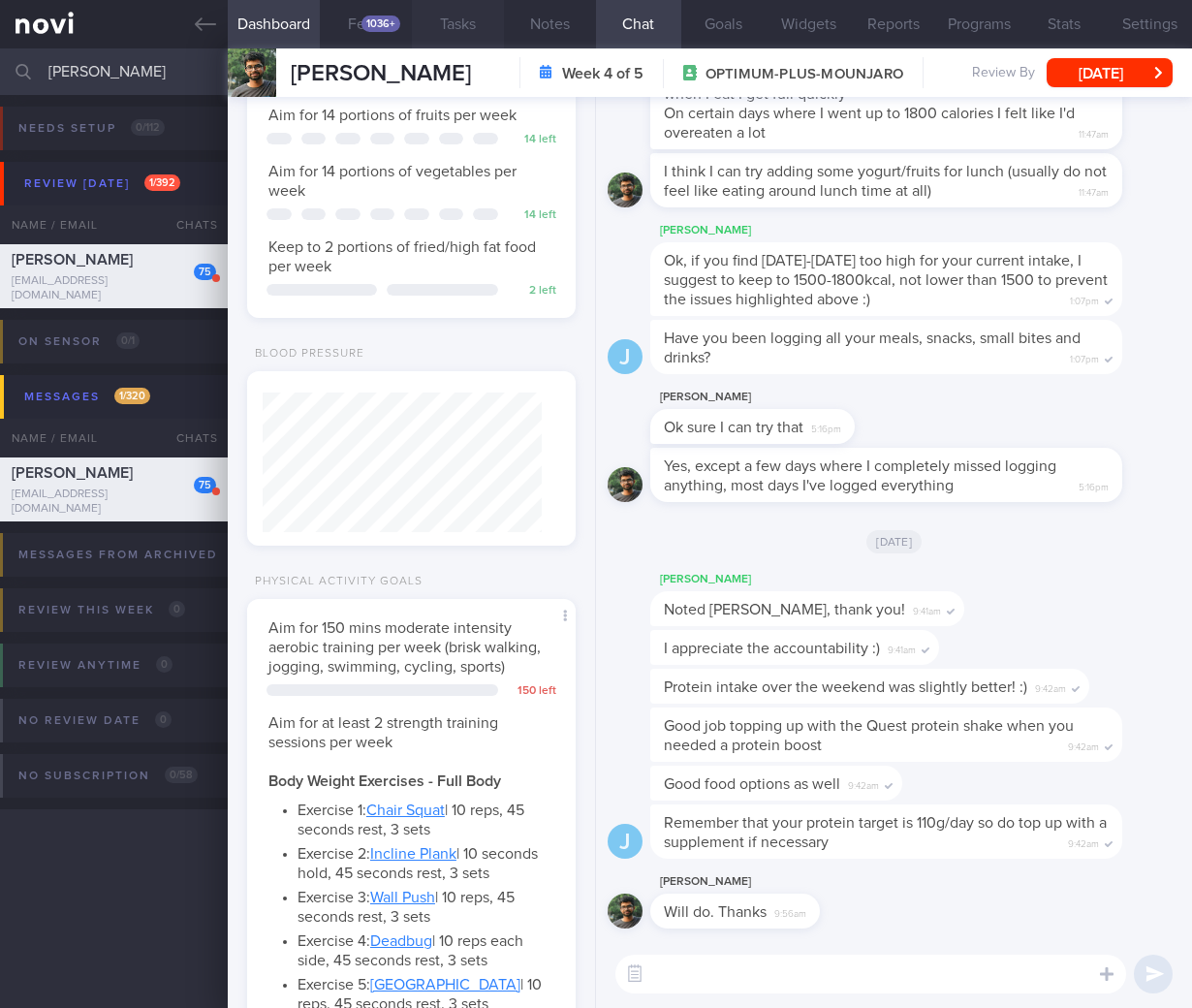
scroll to position [121, 0]
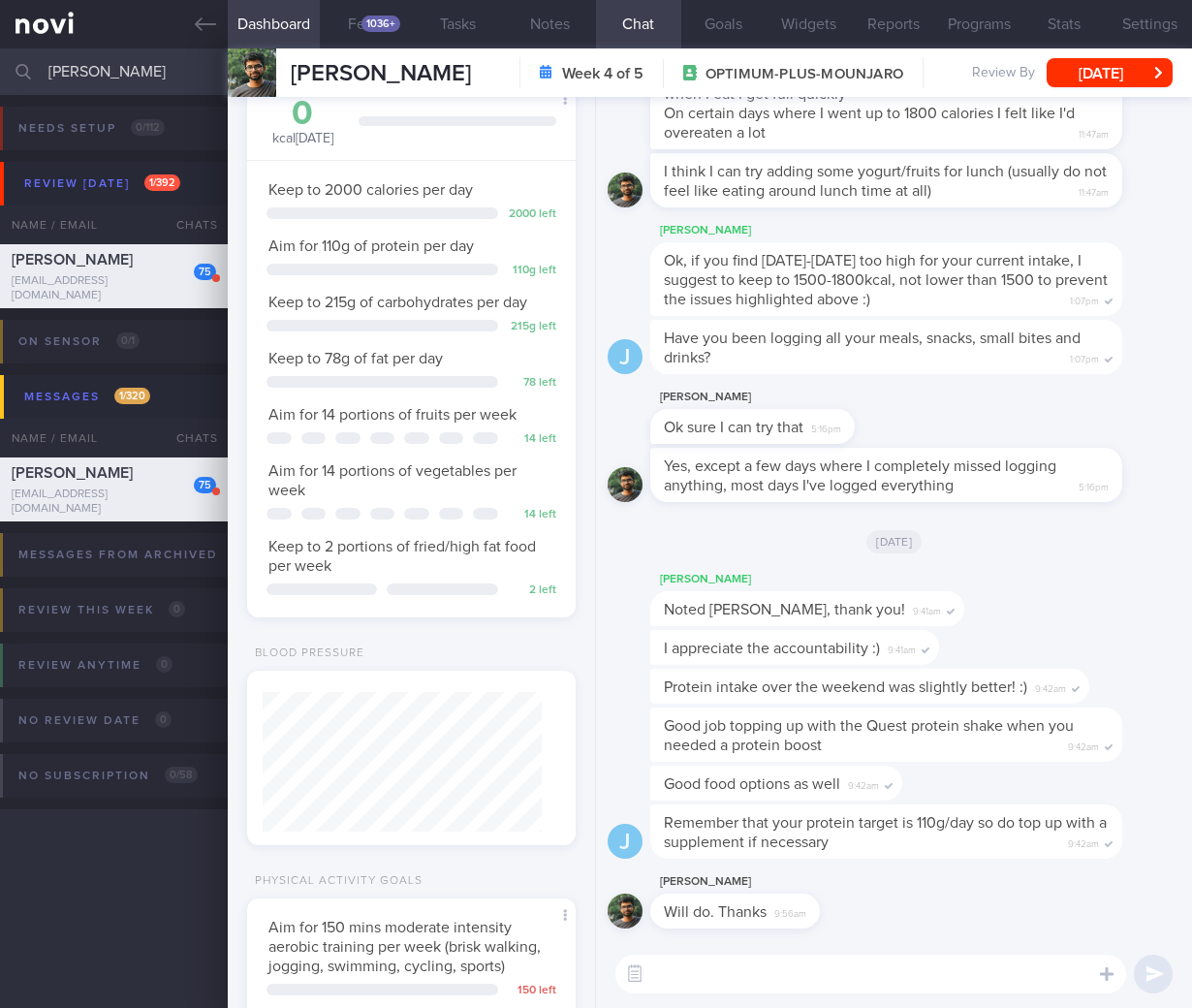
drag, startPoint x: 171, startPoint y: 82, endPoint x: -234, endPoint y: 55, distance: 405.9
click at [0, 55] on html "You are offline! Some functionality will be unavailable Patients New Users Coac…" at bounding box center [596, 504] width 1192 height 1008
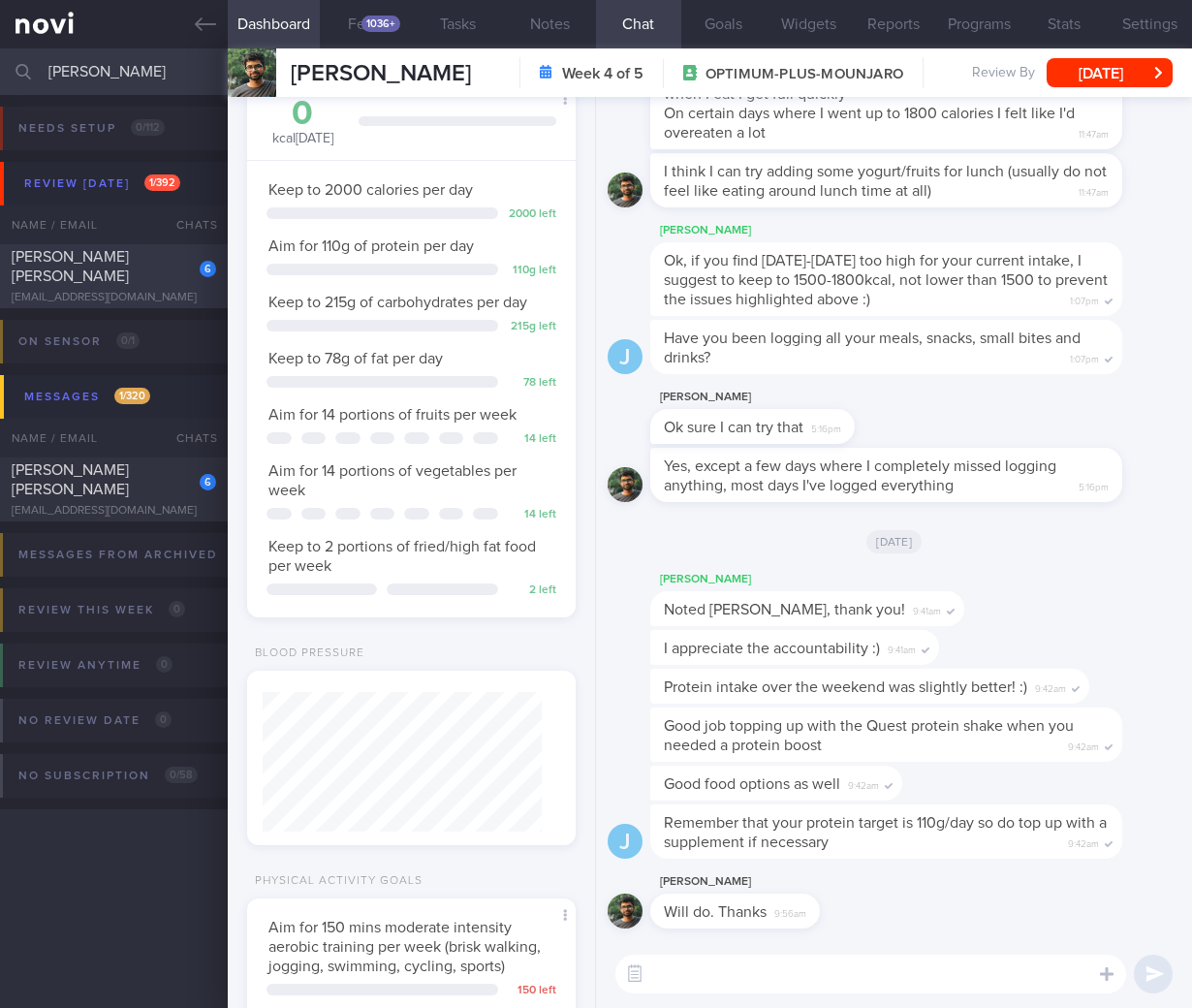
type input "uttam"
click at [63, 283] on div "UTTAM HANUMANT NARAYANI" at bounding box center [112, 266] width 200 height 39
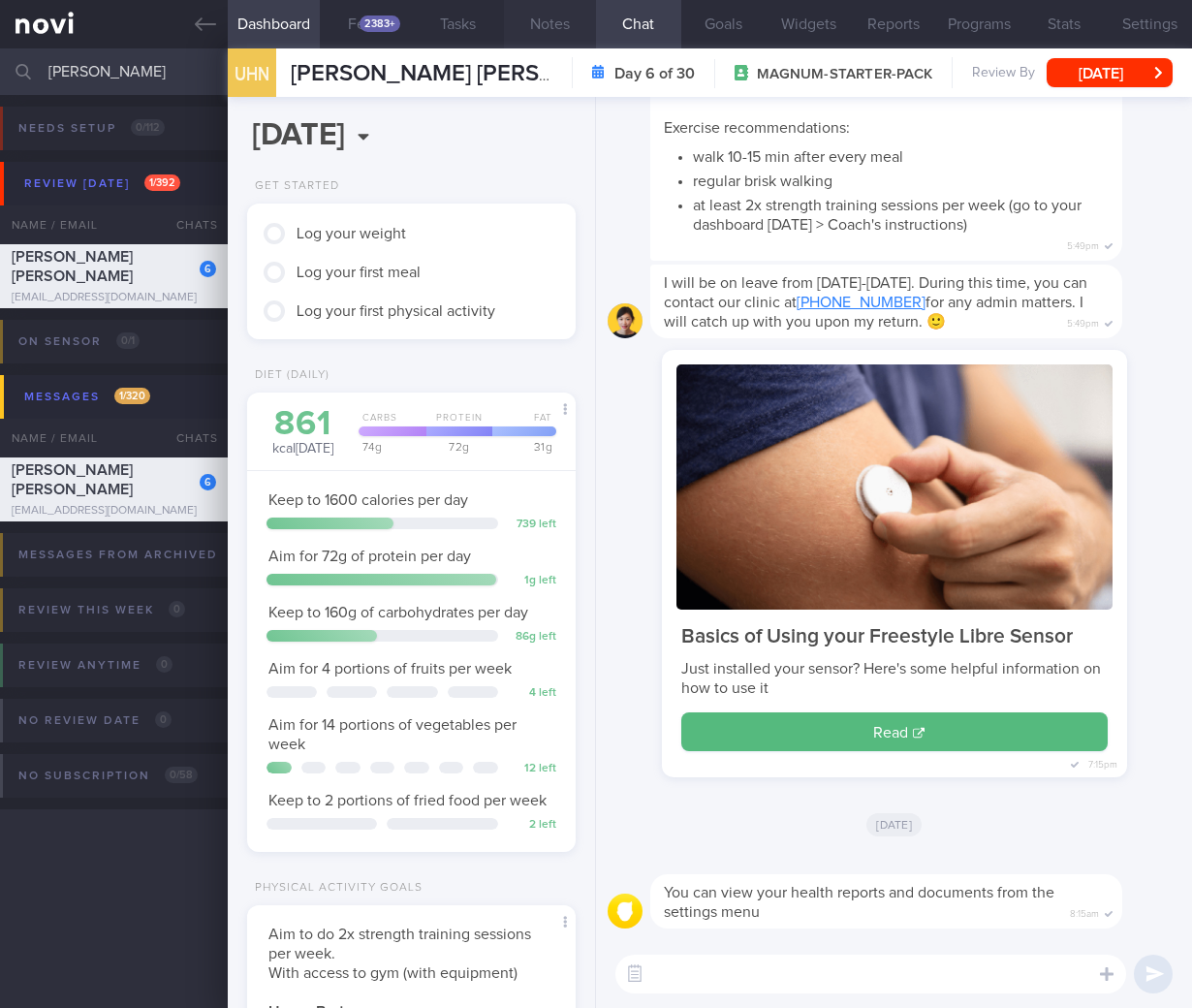
scroll to position [100, 0]
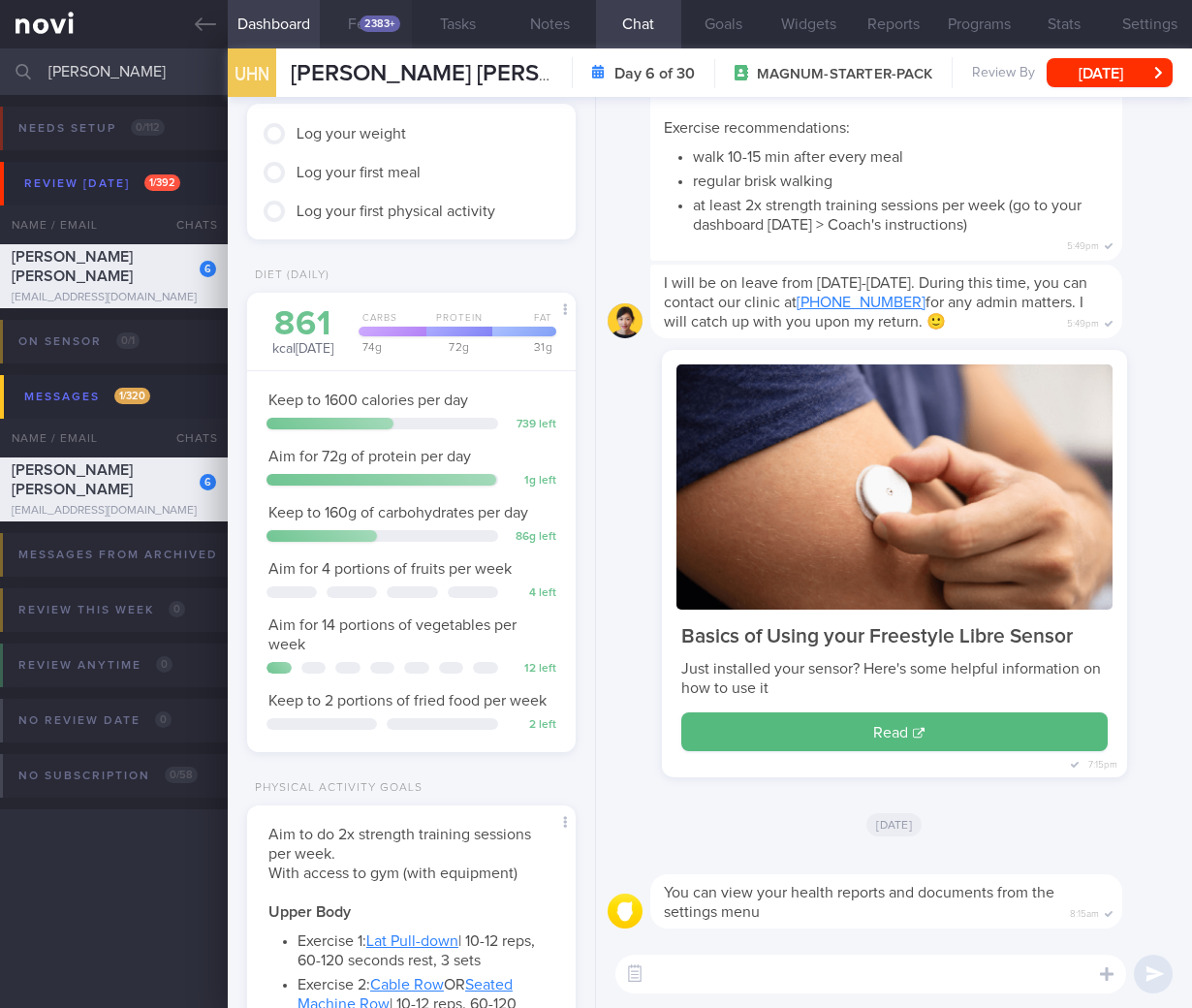
click at [350, 23] on button "Feed 2383+" at bounding box center [365, 24] width 92 height 49
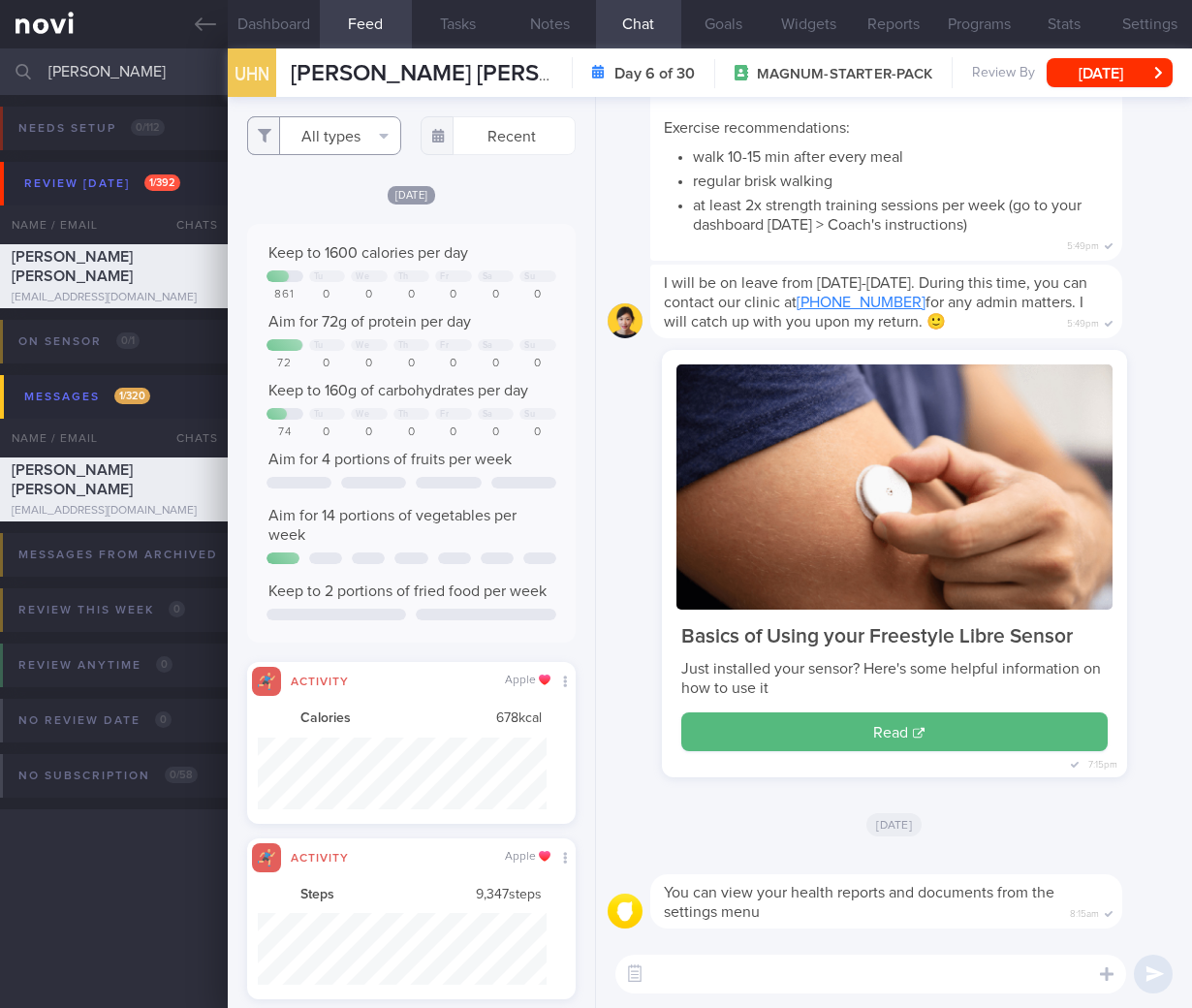
click at [348, 141] on button "All types" at bounding box center [324, 136] width 155 height 39
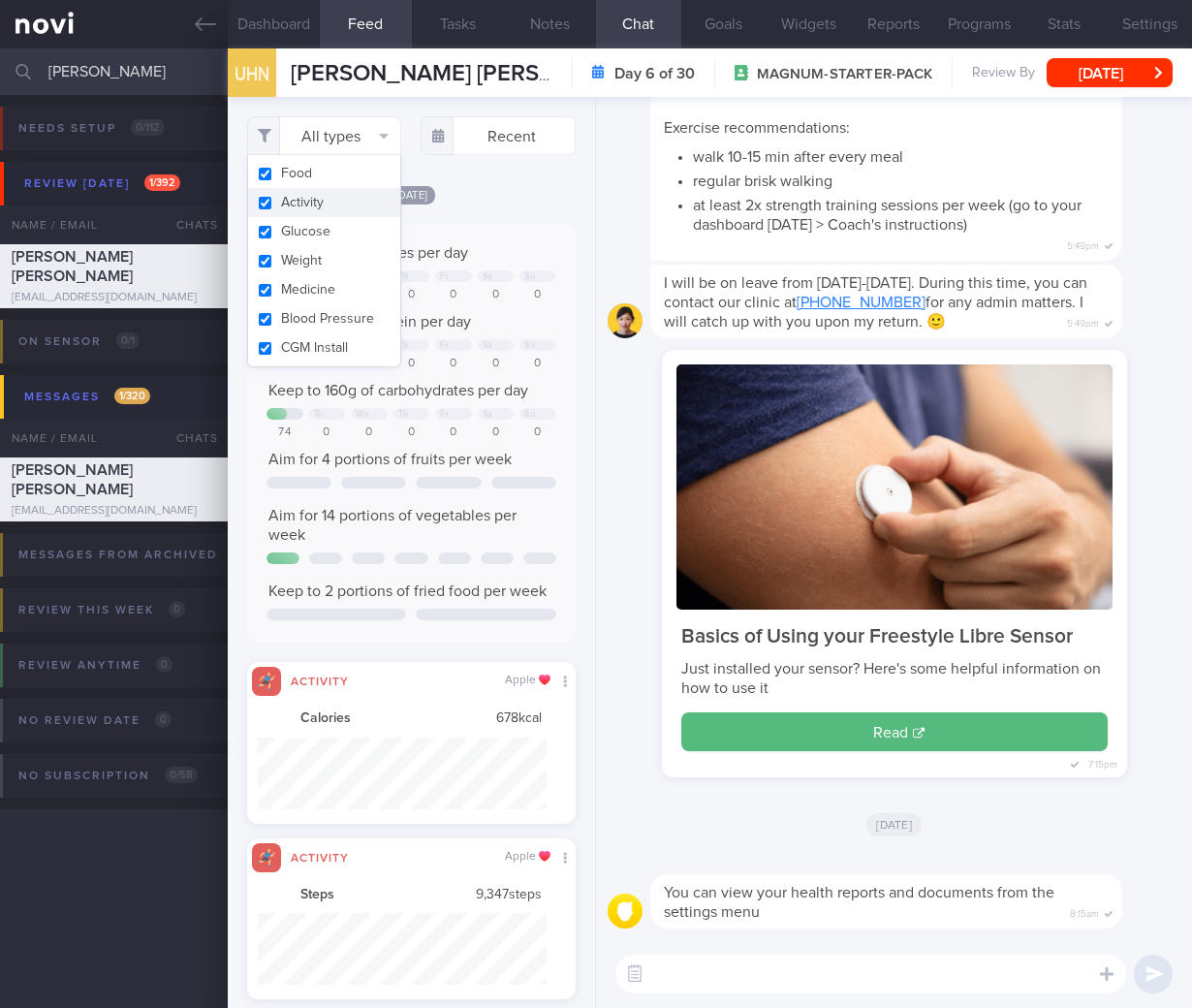
click at [352, 214] on button "Activity" at bounding box center [324, 202] width 153 height 29
checkbox input "false"
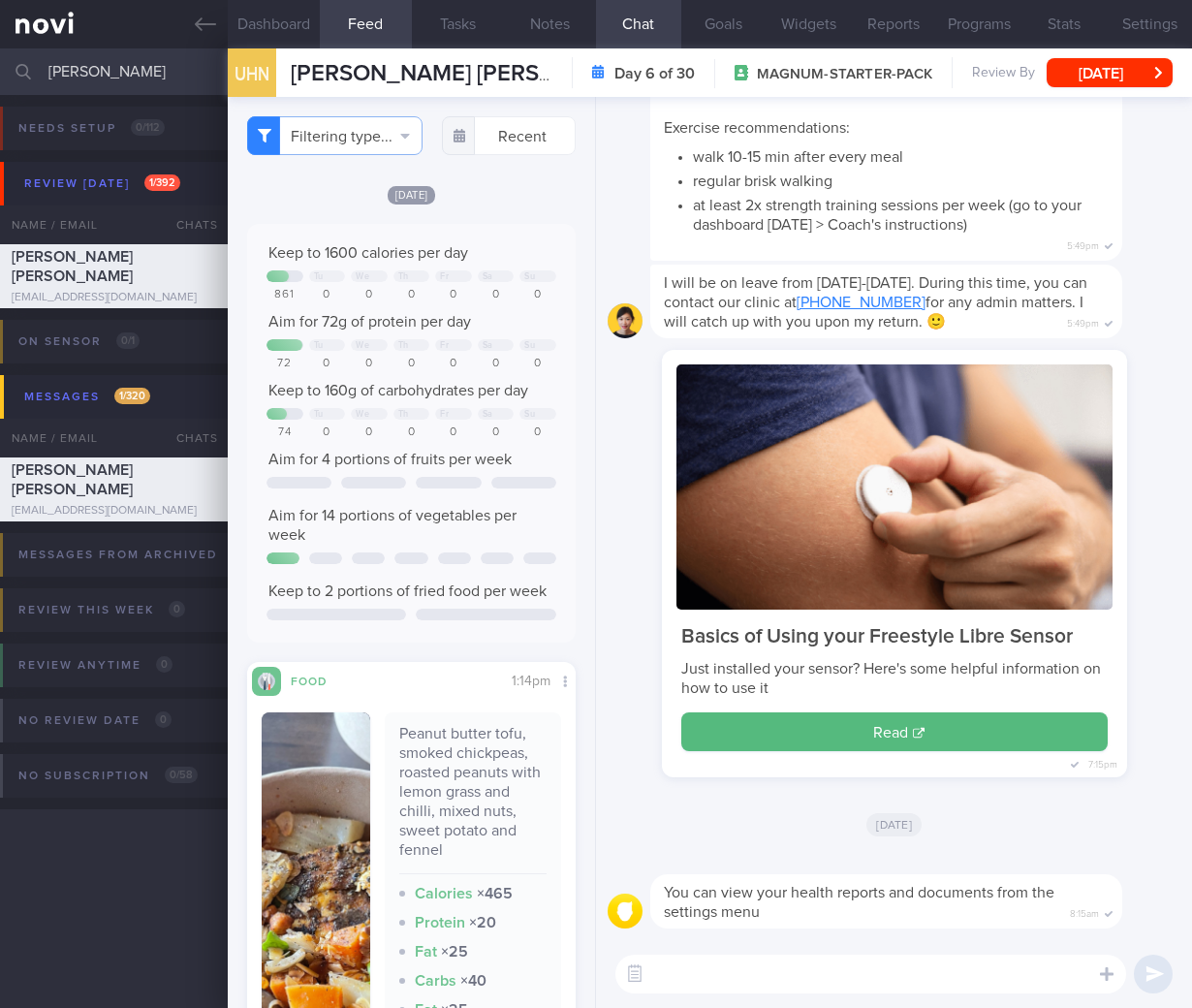
click at [504, 230] on div "Today Keep to 1600 calories per day Tu We Th Fr Sa Su 861 0 0 0 0 0 0 Aim for 7…" at bounding box center [411, 708] width 328 height 1049
click at [300, 13] on button "Dashboard" at bounding box center [274, 24] width 92 height 49
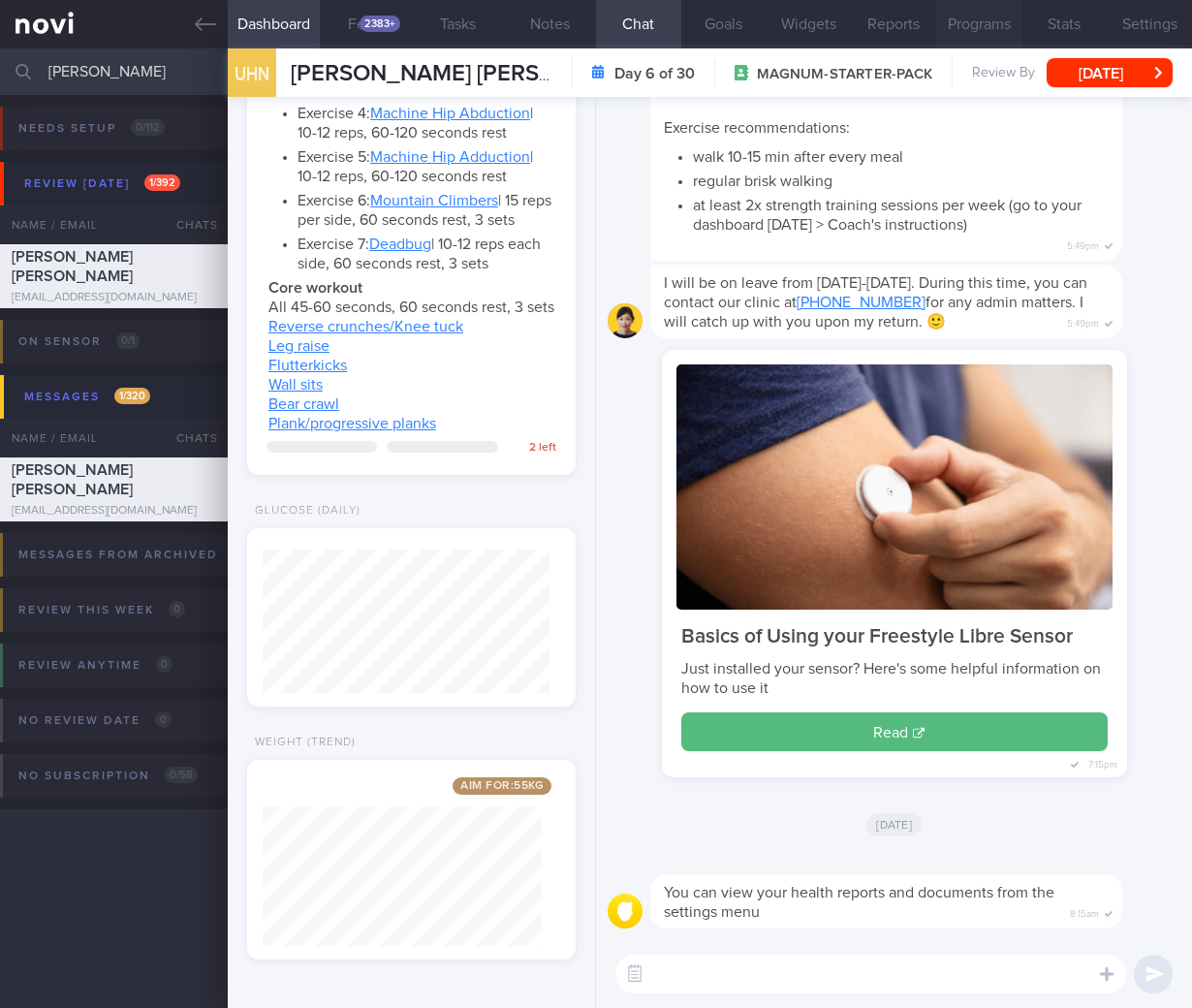
click at [987, 20] on button "Programs" at bounding box center [978, 24] width 85 height 49
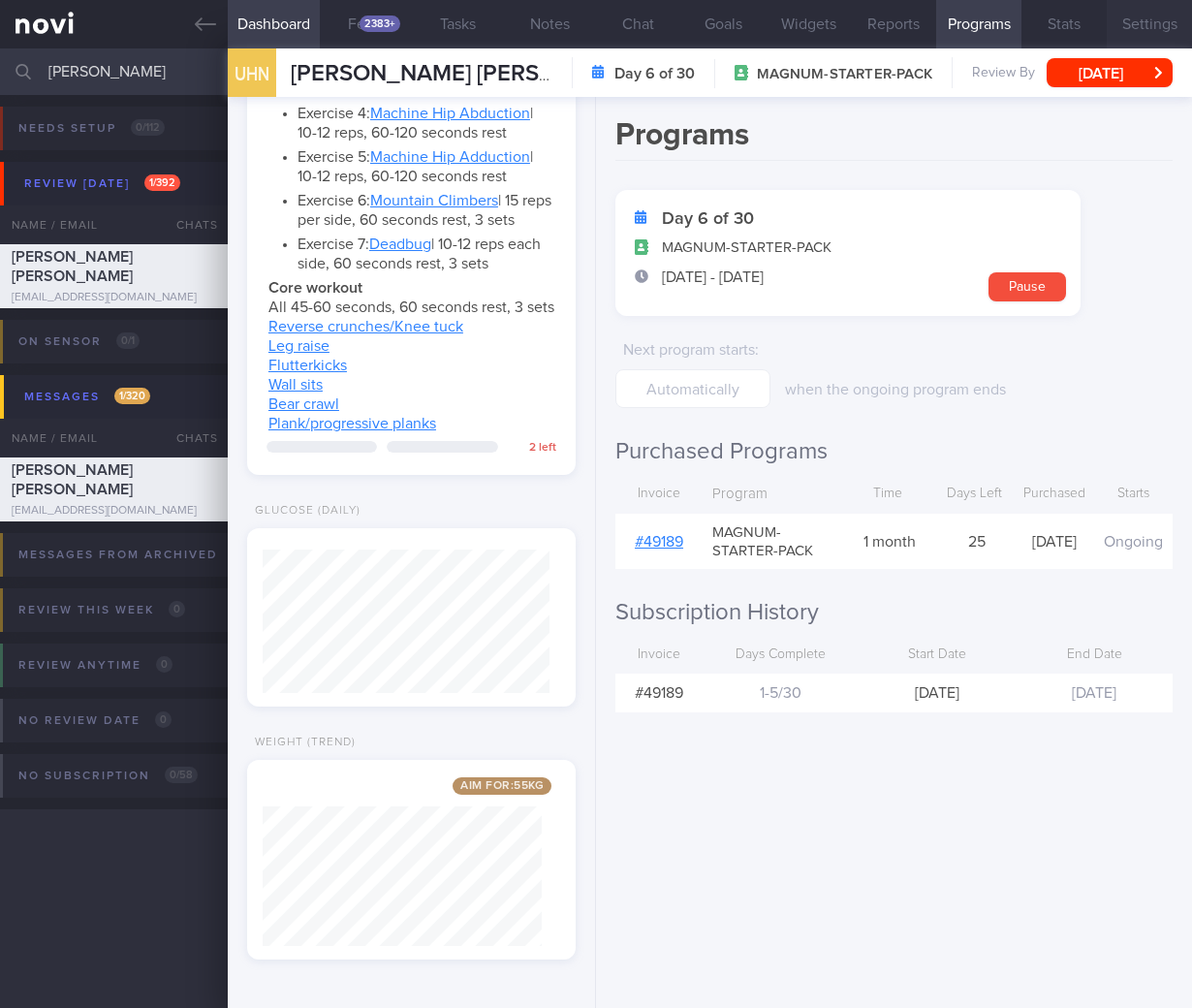
click at [1134, 16] on button "Settings" at bounding box center [1149, 24] width 85 height 49
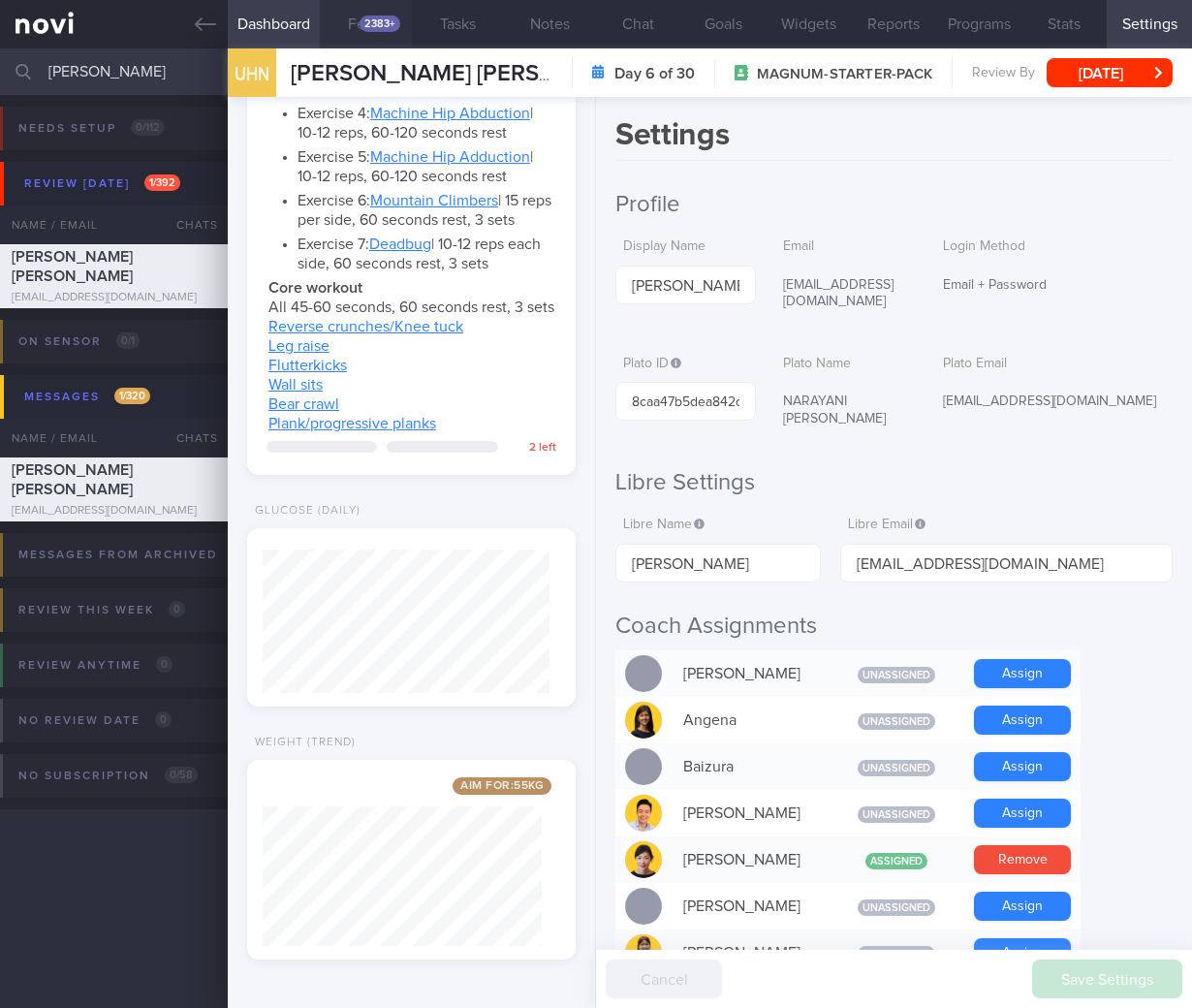
click at [383, 17] on div "2383+" at bounding box center [379, 24] width 41 height 17
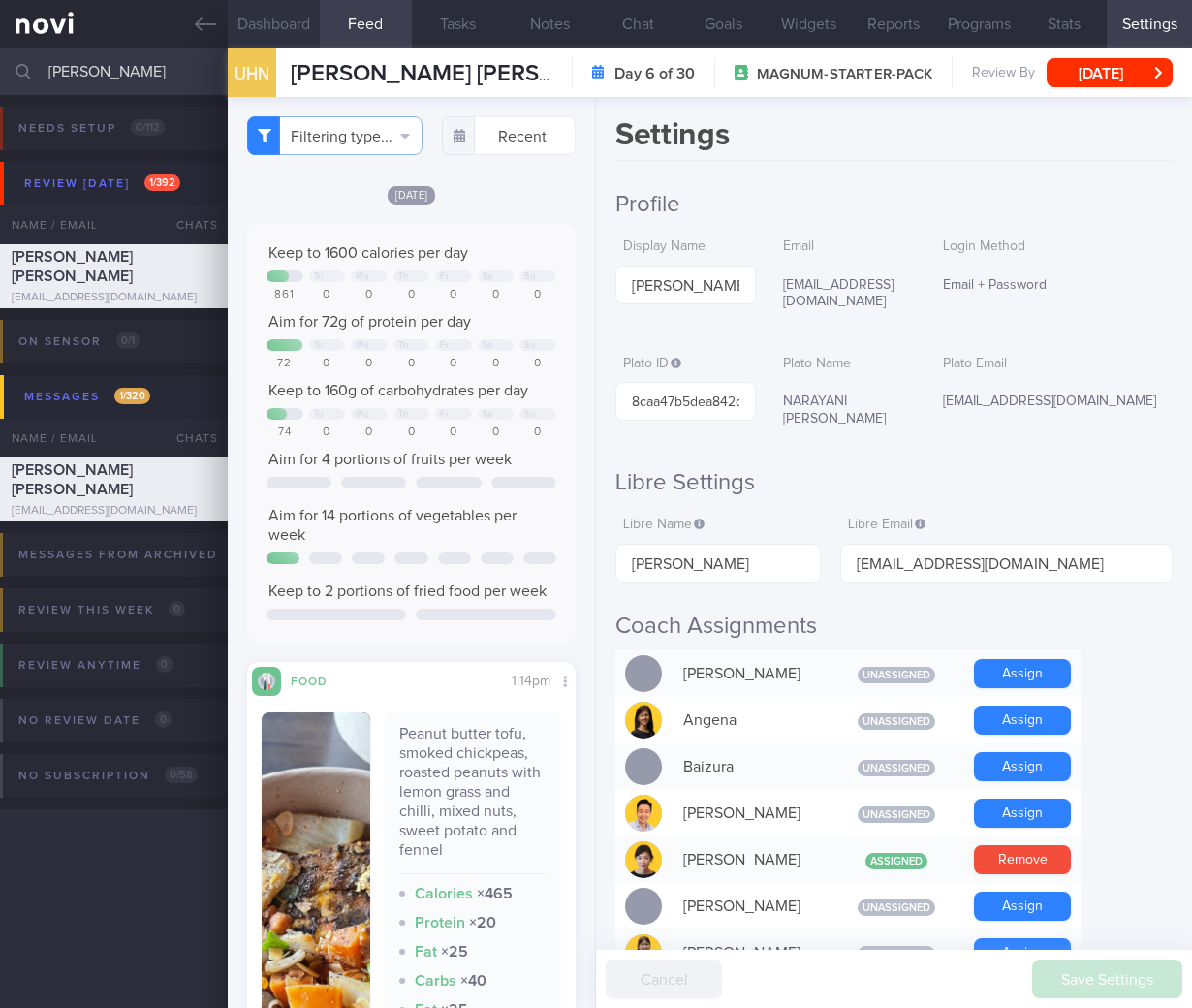
click at [269, 21] on button "Dashboard" at bounding box center [274, 24] width 92 height 49
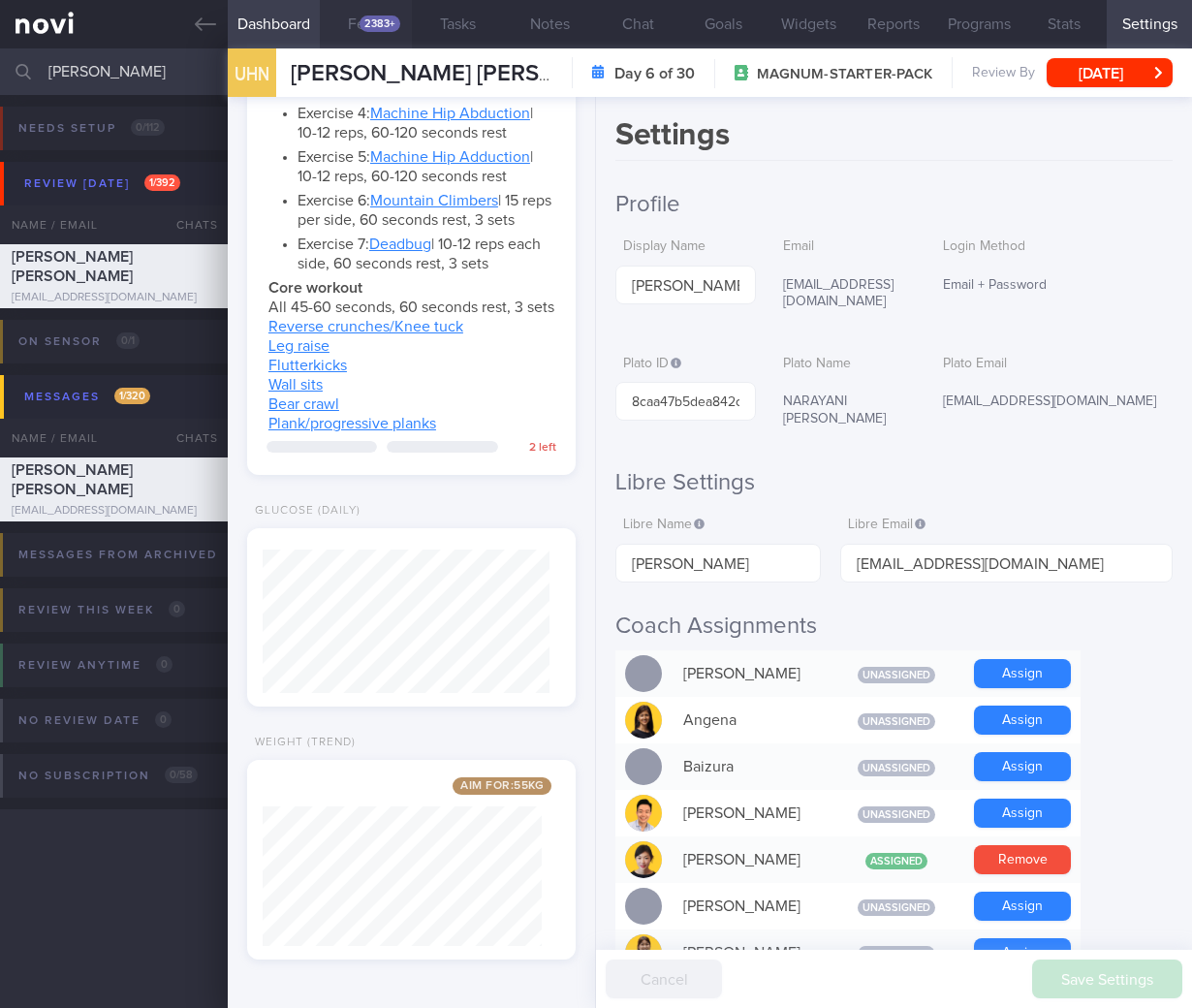
click at [374, 39] on button "Feed 2383+" at bounding box center [365, 24] width 92 height 49
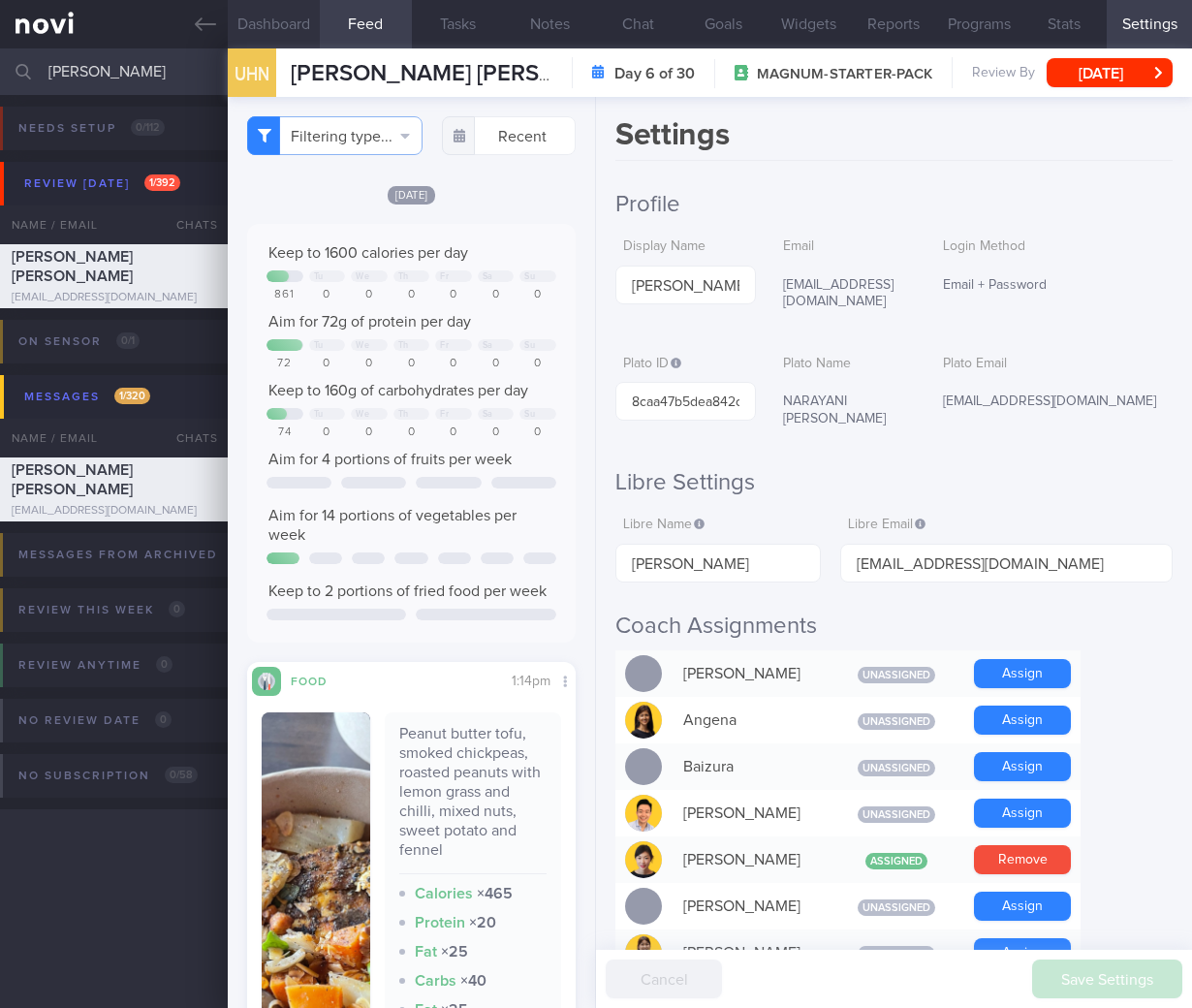
click at [290, 14] on button "Dashboard" at bounding box center [274, 24] width 92 height 49
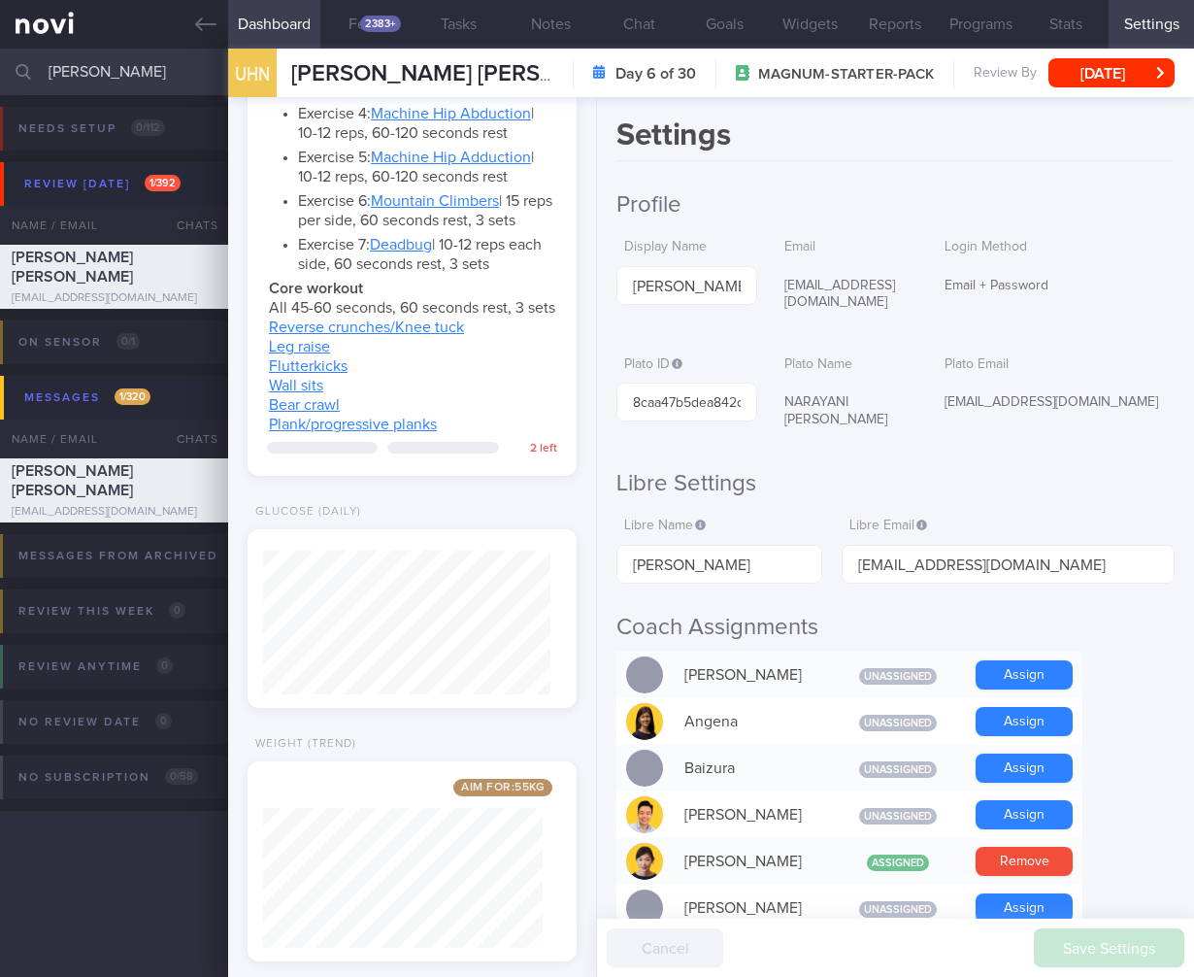
scroll to position [-152, 0]
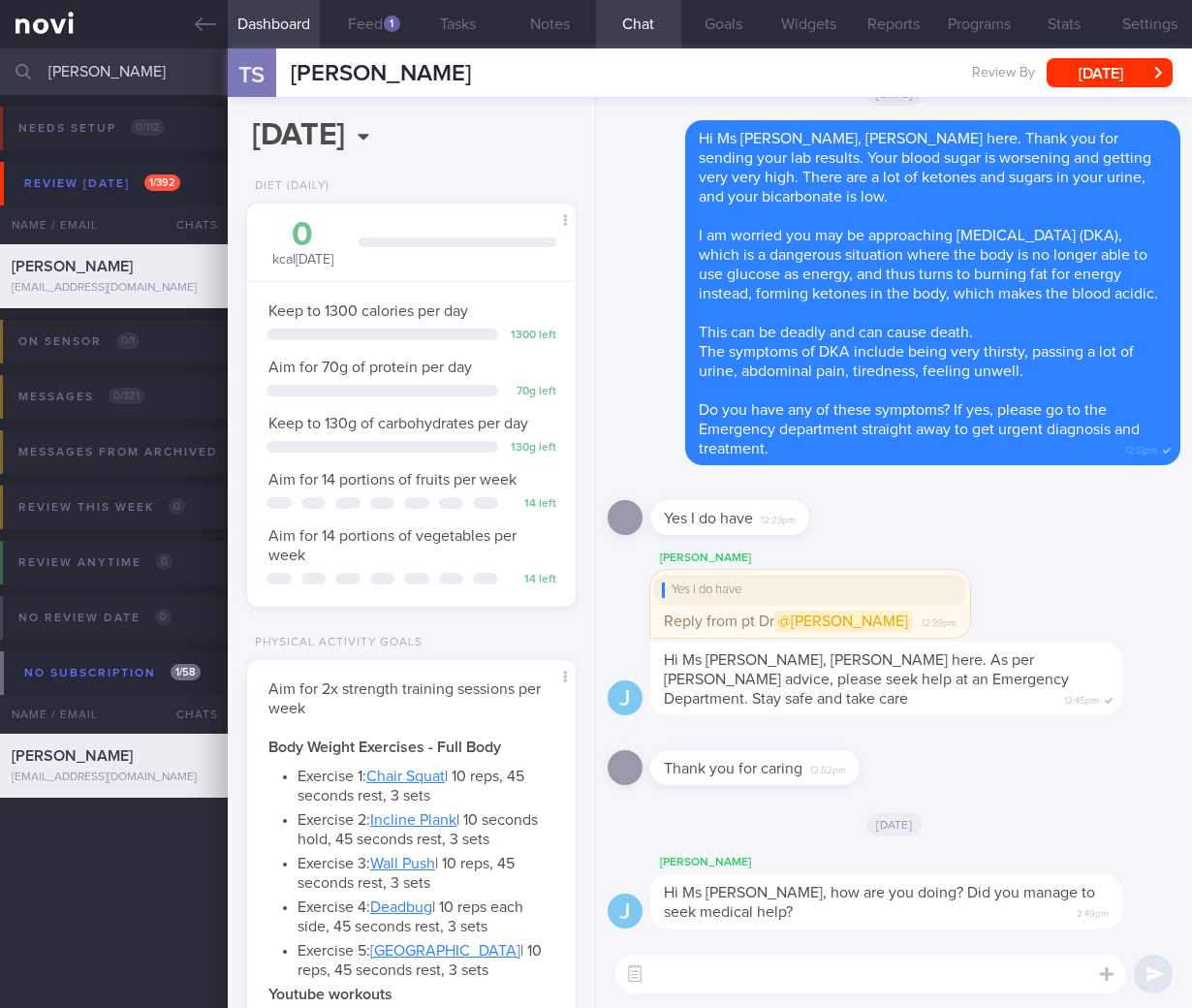
select select "4"
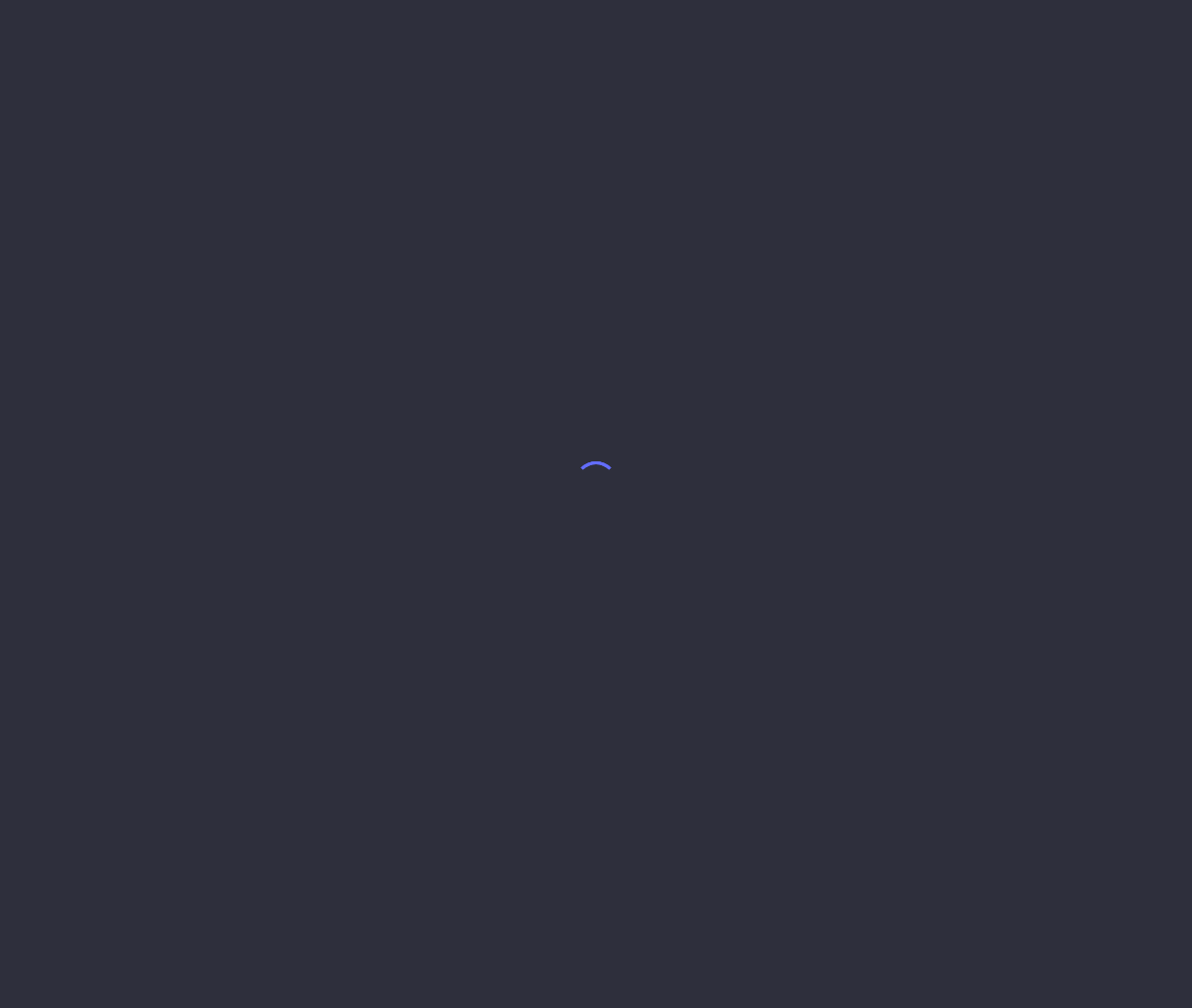
select select "9"
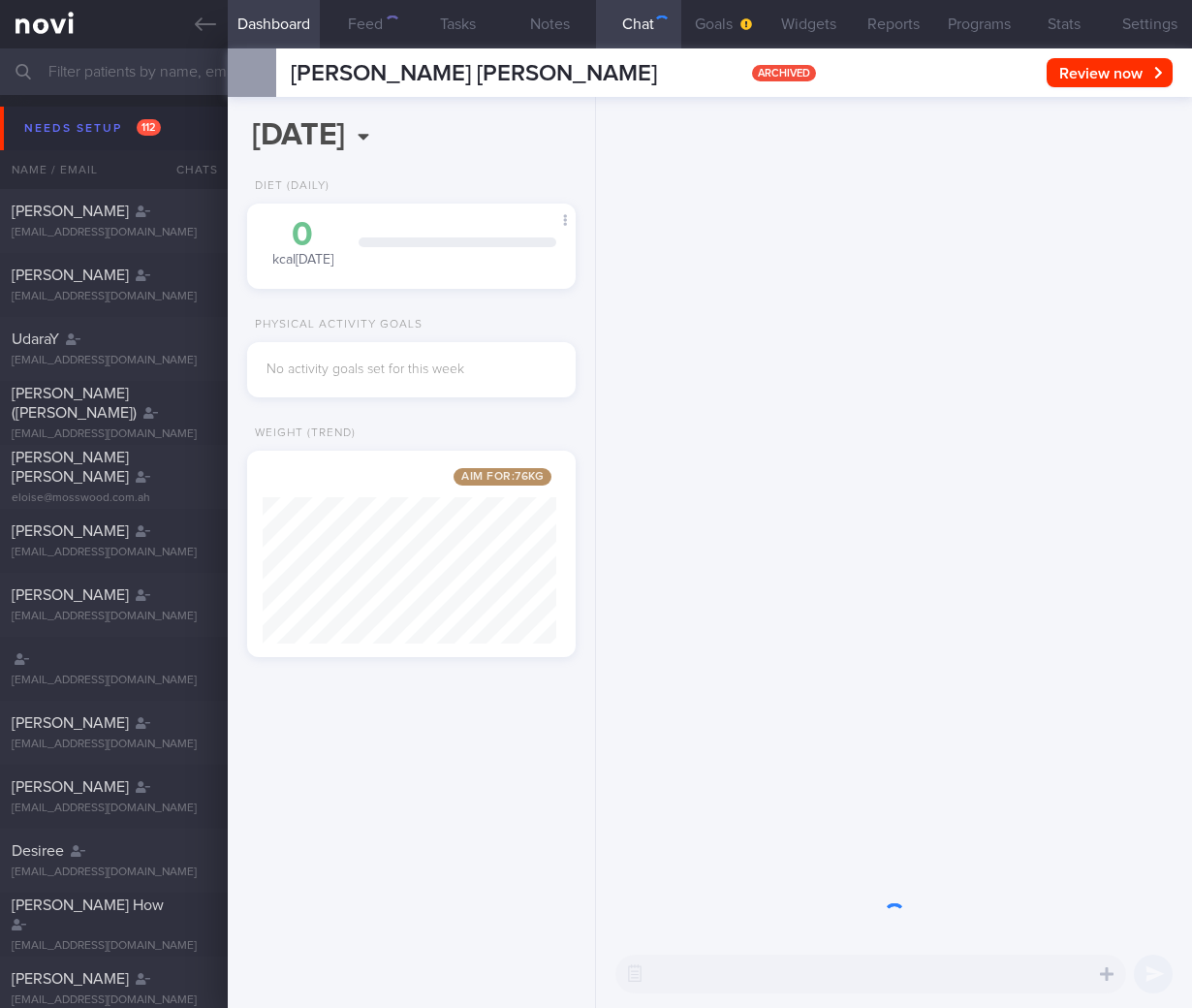
scroll to position [175, 294]
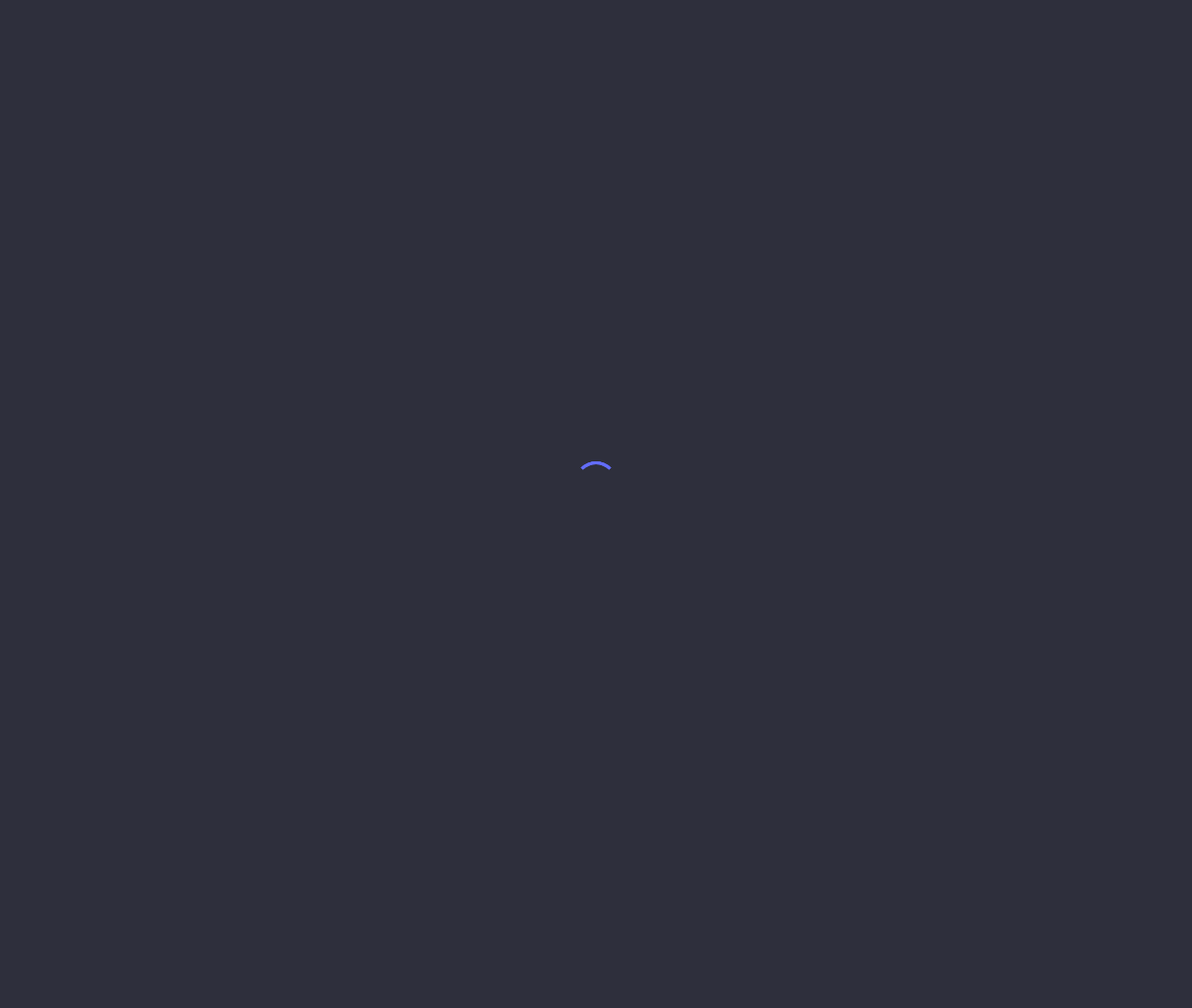
select select "7"
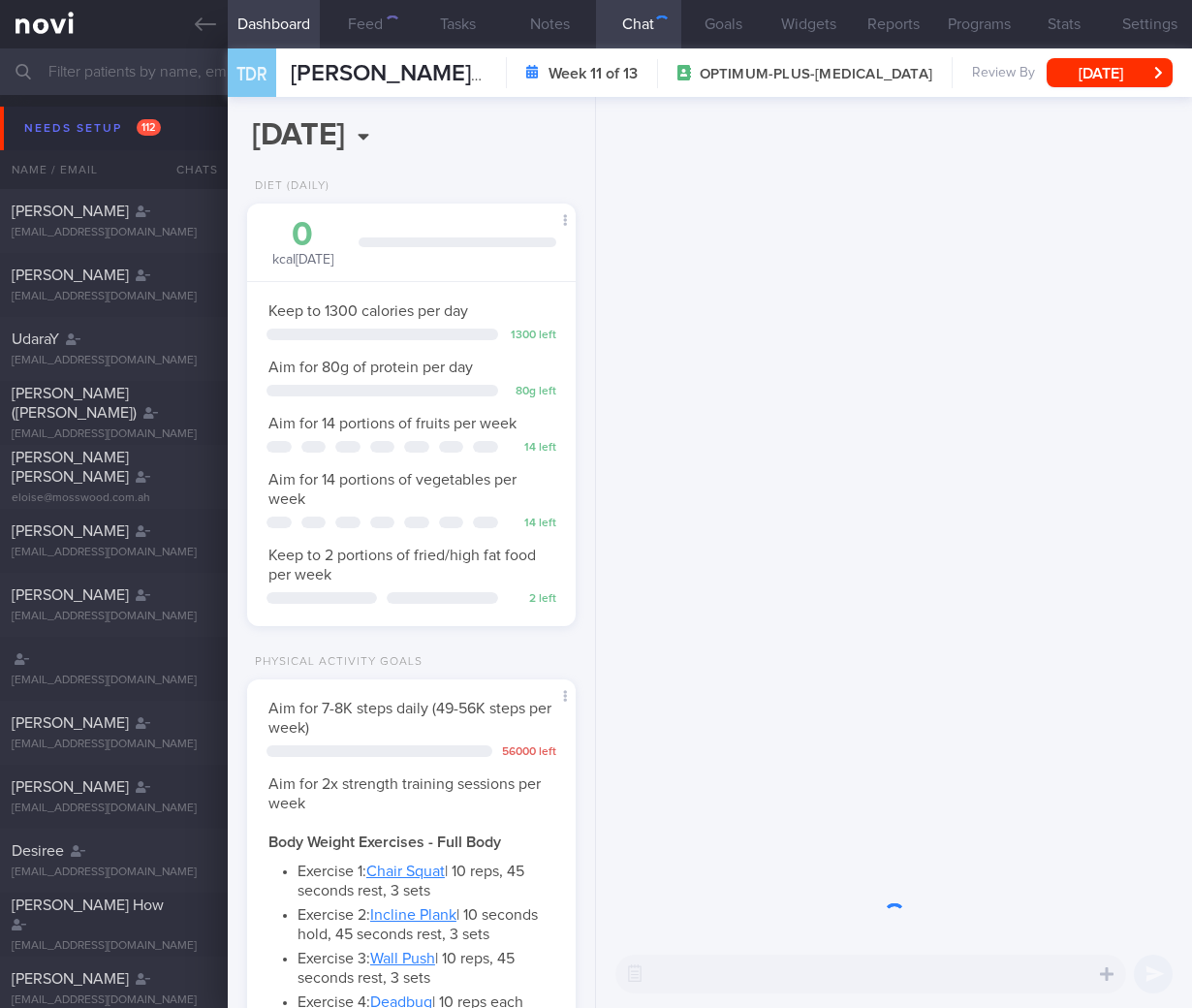
scroll to position [168, 280]
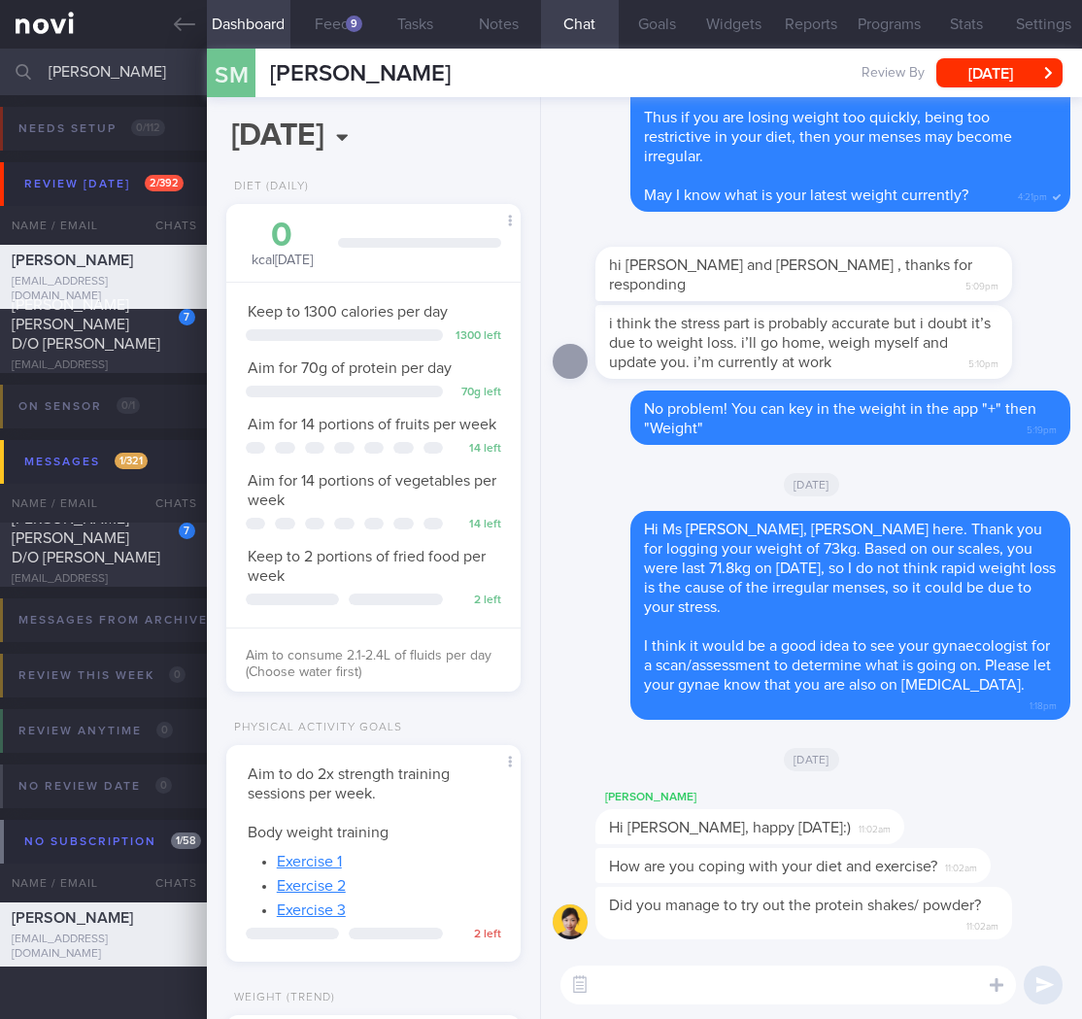
select select "8"
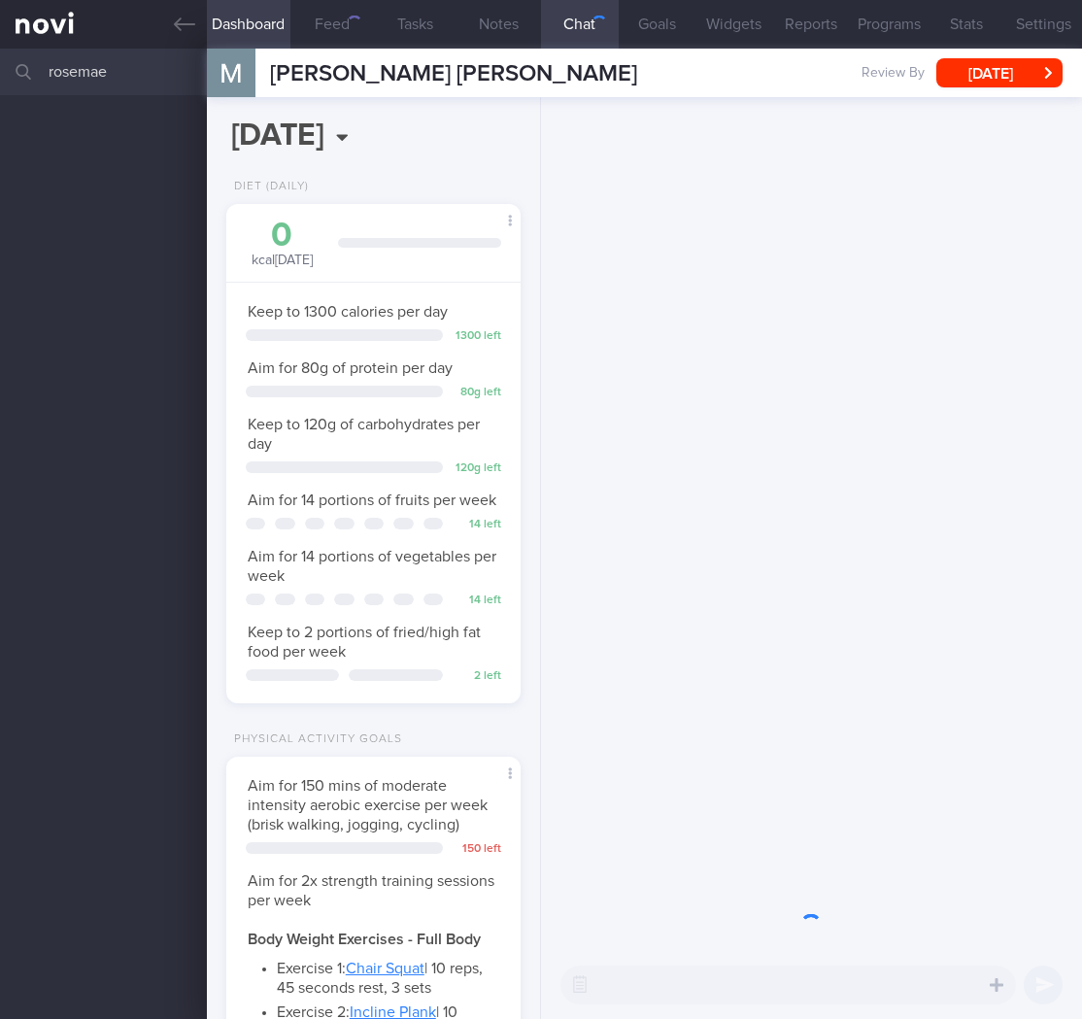
select select "9"
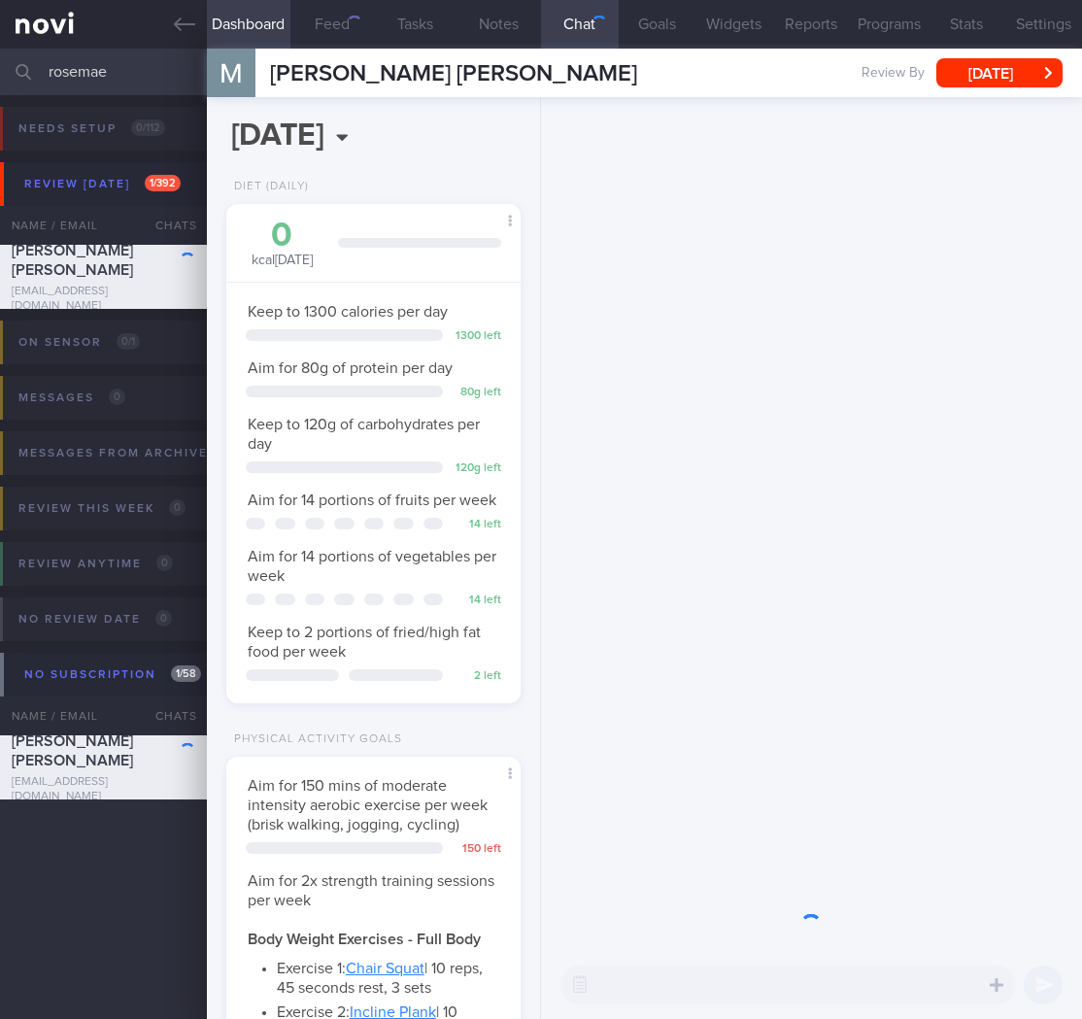
scroll to position [126, 252]
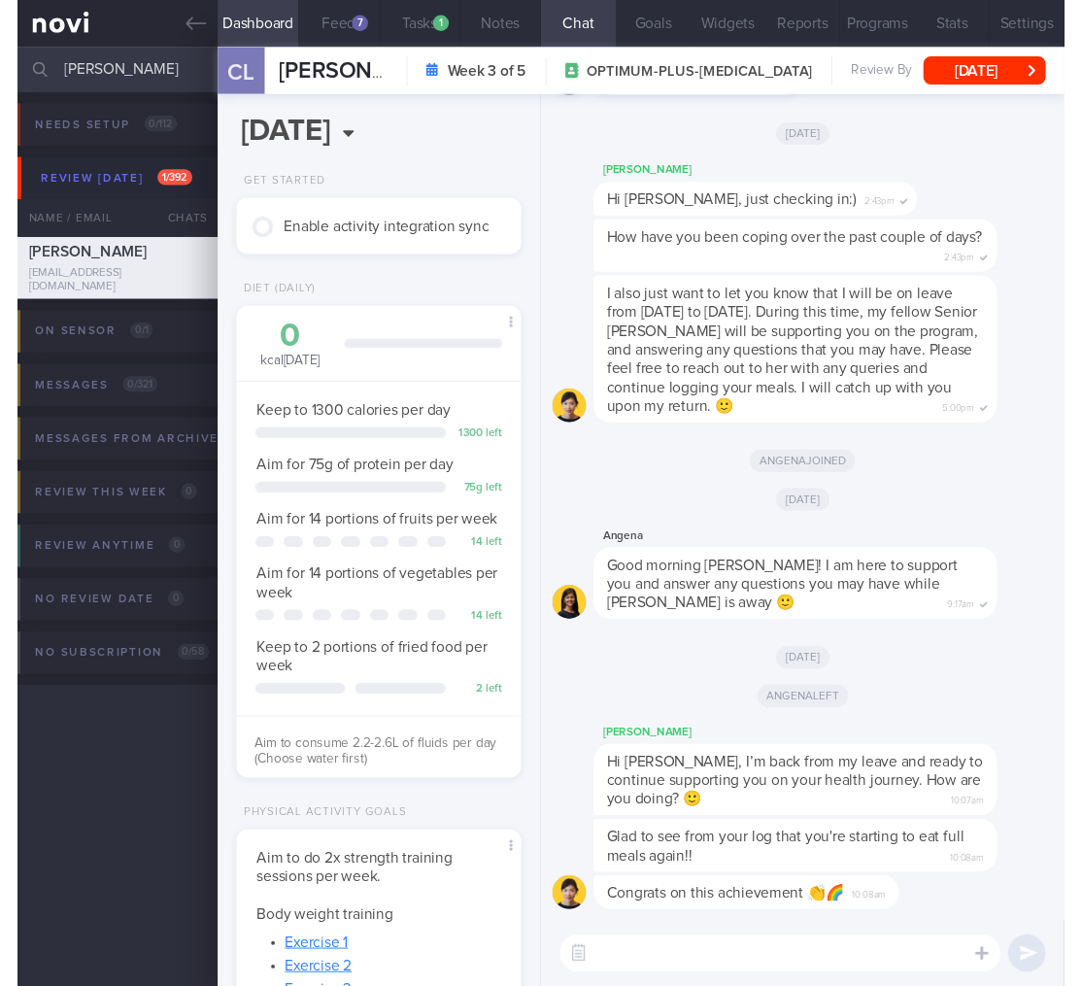
scroll to position [357, 0]
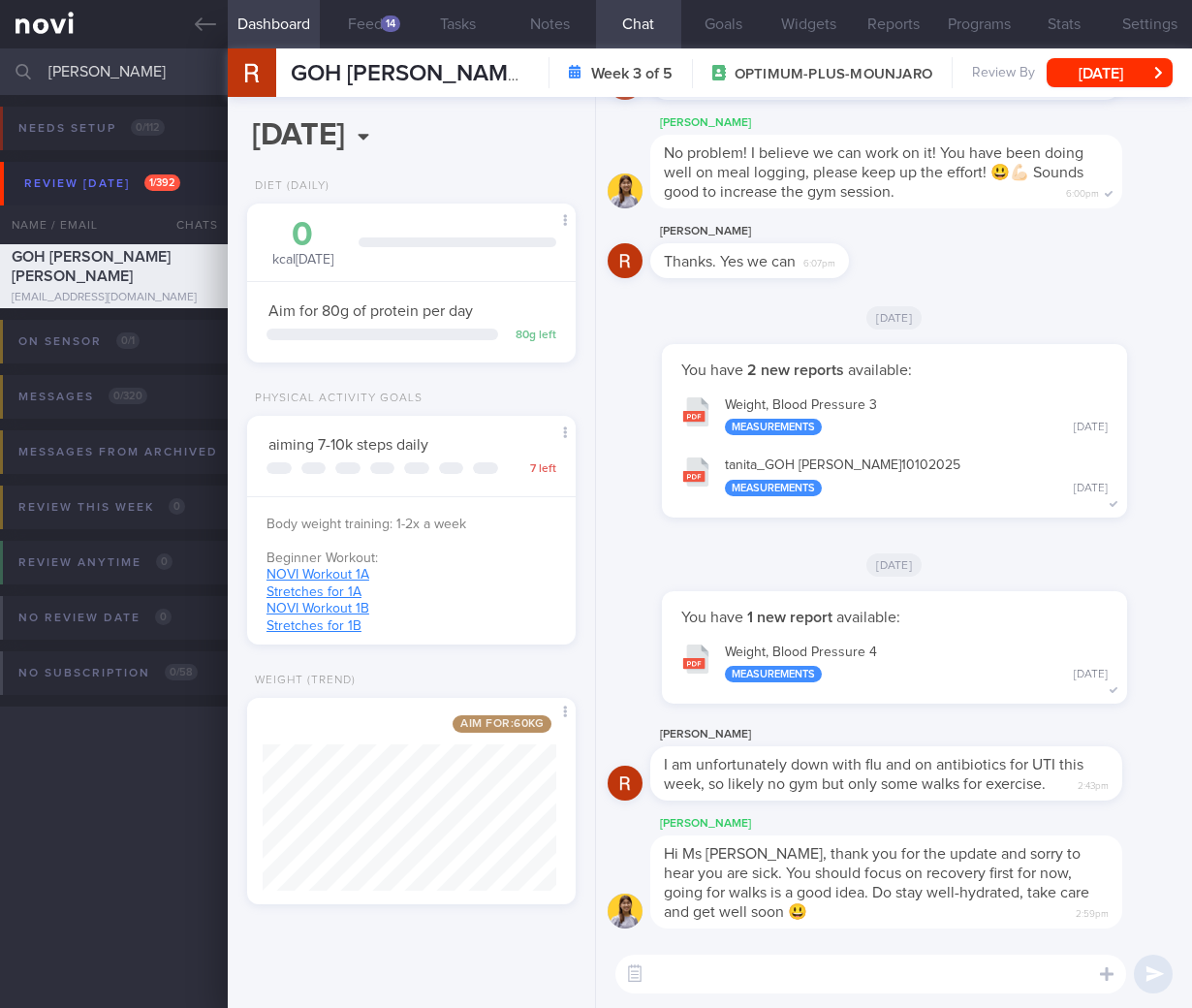
select select "9"
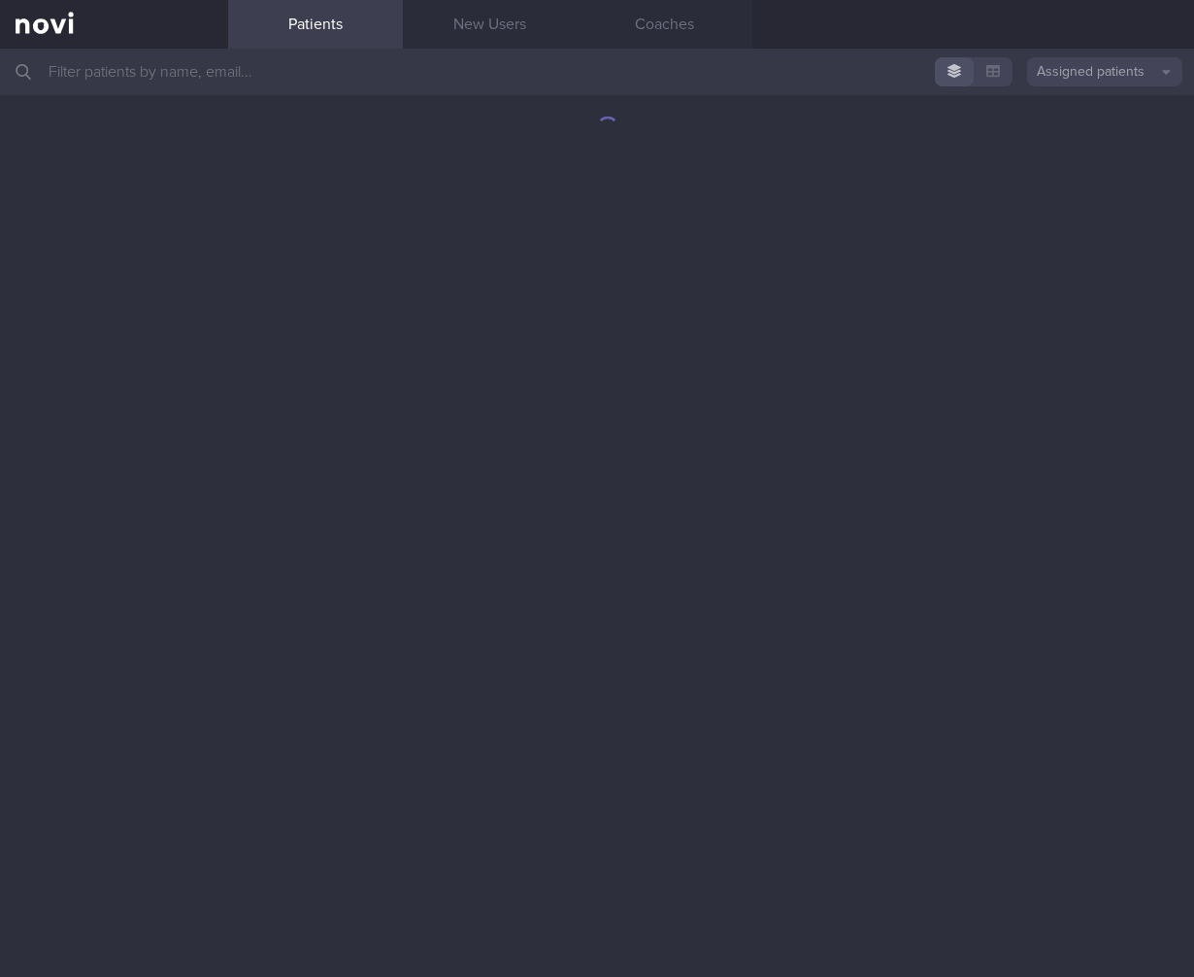
click at [356, 79] on input "text" at bounding box center [597, 72] width 1194 height 47
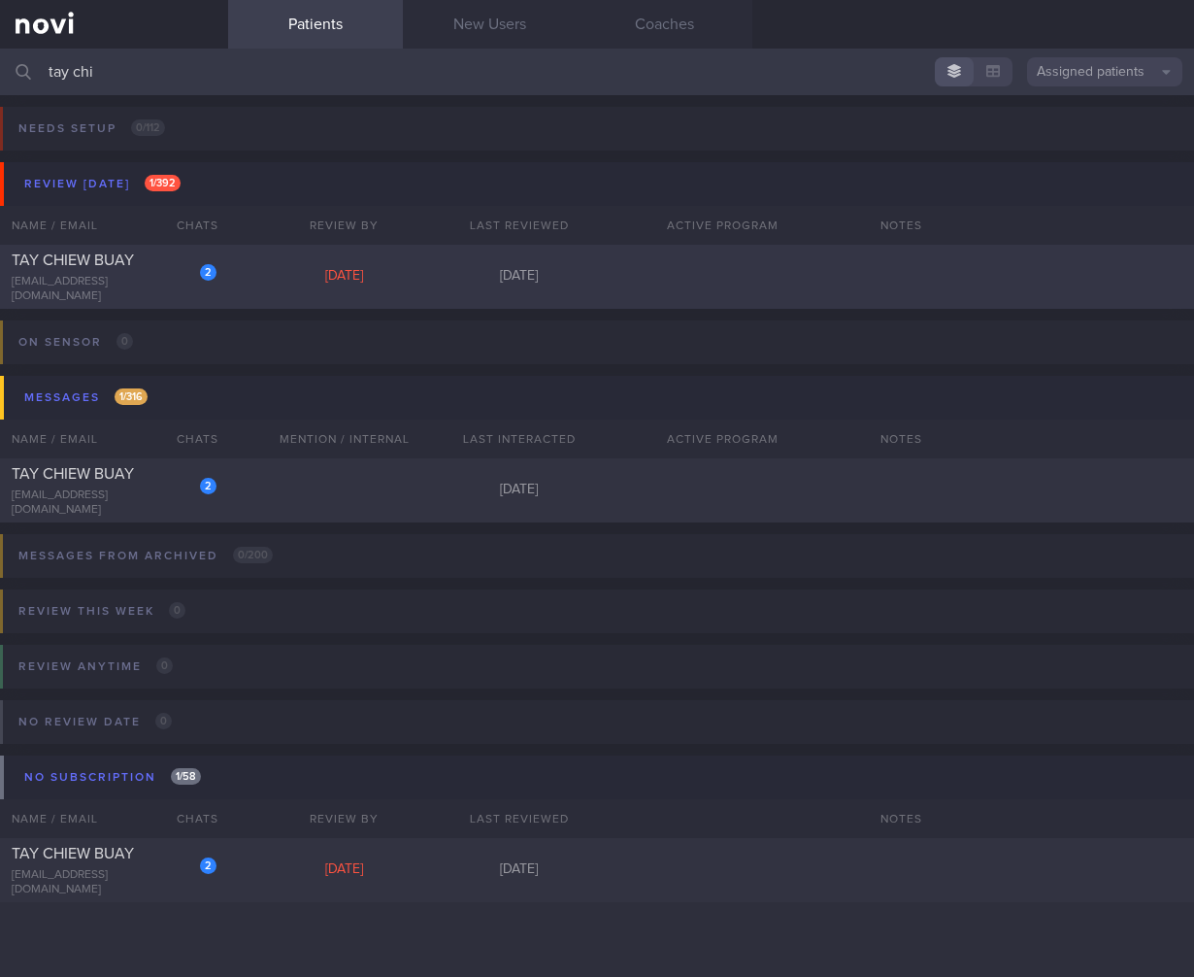
type input "tay chi"
click at [279, 302] on div "2 [PERSON_NAME] [EMAIL_ADDRESS][DOMAIN_NAME] [DATE] [DATE]" at bounding box center [597, 277] width 1194 height 64
select select "9"
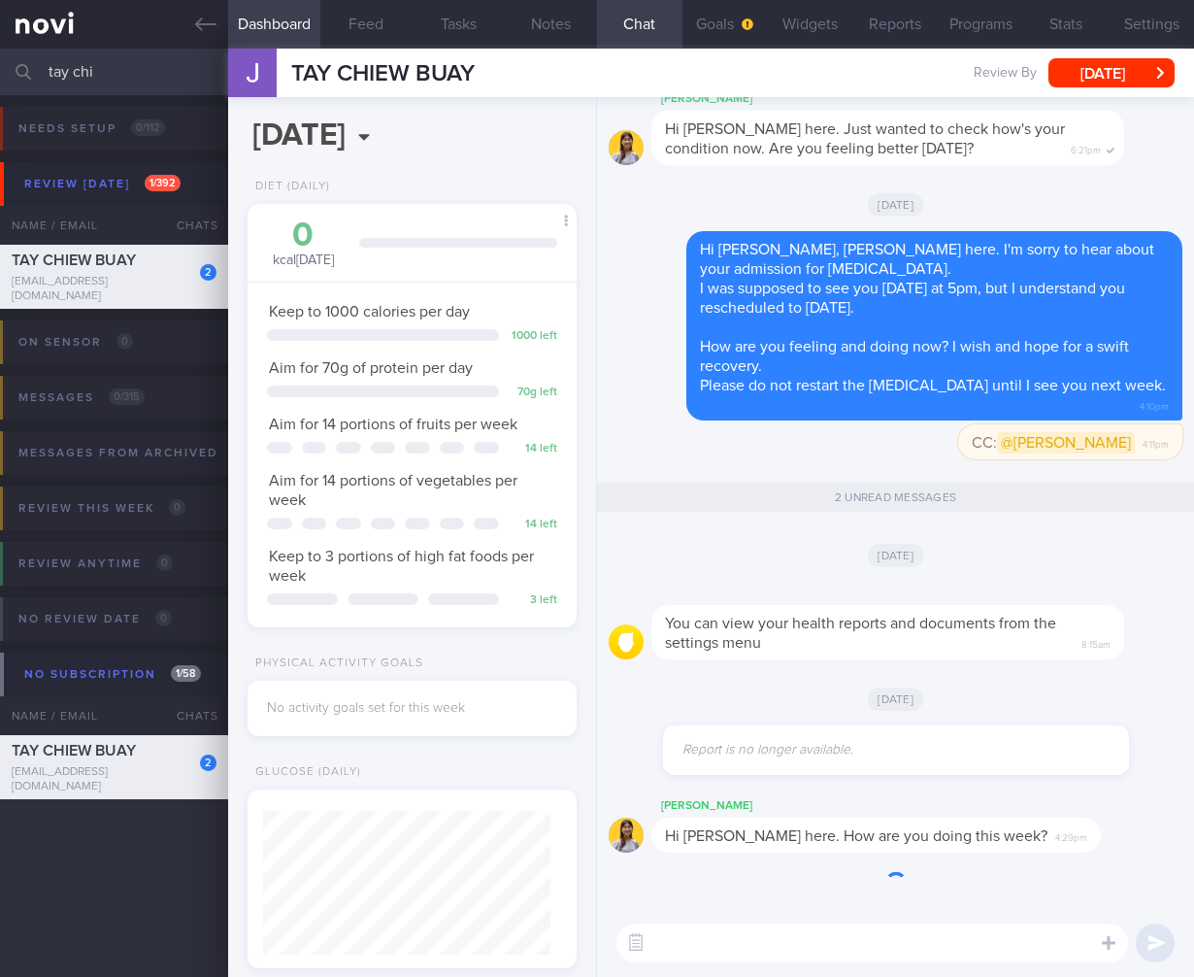
scroll to position [144, 287]
click at [637, 943] on button "button" at bounding box center [635, 942] width 35 height 35
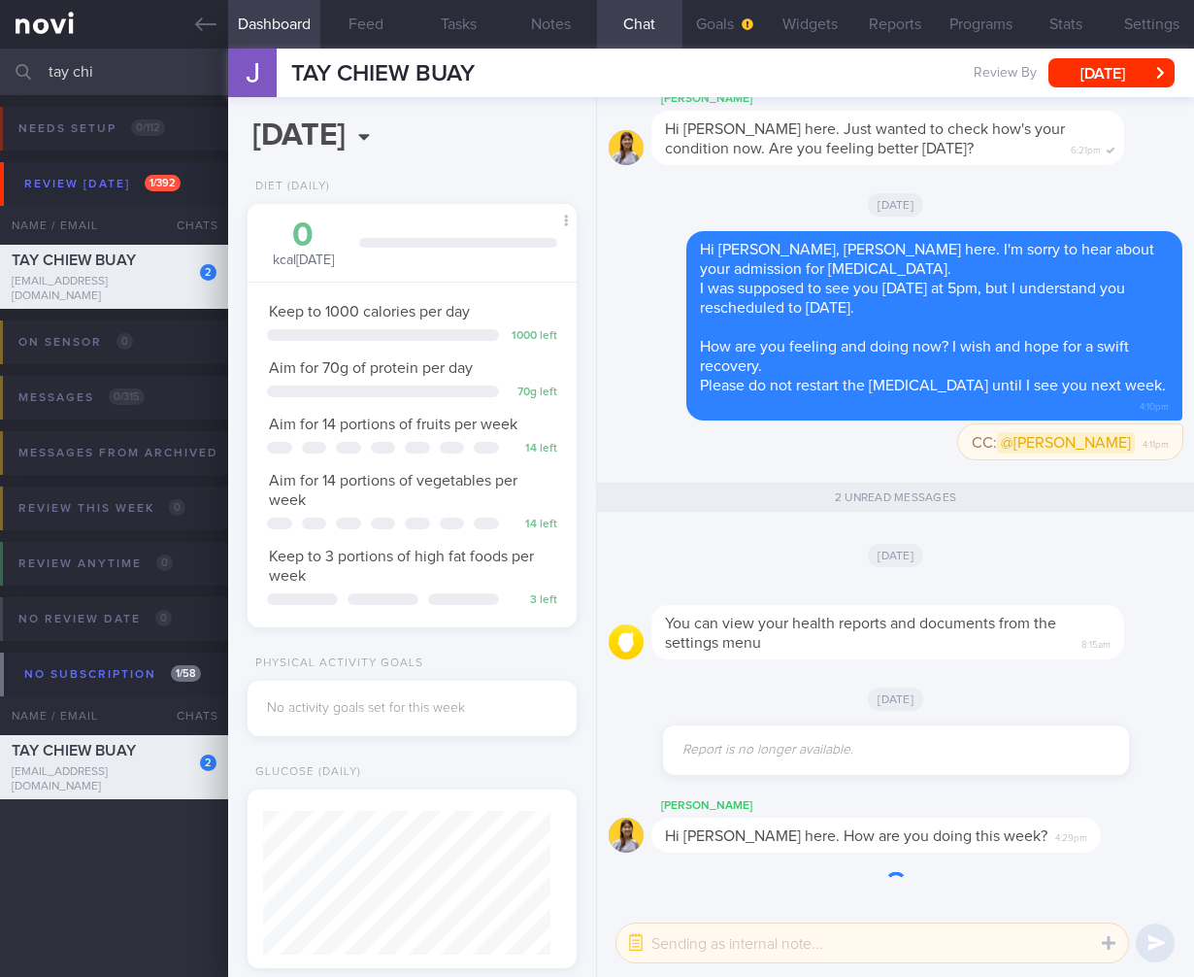
click at [727, 931] on textarea at bounding box center [873, 942] width 512 height 39
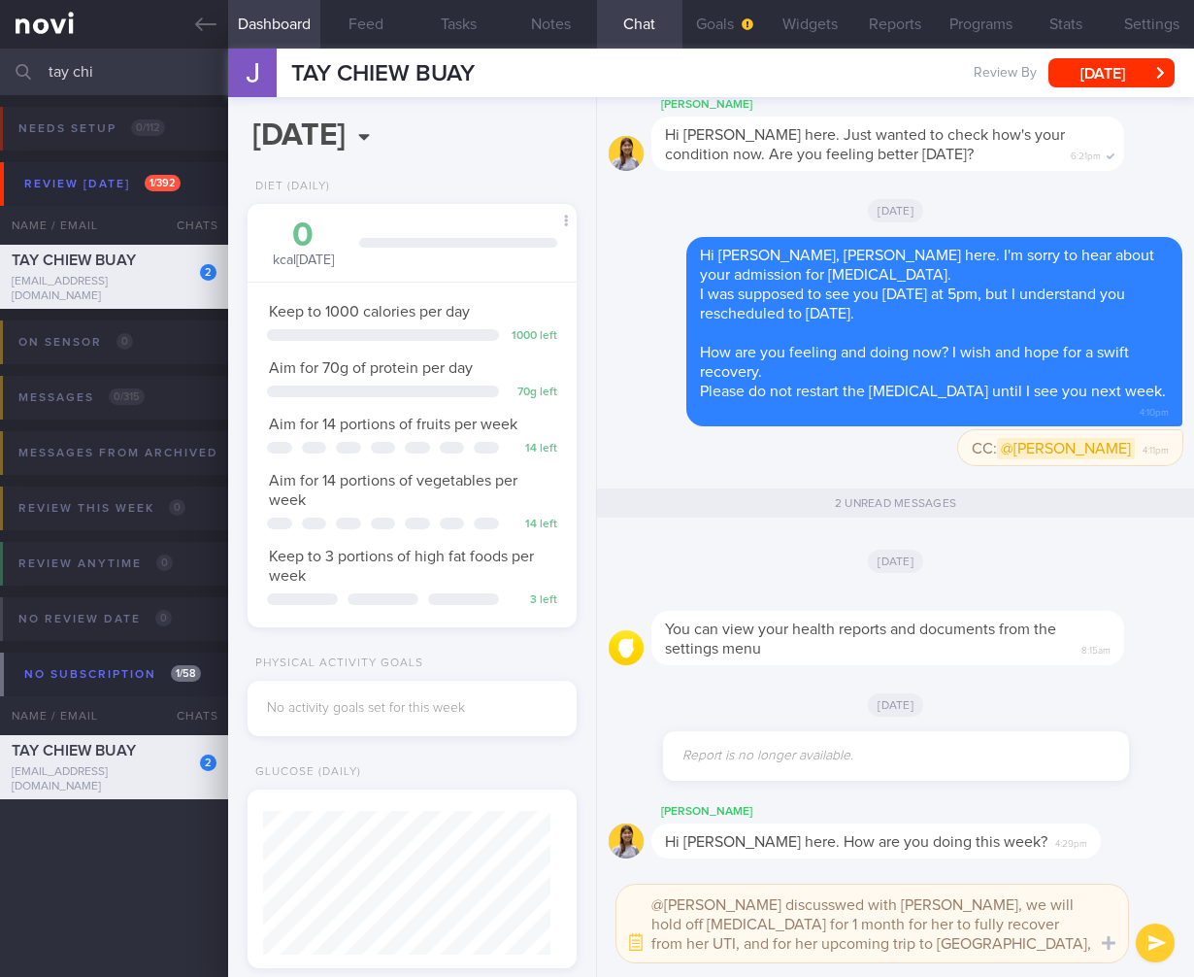
scroll to position [0, 0]
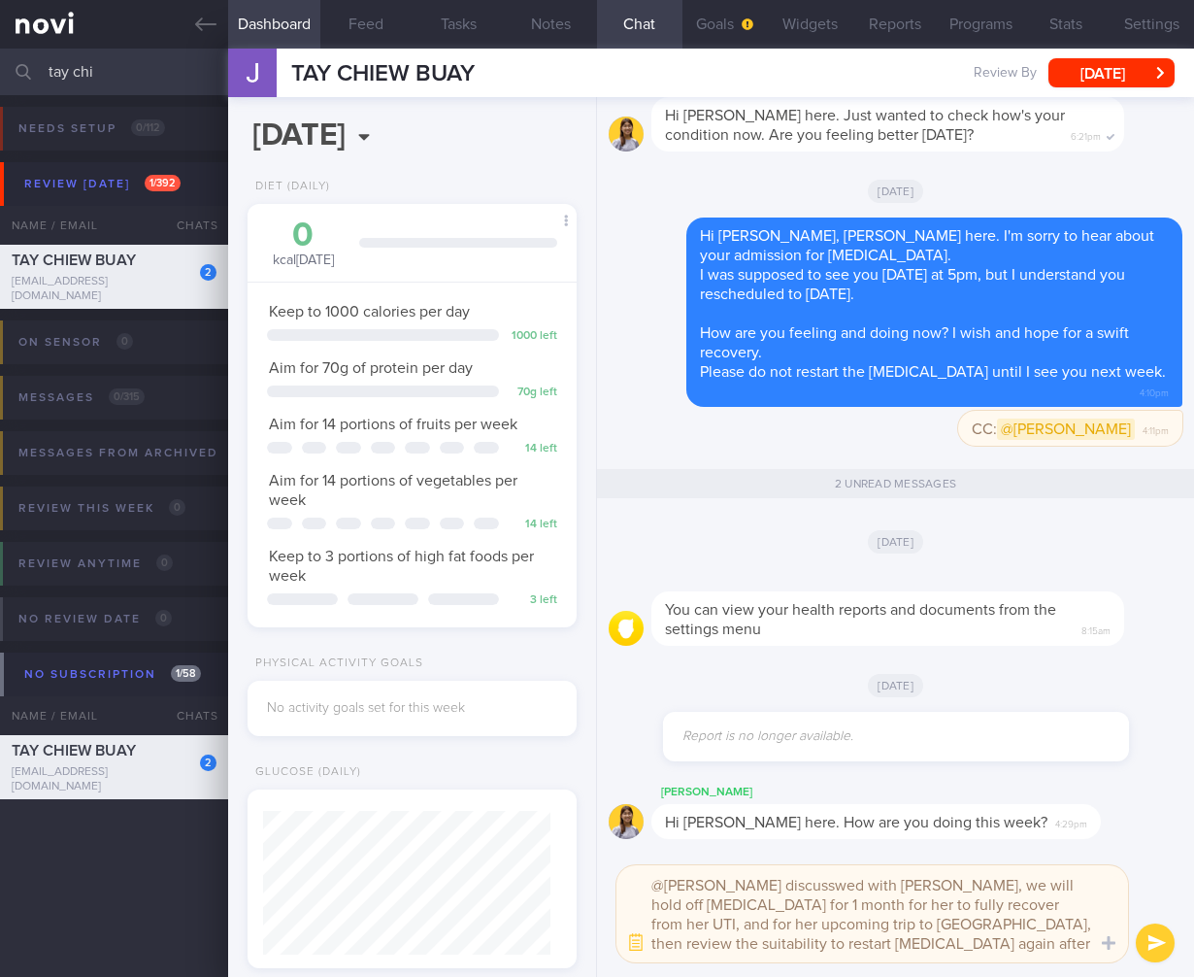
type textarea "@[PERSON_NAME] discusswed with [PERSON_NAME], we will hold off [MEDICAL_DATA] f…"
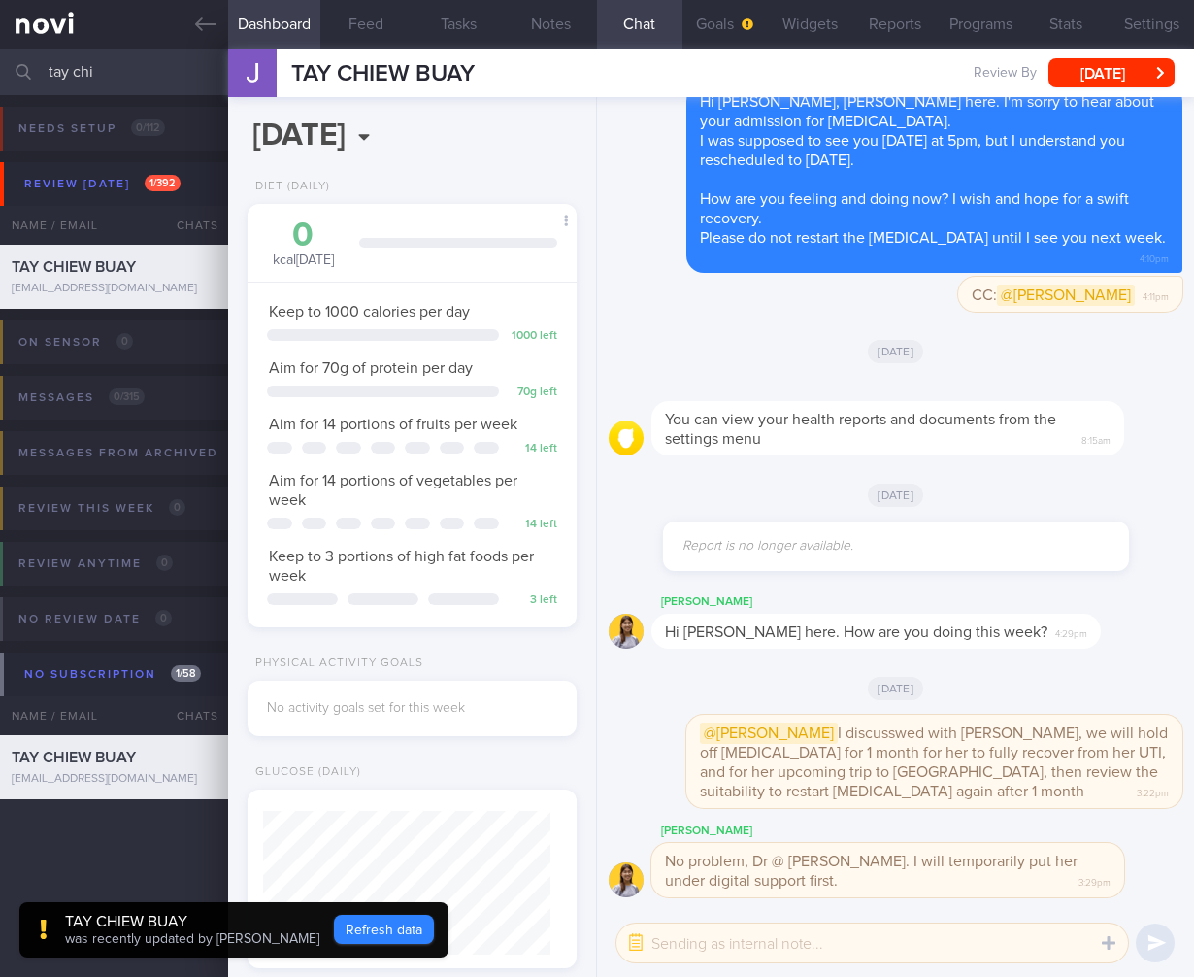
click at [343, 933] on button "Refresh data" at bounding box center [384, 929] width 100 height 29
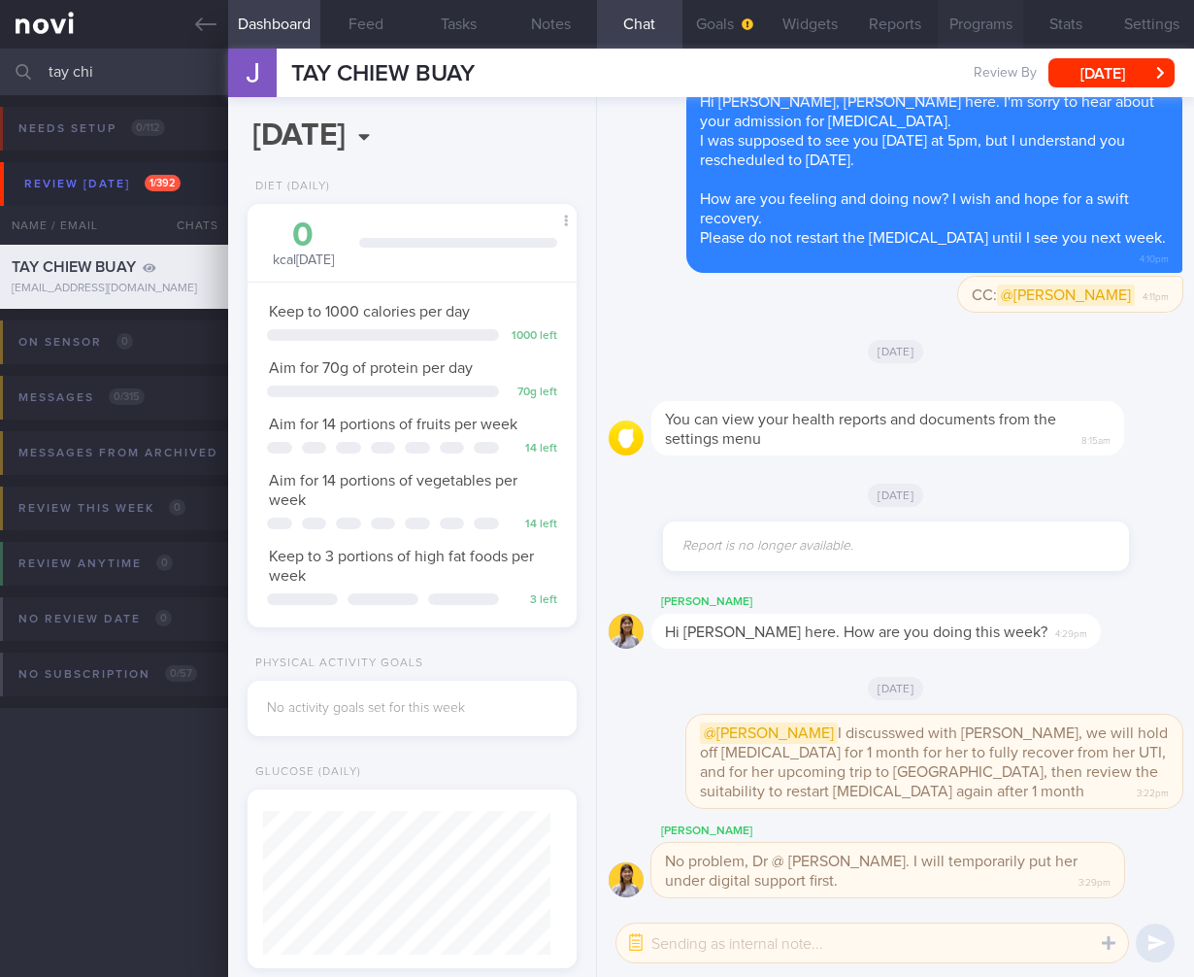
scroll to position [144, 287]
drag, startPoint x: 129, startPoint y: 74, endPoint x: -89, endPoint y: 42, distance: 220.8
click at [0, 42] on html "You are offline! Some functionality will be unavailable Patients New Users Coac…" at bounding box center [597, 488] width 1194 height 977
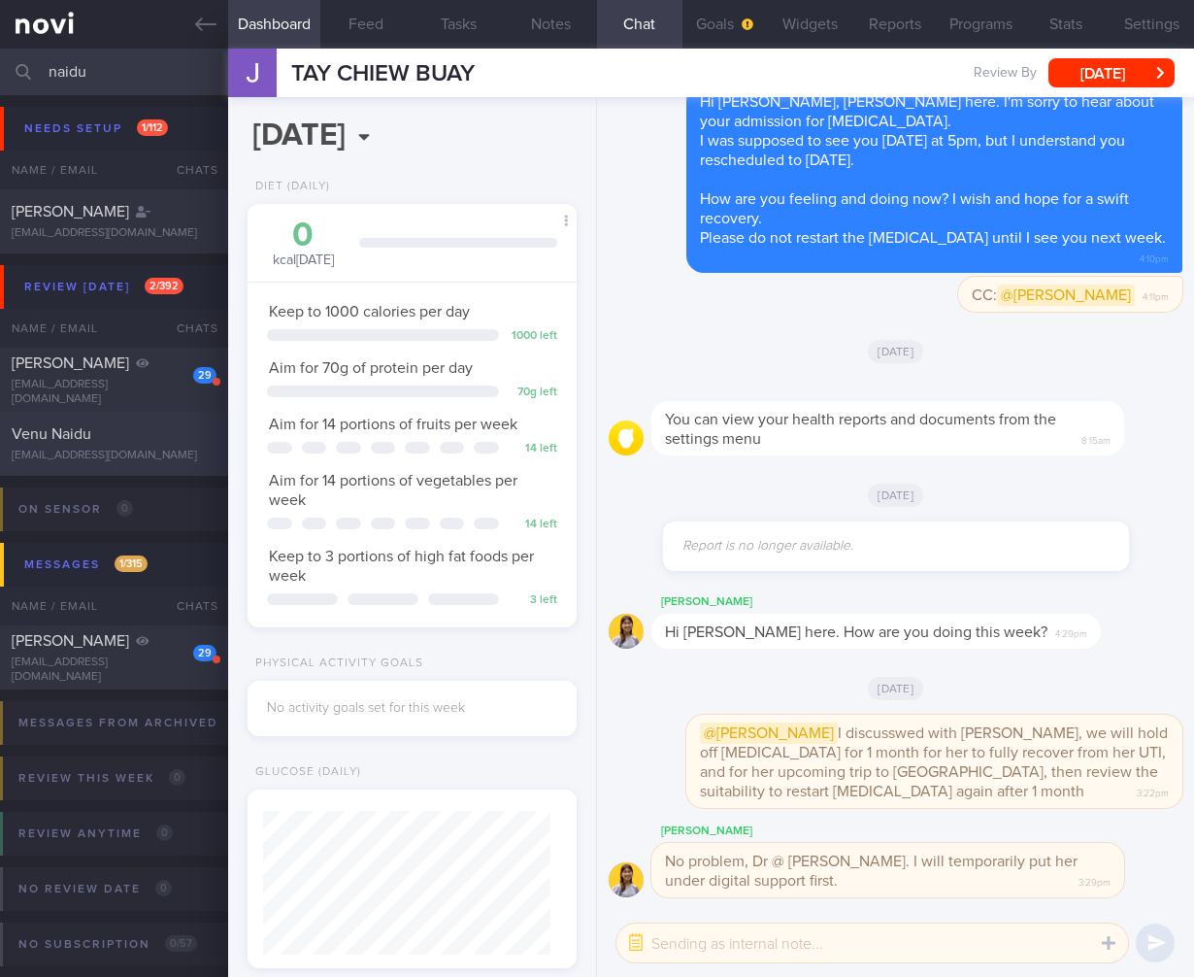
type input "naidu"
click at [41, 449] on div "[EMAIL_ADDRESS][DOMAIN_NAME]" at bounding box center [114, 456] width 205 height 15
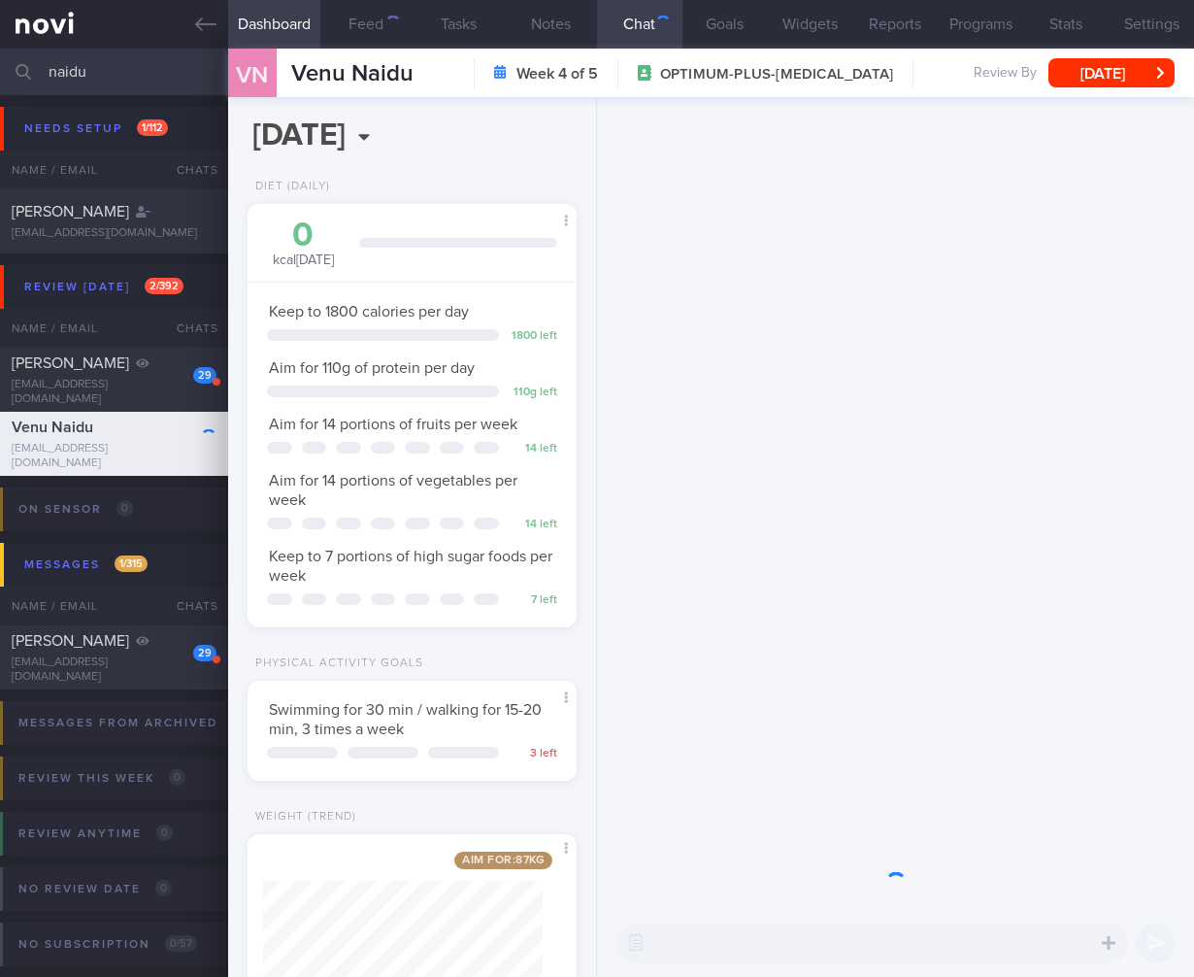
scroll to position [168, 280]
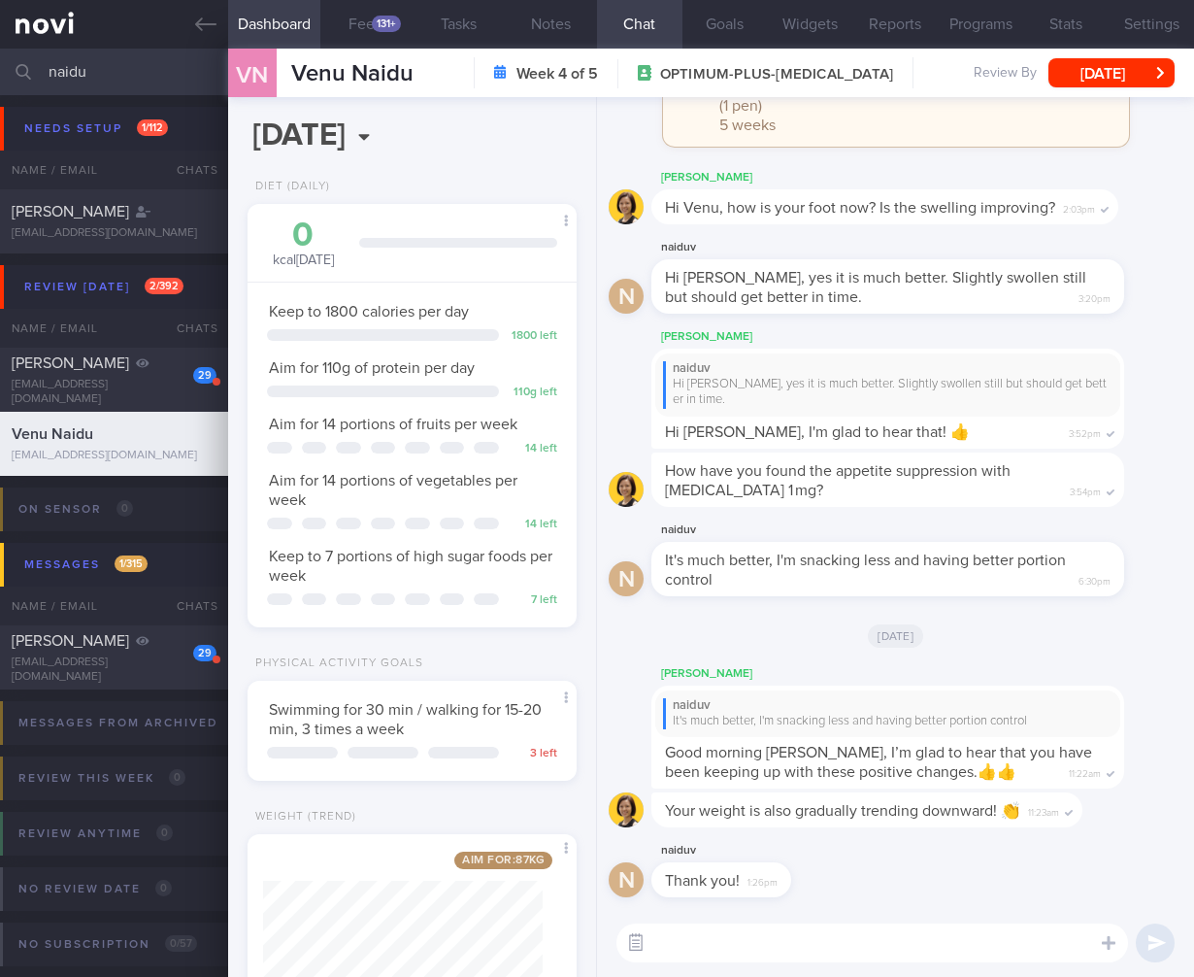
click at [650, 935] on button "button" at bounding box center [635, 942] width 35 height 35
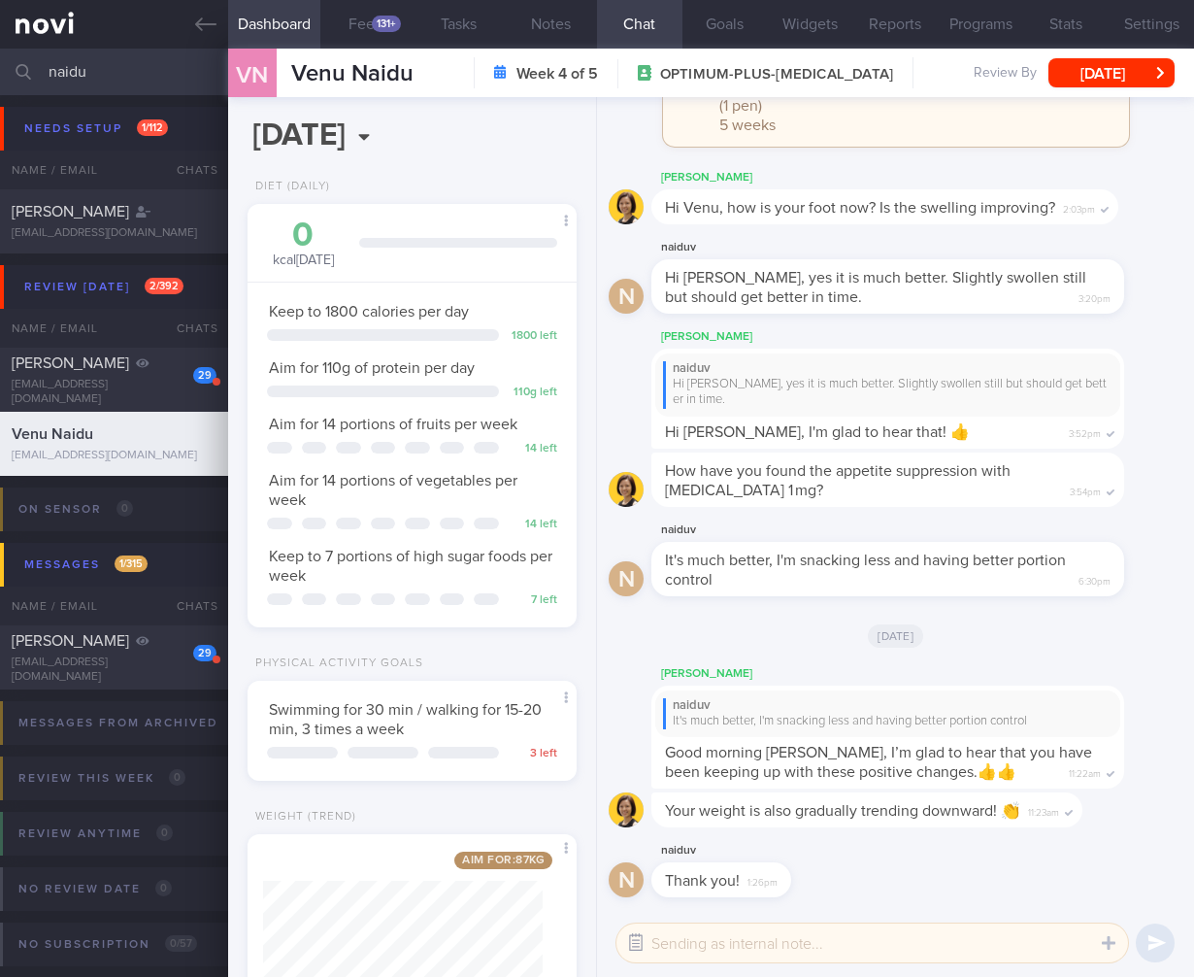
click at [642, 936] on button "button" at bounding box center [635, 942] width 35 height 35
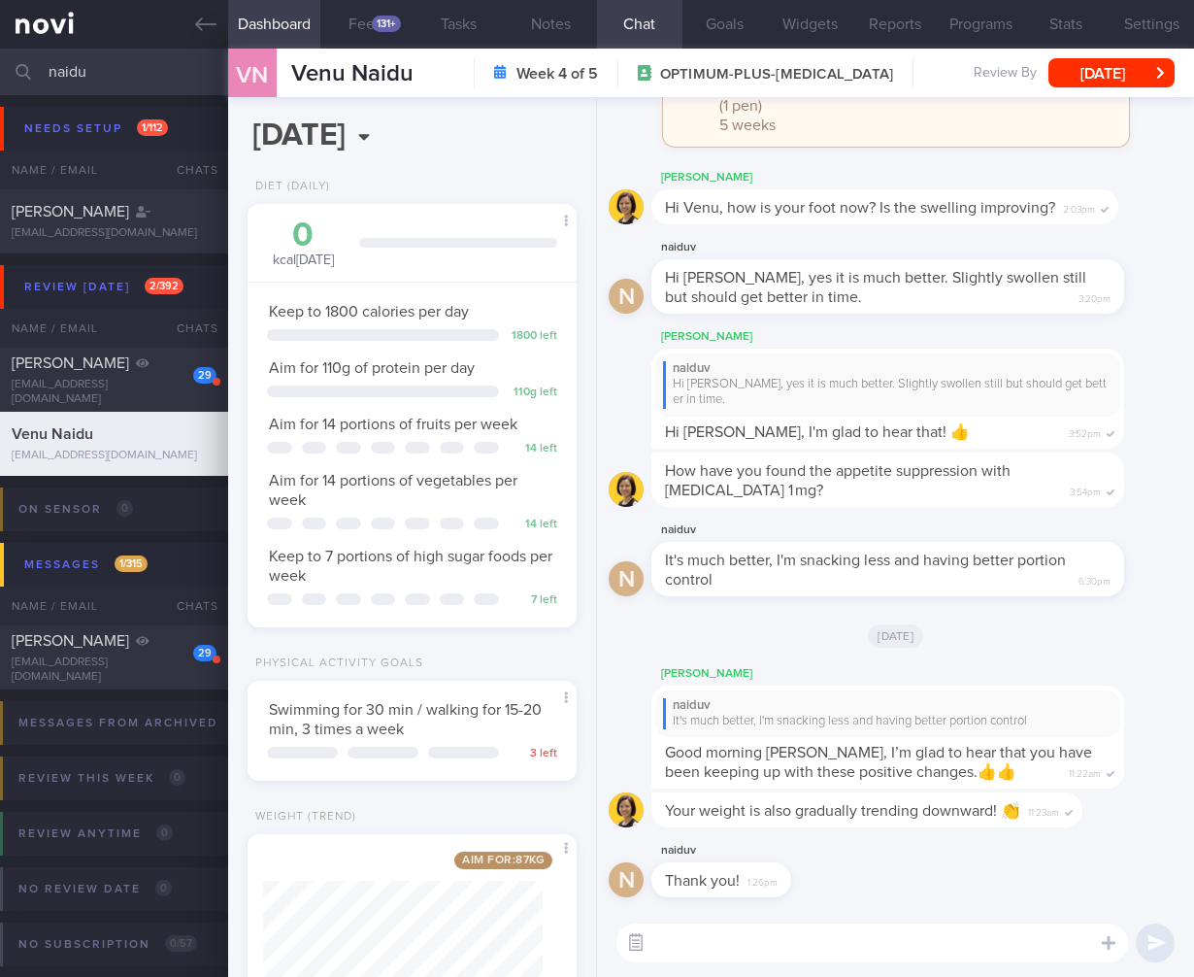
click at [642, 936] on button "button" at bounding box center [635, 942] width 35 height 35
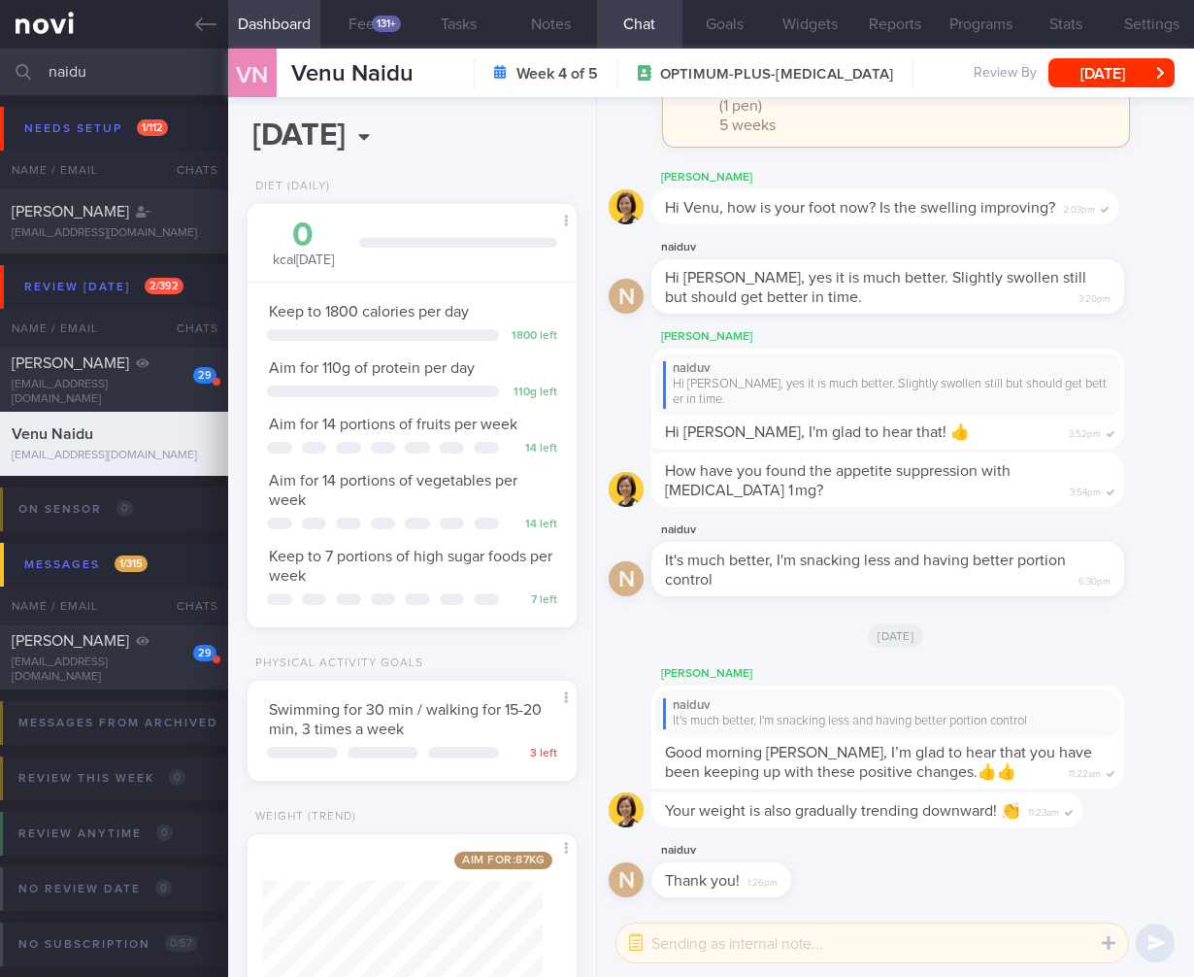
click at [674, 939] on textarea at bounding box center [873, 942] width 512 height 39
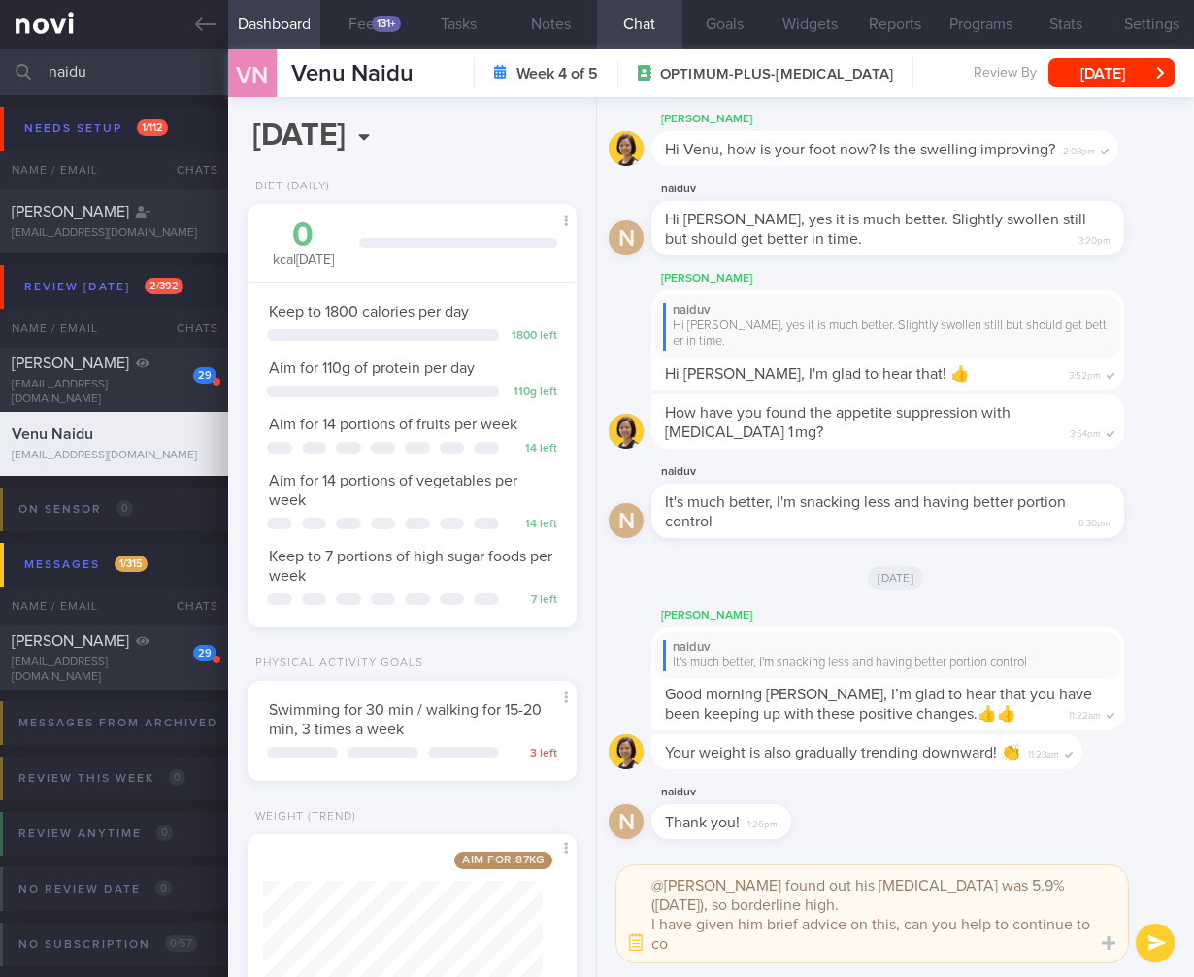
scroll to position [0, 0]
type textarea "@[PERSON_NAME] found out his [MEDICAL_DATA] was 5.9% ([DATE]), so borderline hi…"
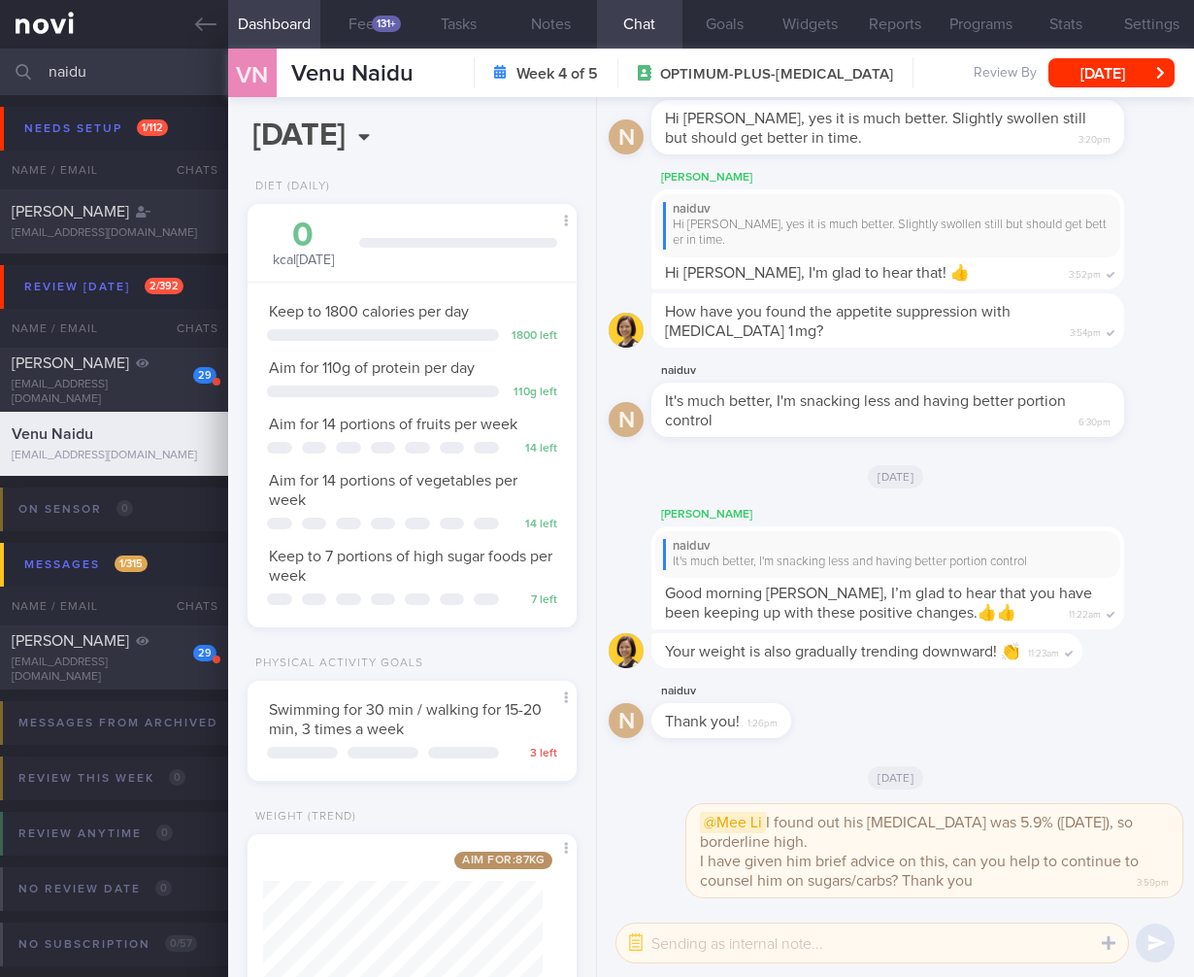
drag, startPoint x: 181, startPoint y: 73, endPoint x: -53, endPoint y: 63, distance: 234.2
click at [0, 63] on html "You are offline! Some functionality will be unavailable Patients New Users Coac…" at bounding box center [597, 488] width 1194 height 977
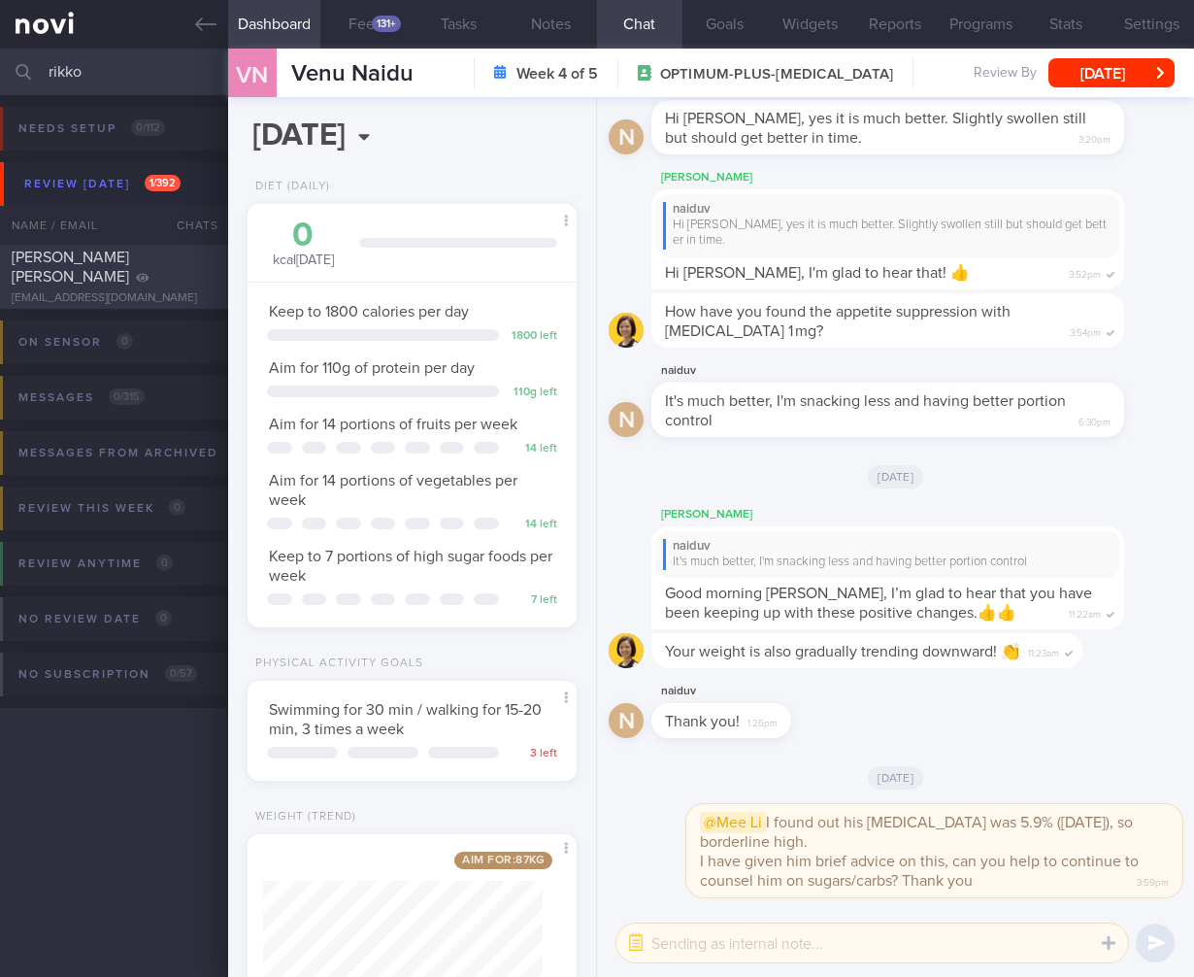
click at [76, 283] on div "[PERSON_NAME] [PERSON_NAME]" at bounding box center [112, 267] width 200 height 39
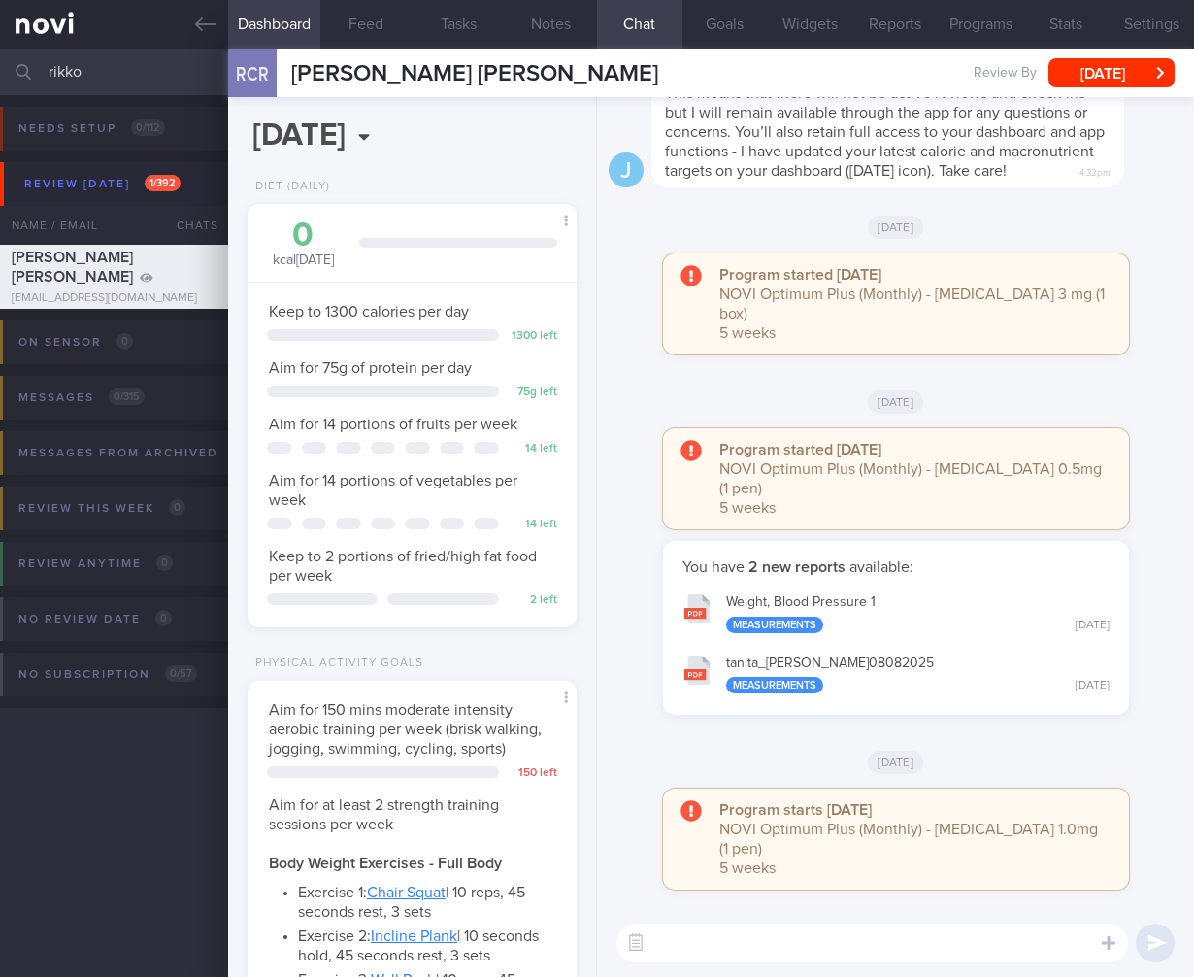
scroll to position [168, 280]
drag, startPoint x: 120, startPoint y: 80, endPoint x: -23, endPoint y: 59, distance: 145.1
click at [0, 59] on html "You are offline! Some functionality will be unavailable Patients New Users Coac…" at bounding box center [597, 488] width 1194 height 977
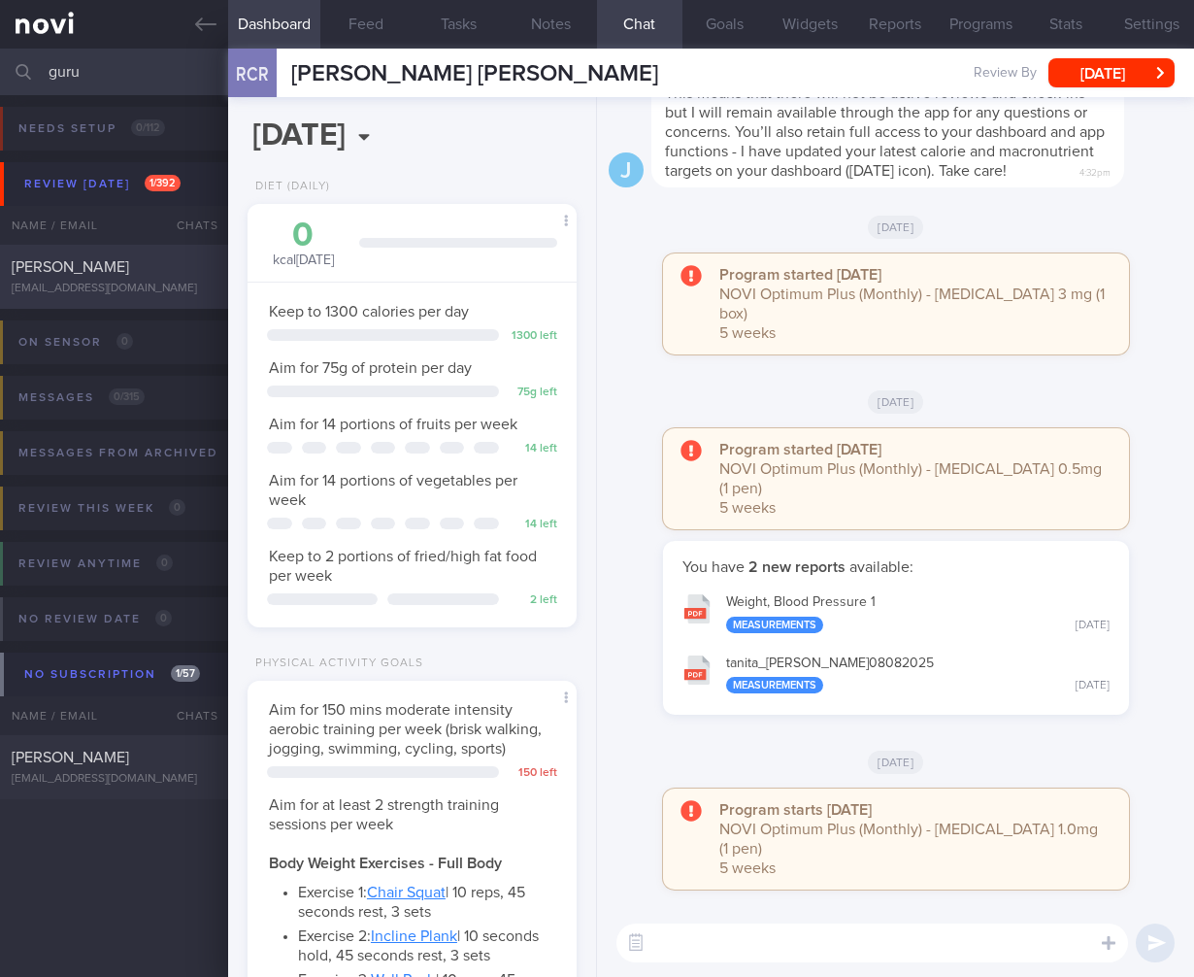
click at [117, 281] on div "[PERSON_NAME] [EMAIL_ADDRESS][DOMAIN_NAME]" at bounding box center [114, 276] width 228 height 39
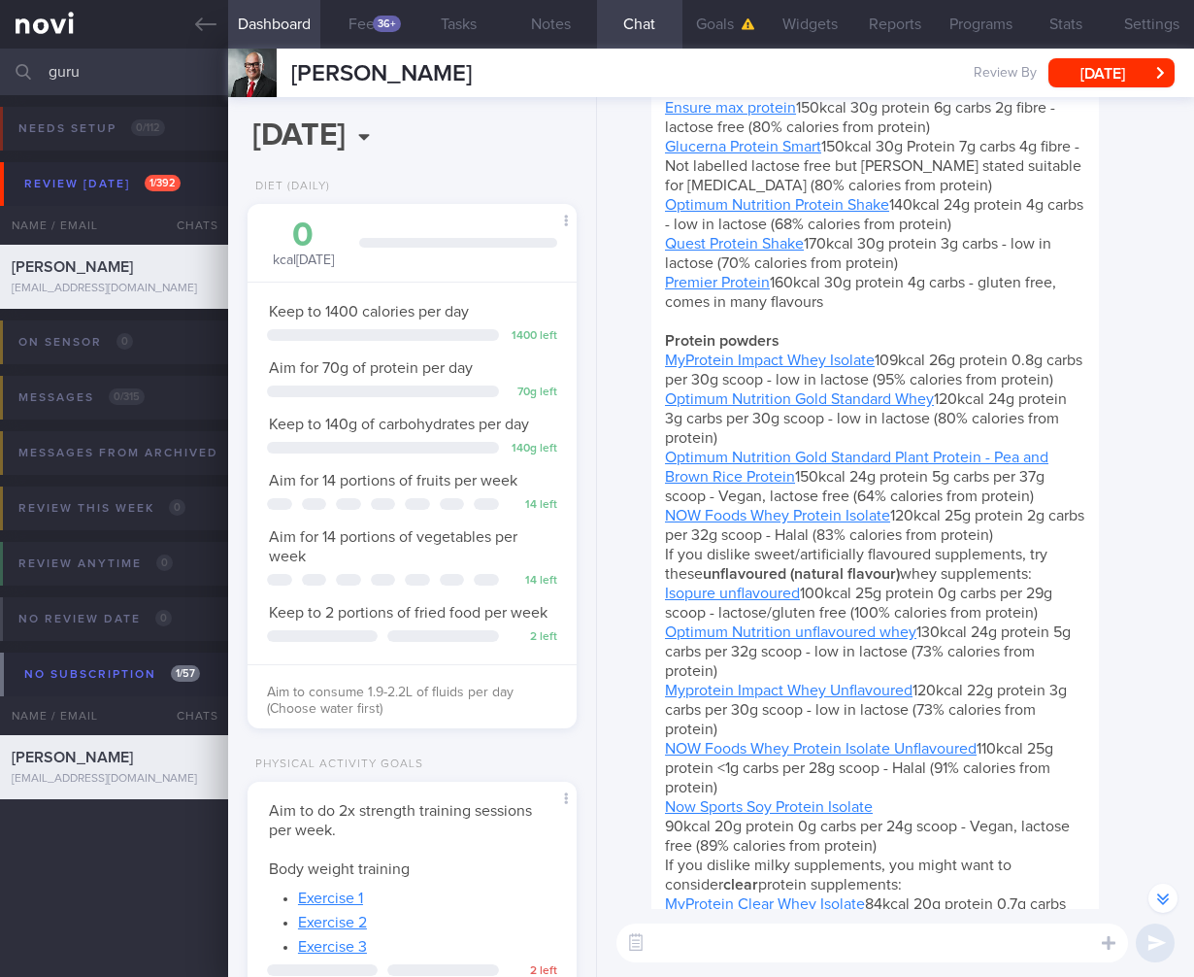
scroll to position [-350, 0]
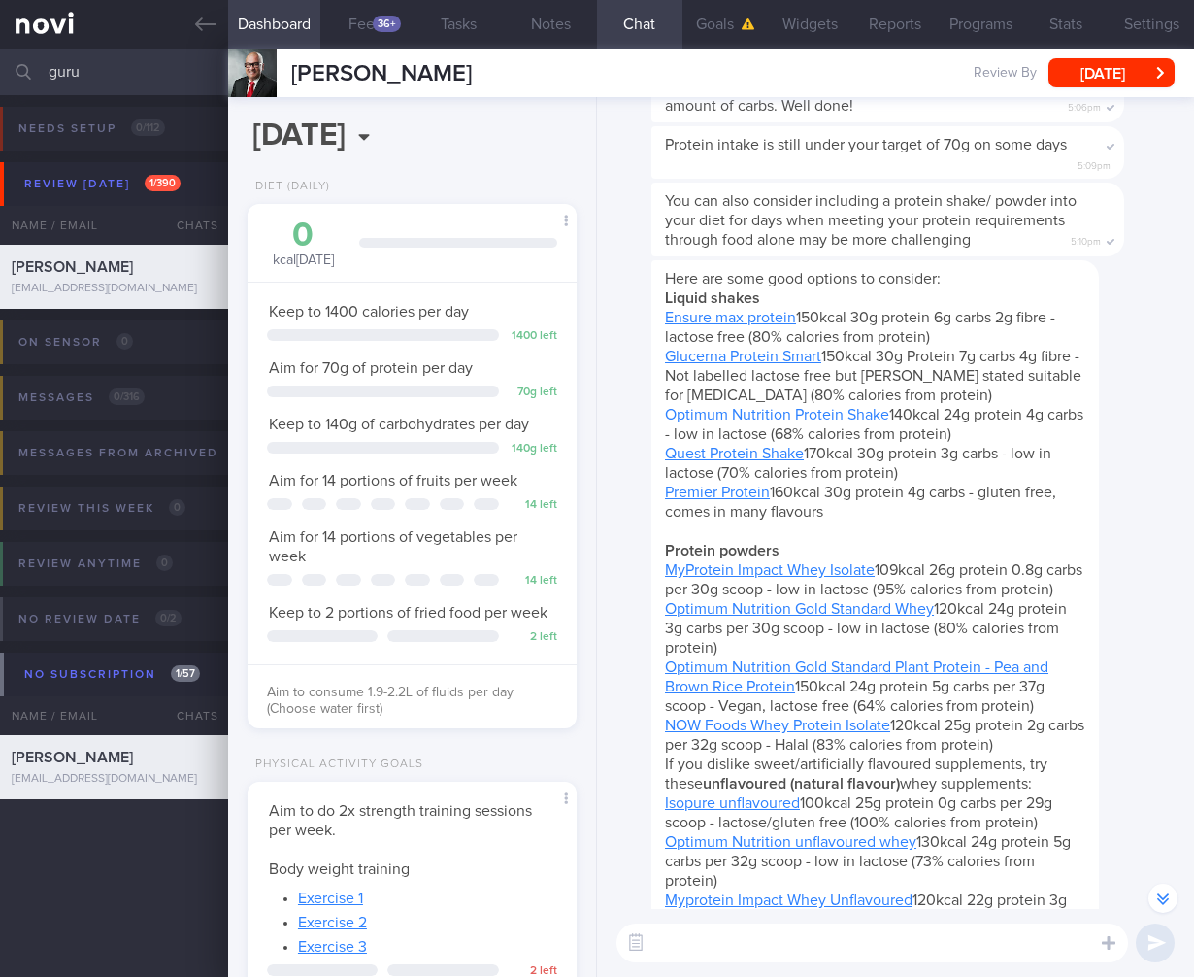
drag, startPoint x: 140, startPoint y: 60, endPoint x: -18, endPoint y: 76, distance: 159.0
click at [0, 76] on html "You are offline! Some functionality will be unavailable Patients New Users Coac…" at bounding box center [597, 488] width 1194 height 977
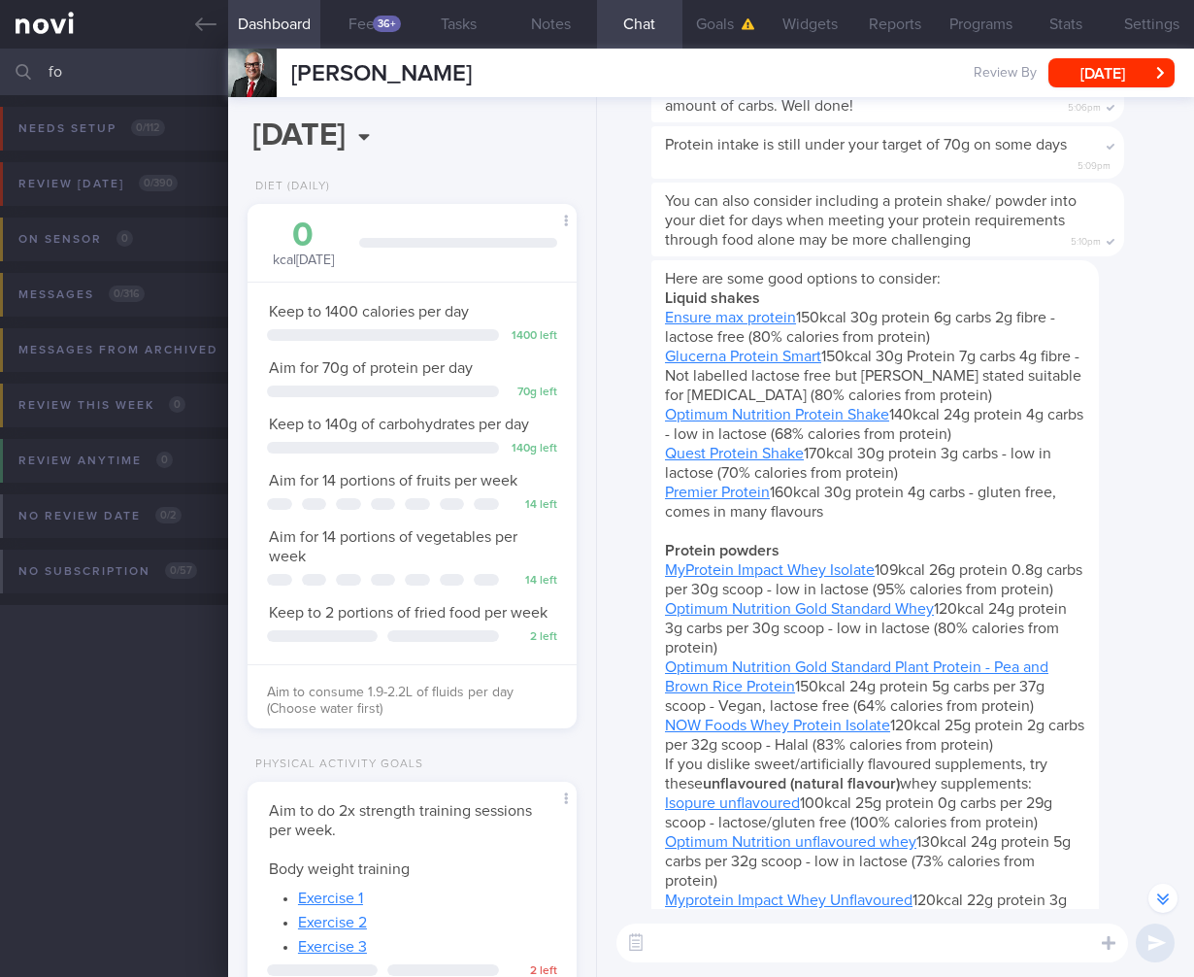
type input "f"
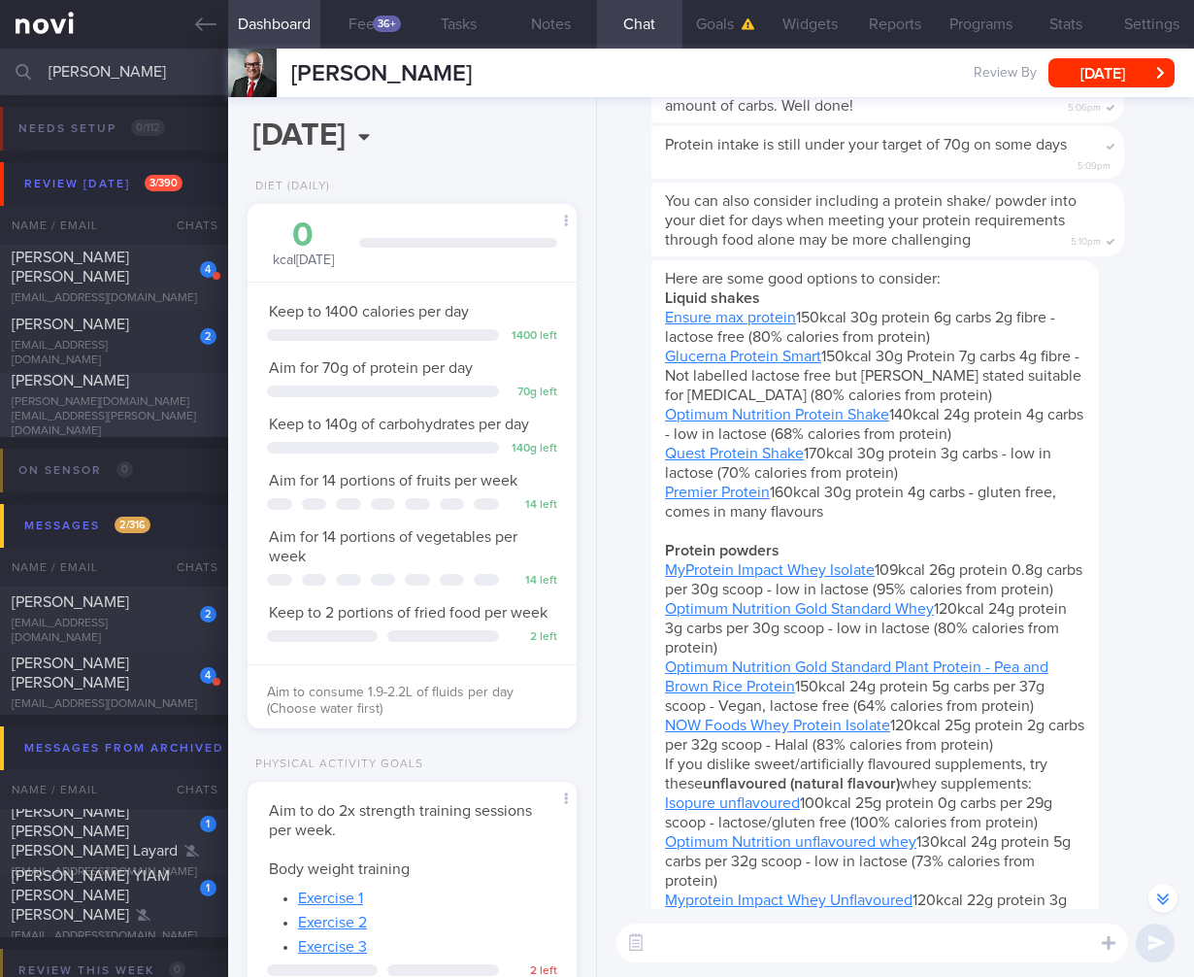
type input "[PERSON_NAME]"
click at [123, 407] on div "[PERSON_NAME] [PERSON_NAME][DOMAIN_NAME][EMAIL_ADDRESS][PERSON_NAME][DOMAIN_NAM…" at bounding box center [114, 405] width 228 height 68
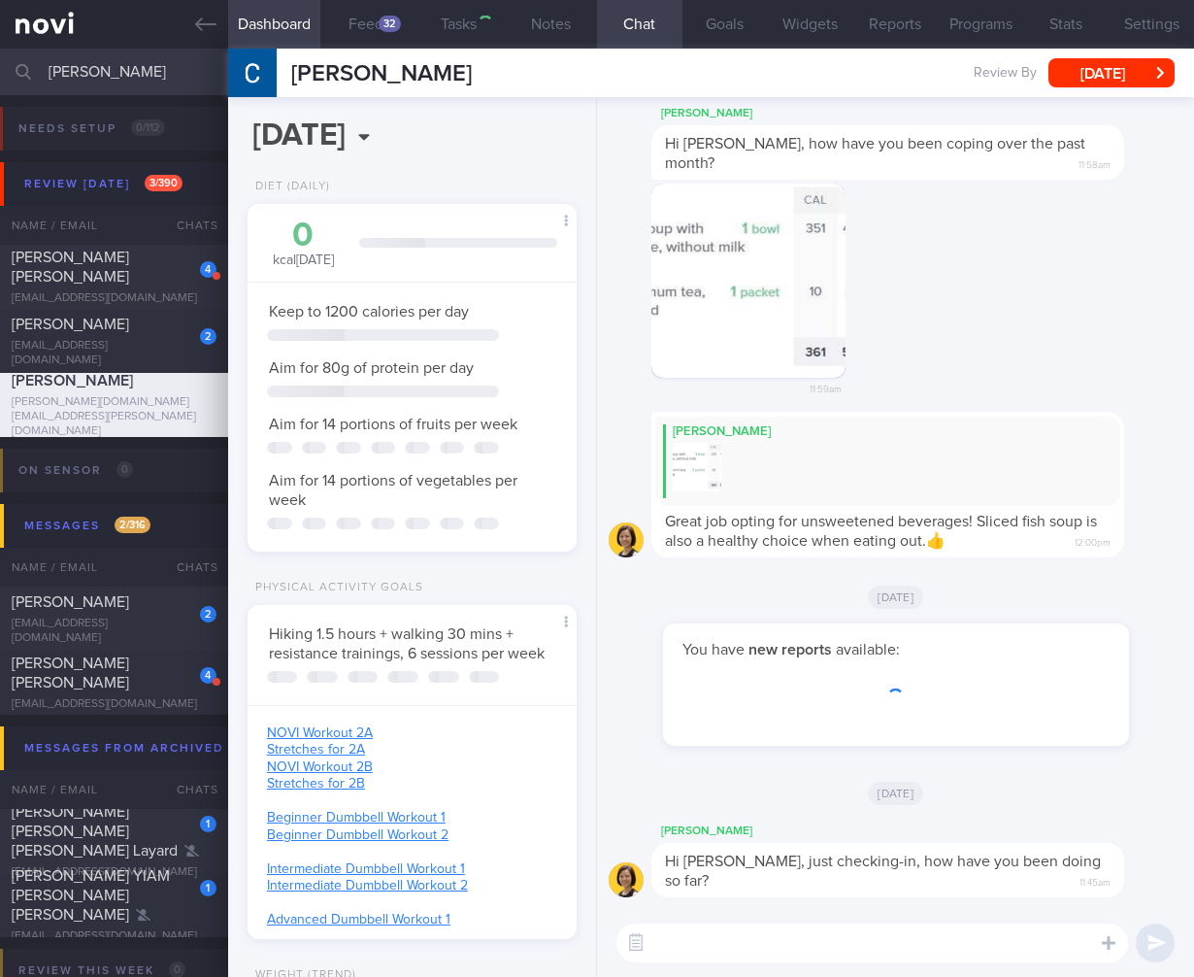
scroll to position [970773, 970661]
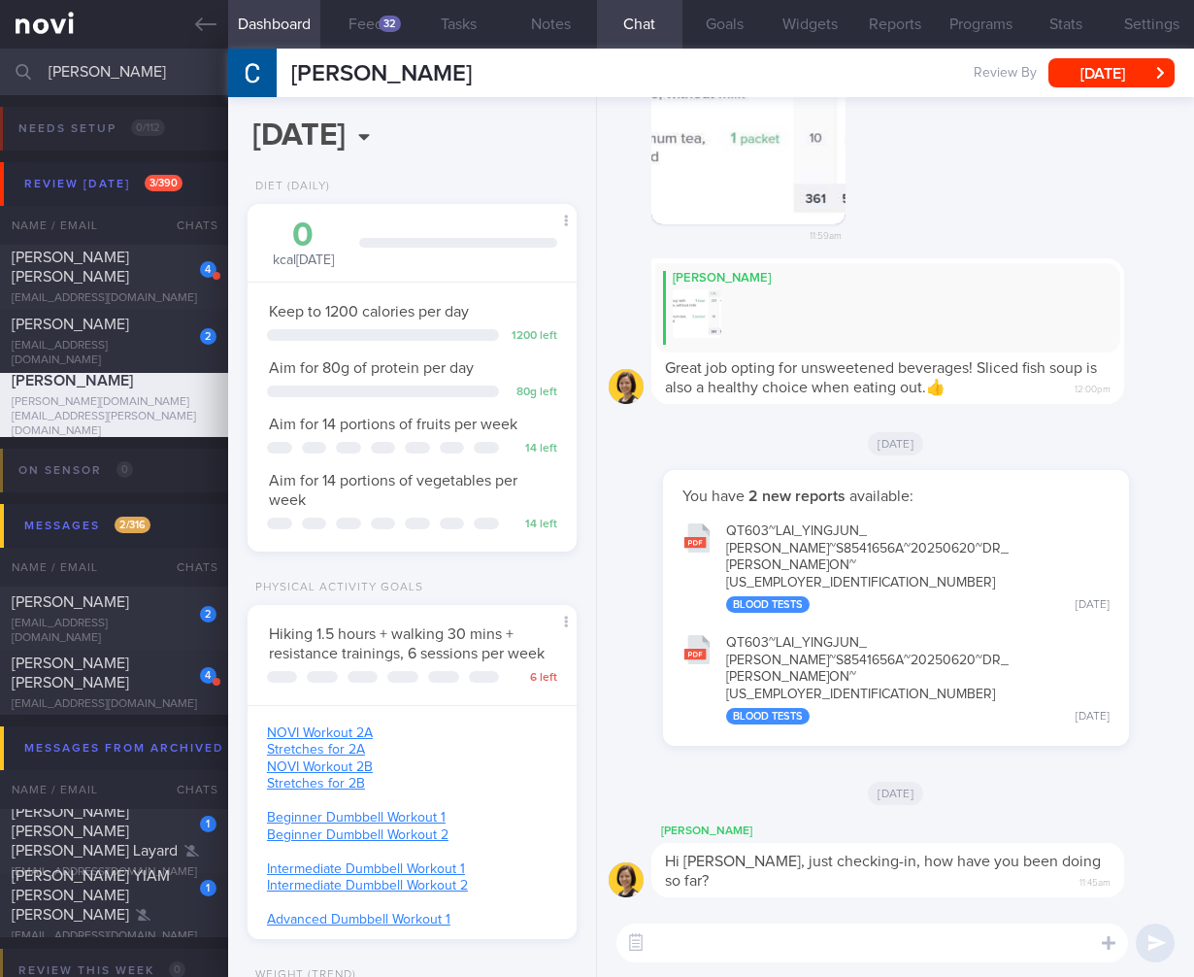
click at [822, 951] on textarea at bounding box center [873, 942] width 512 height 39
paste textarea "[URL][DOMAIN_NAME]"
type textarea "[URL][DOMAIN_NAME]"
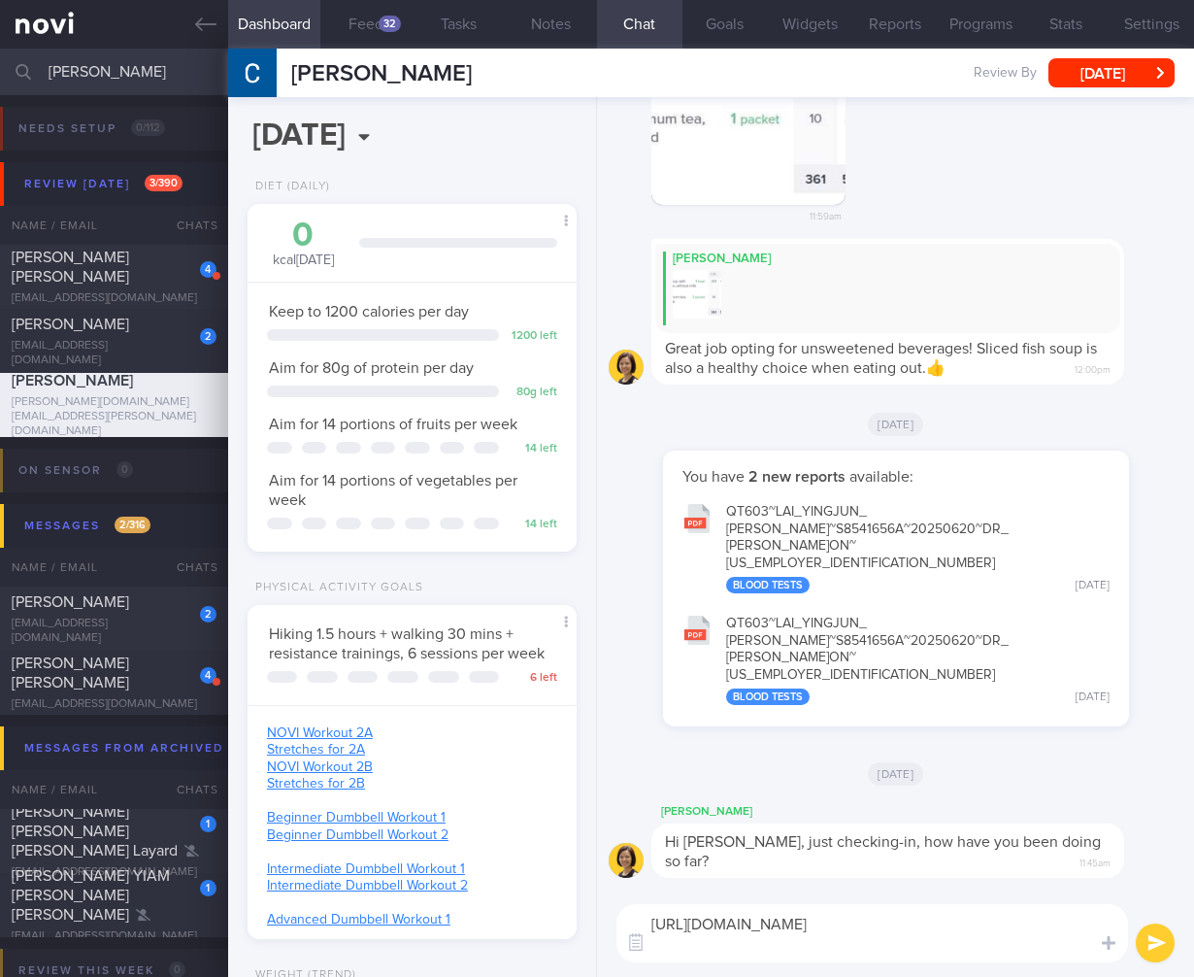
scroll to position [0, 0]
drag, startPoint x: 799, startPoint y: 940, endPoint x: 760, endPoint y: 874, distance: 76.6
click at [760, 874] on div "[PERSON_NAME] Hi [PERSON_NAME], just checking-in, how have you been doing so fa…" at bounding box center [895, 537] width 597 height 880
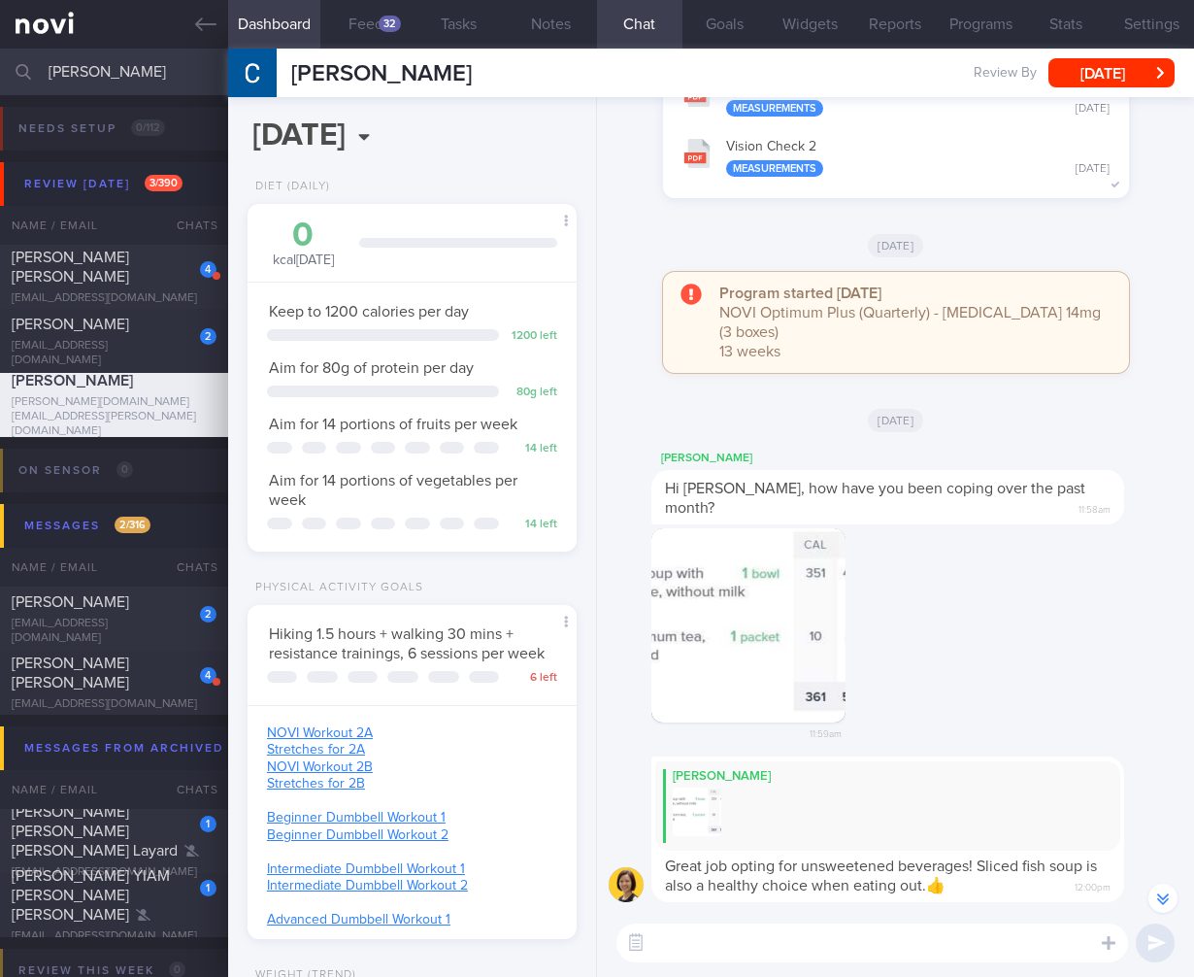
scroll to position [-612, 0]
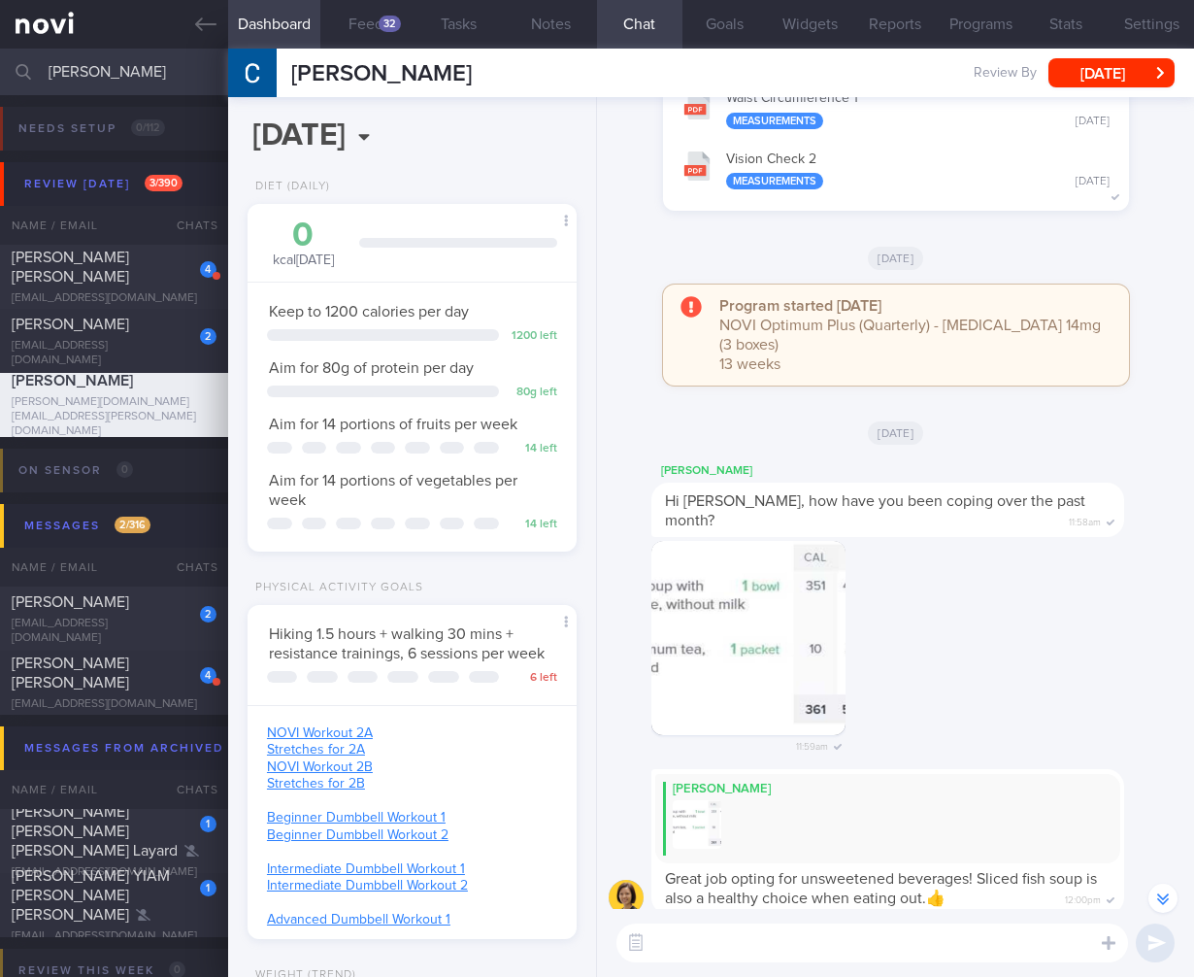
click at [24, 69] on icon at bounding box center [24, 72] width 16 height 16
click at [109, 70] on input "[PERSON_NAME]" at bounding box center [597, 72] width 1194 height 47
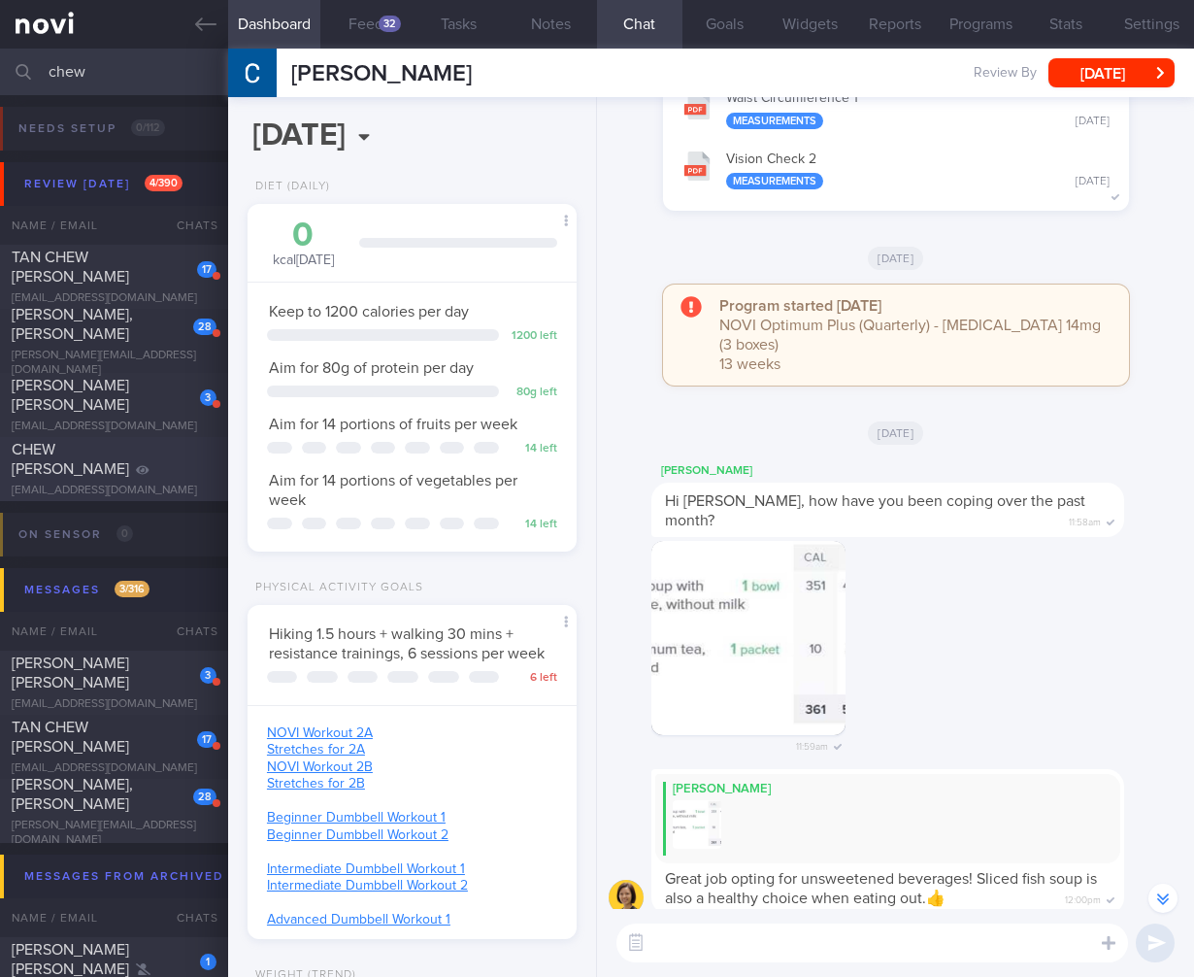
click at [128, 445] on div "CHEW [PERSON_NAME] [EMAIL_ADDRESS][DOMAIN_NAME] [DATE] [DATE]" at bounding box center [597, 469] width 1194 height 64
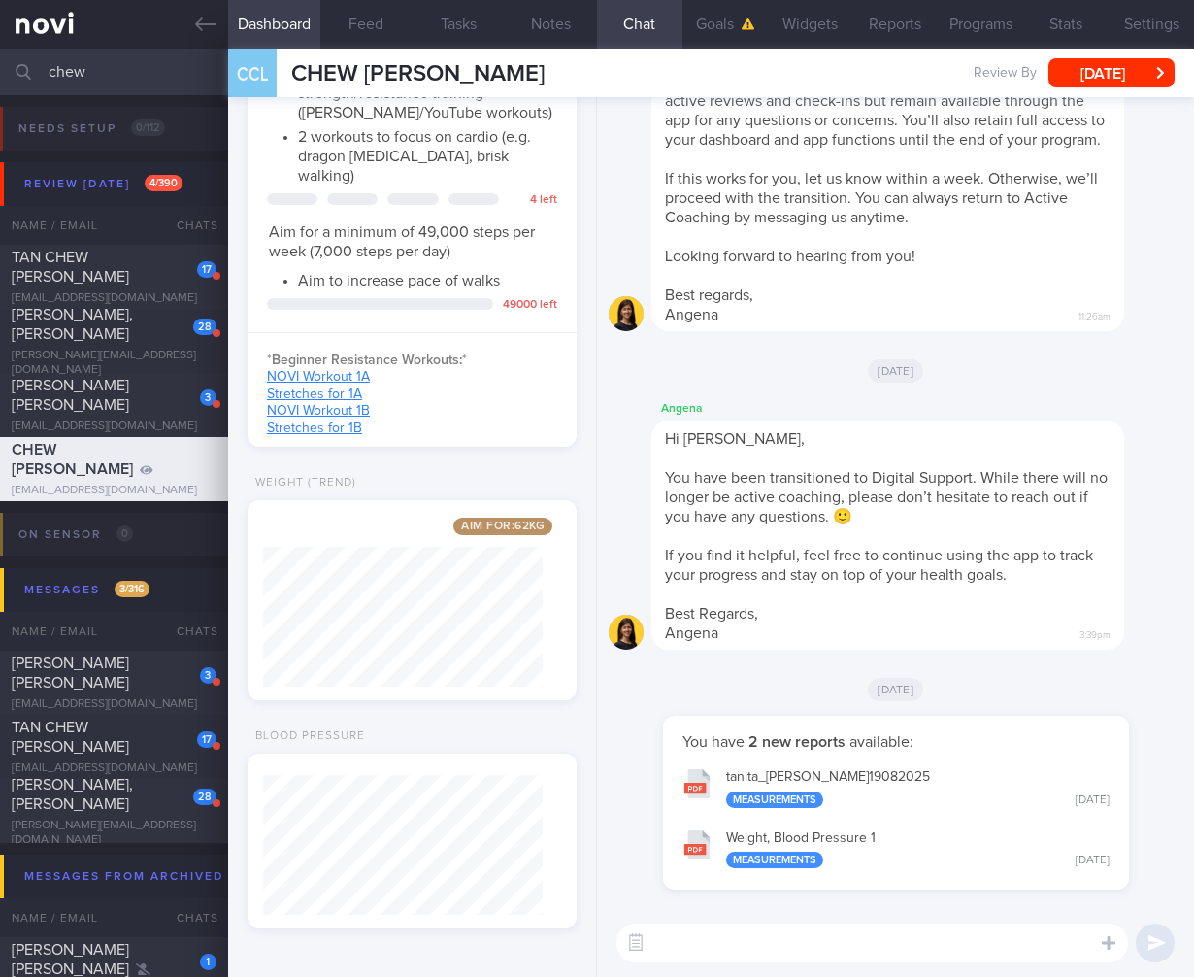
scroll to position [976, 0]
drag, startPoint x: 125, startPoint y: 67, endPoint x: -140, endPoint y: 66, distance: 265.1
click at [0, 66] on html "You are offline! Some functionality will be unavailable Patients New Users Coac…" at bounding box center [597, 488] width 1194 height 977
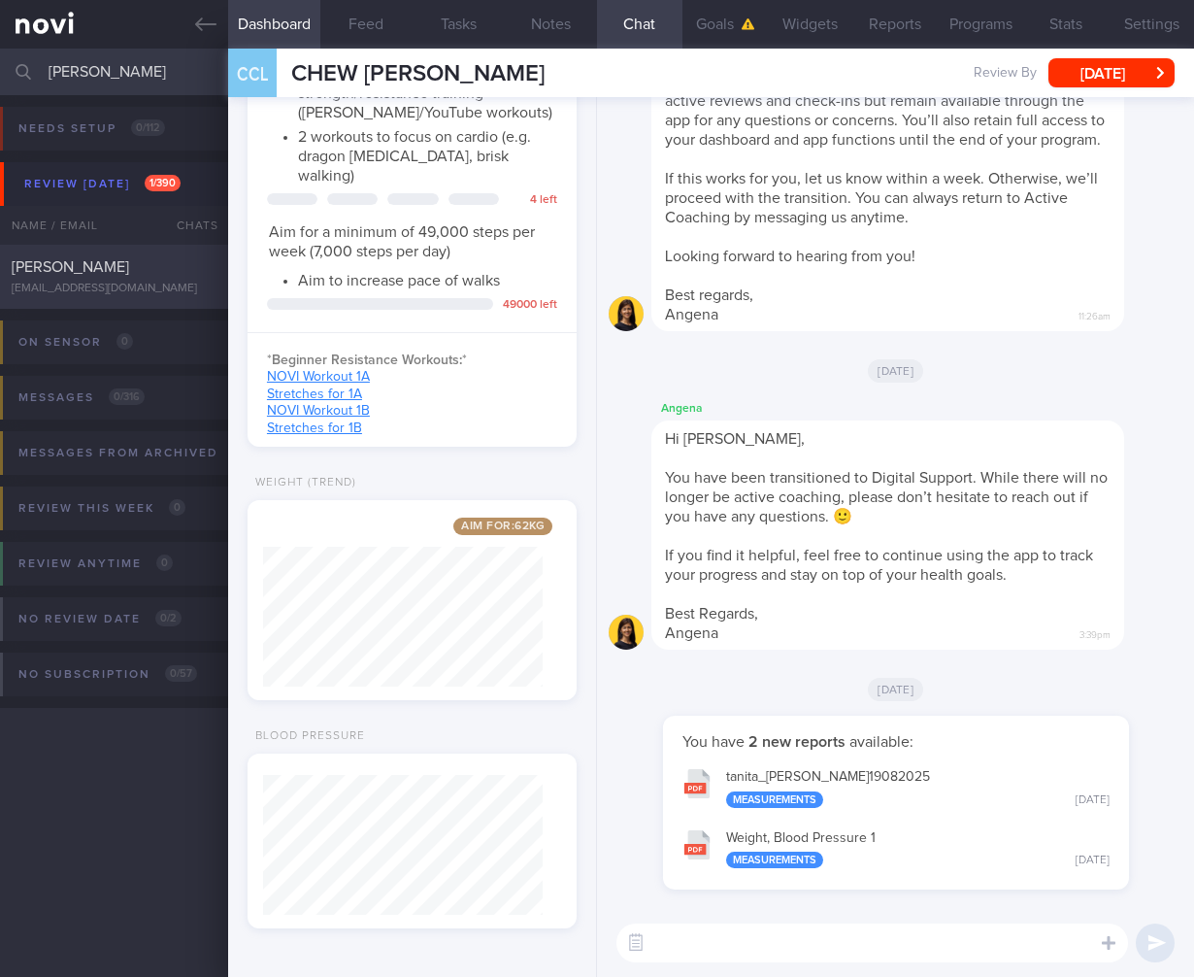
click at [87, 292] on div "[EMAIL_ADDRESS][DOMAIN_NAME]" at bounding box center [114, 289] width 205 height 15
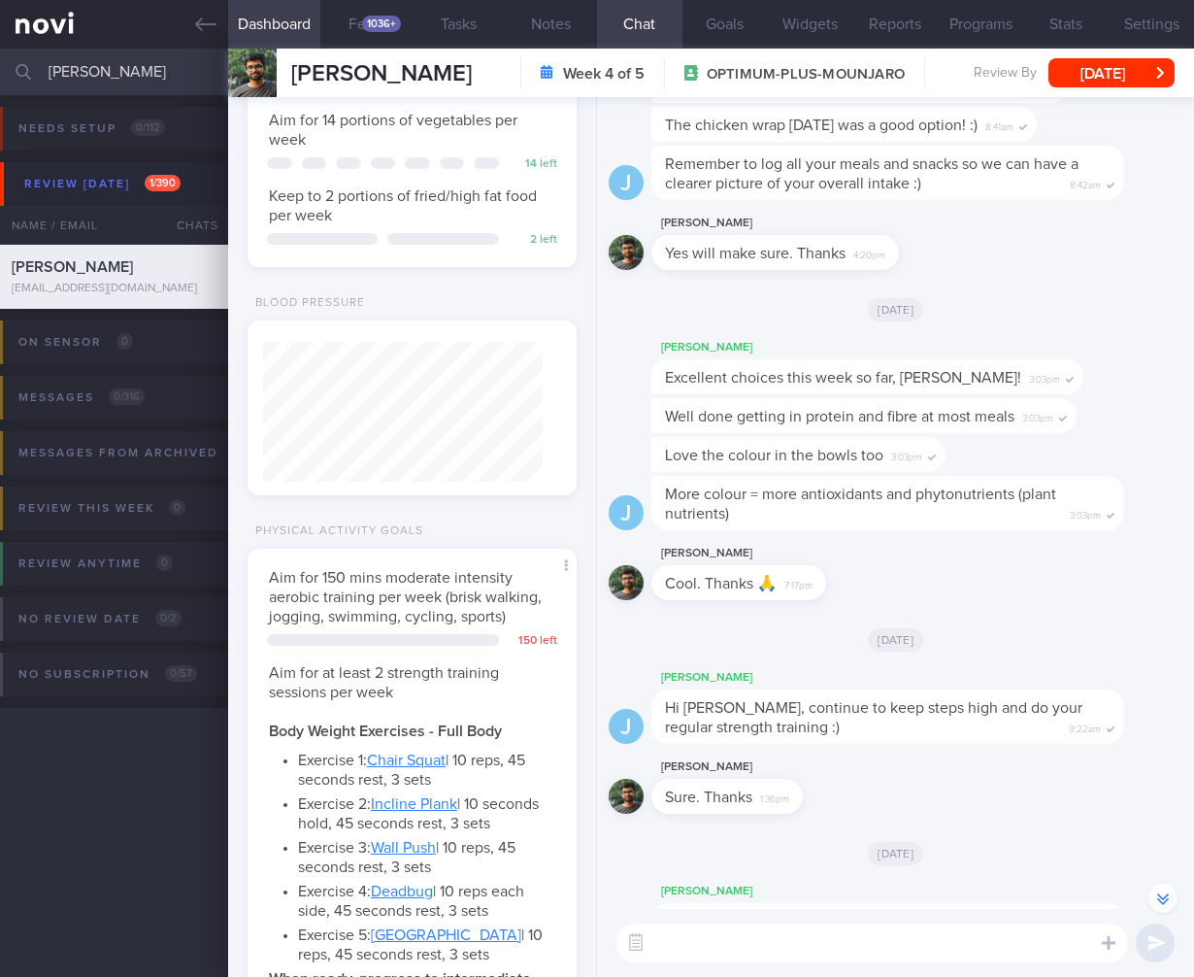
scroll to position [686, 0]
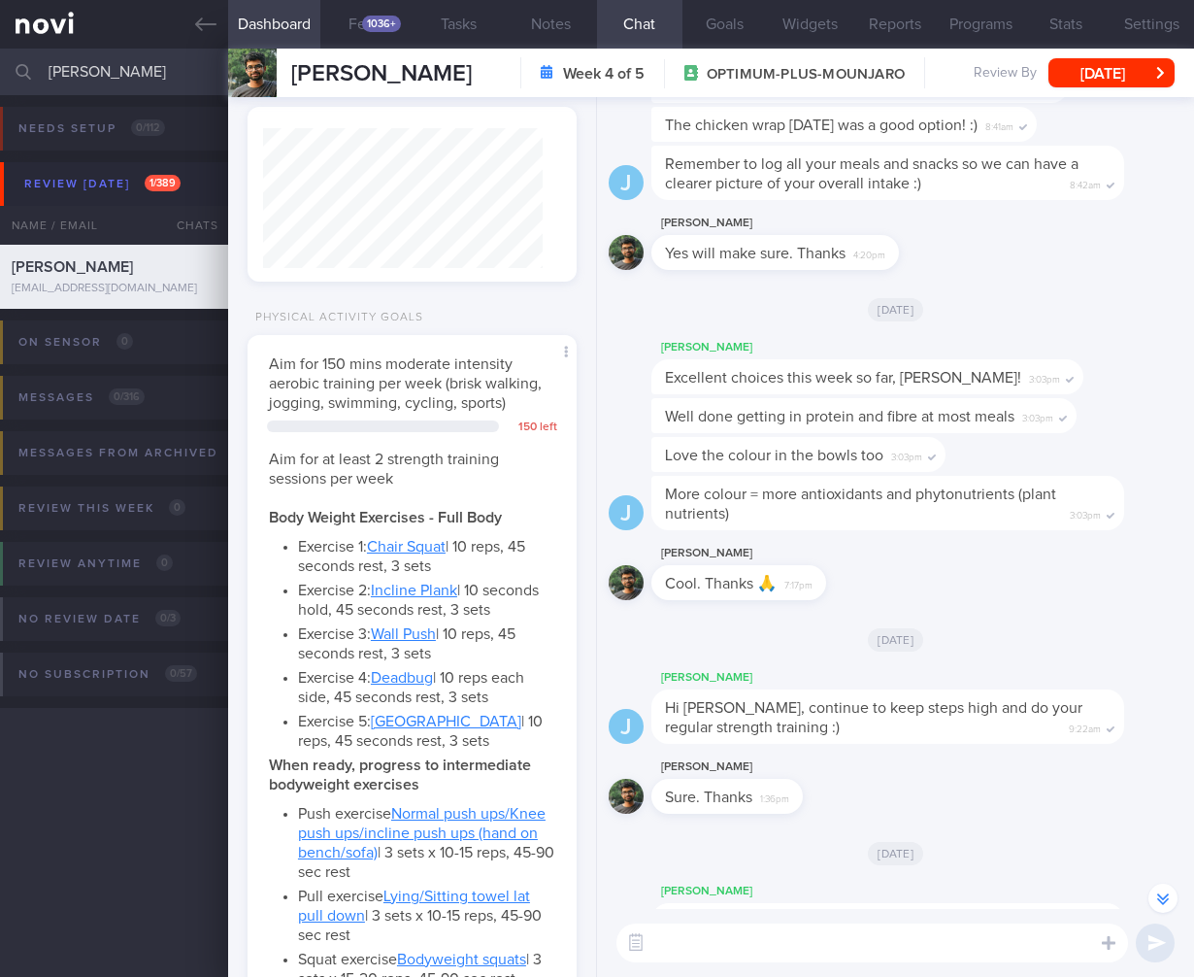
drag, startPoint x: 115, startPoint y: 65, endPoint x: -91, endPoint y: 50, distance: 206.4
click at [0, 50] on html "You are offline! Some functionality will be unavailable Patients New Users Coac…" at bounding box center [597, 488] width 1194 height 977
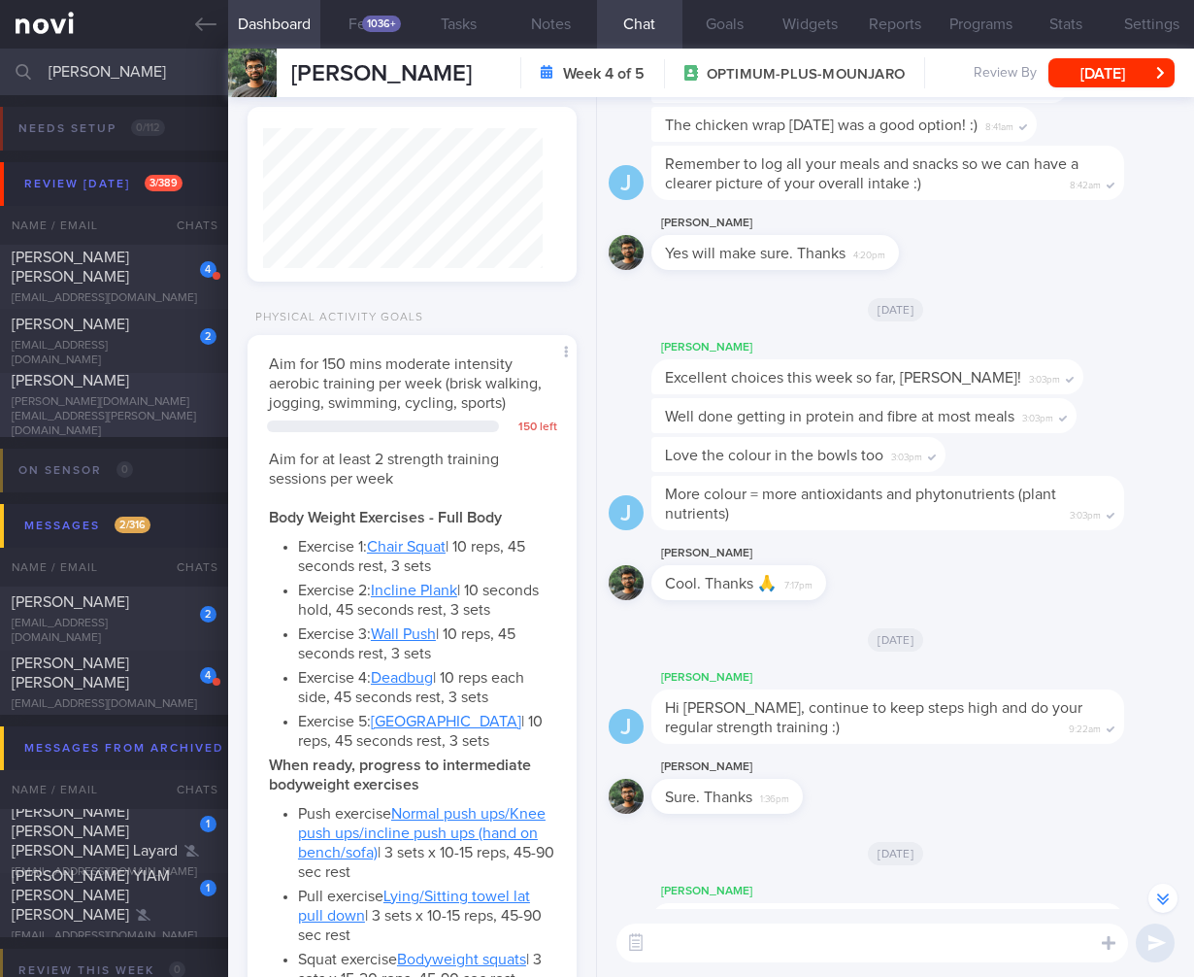
type input "[PERSON_NAME]"
click at [41, 422] on div "[PERSON_NAME][DOMAIN_NAME][EMAIL_ADDRESS][PERSON_NAME][DOMAIN_NAME]" at bounding box center [114, 417] width 205 height 44
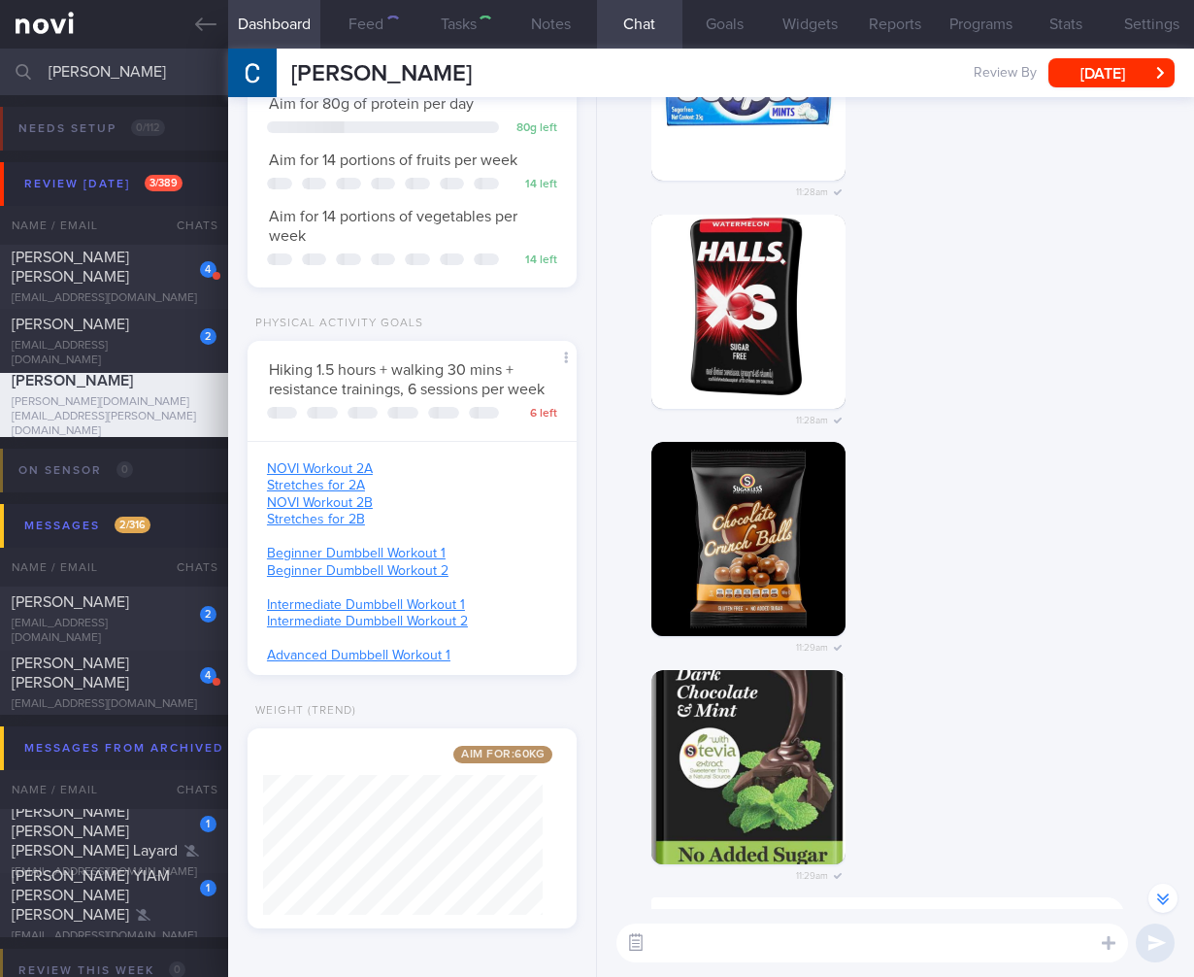
scroll to position [168, 280]
click at [642, 952] on button "button" at bounding box center [635, 942] width 35 height 35
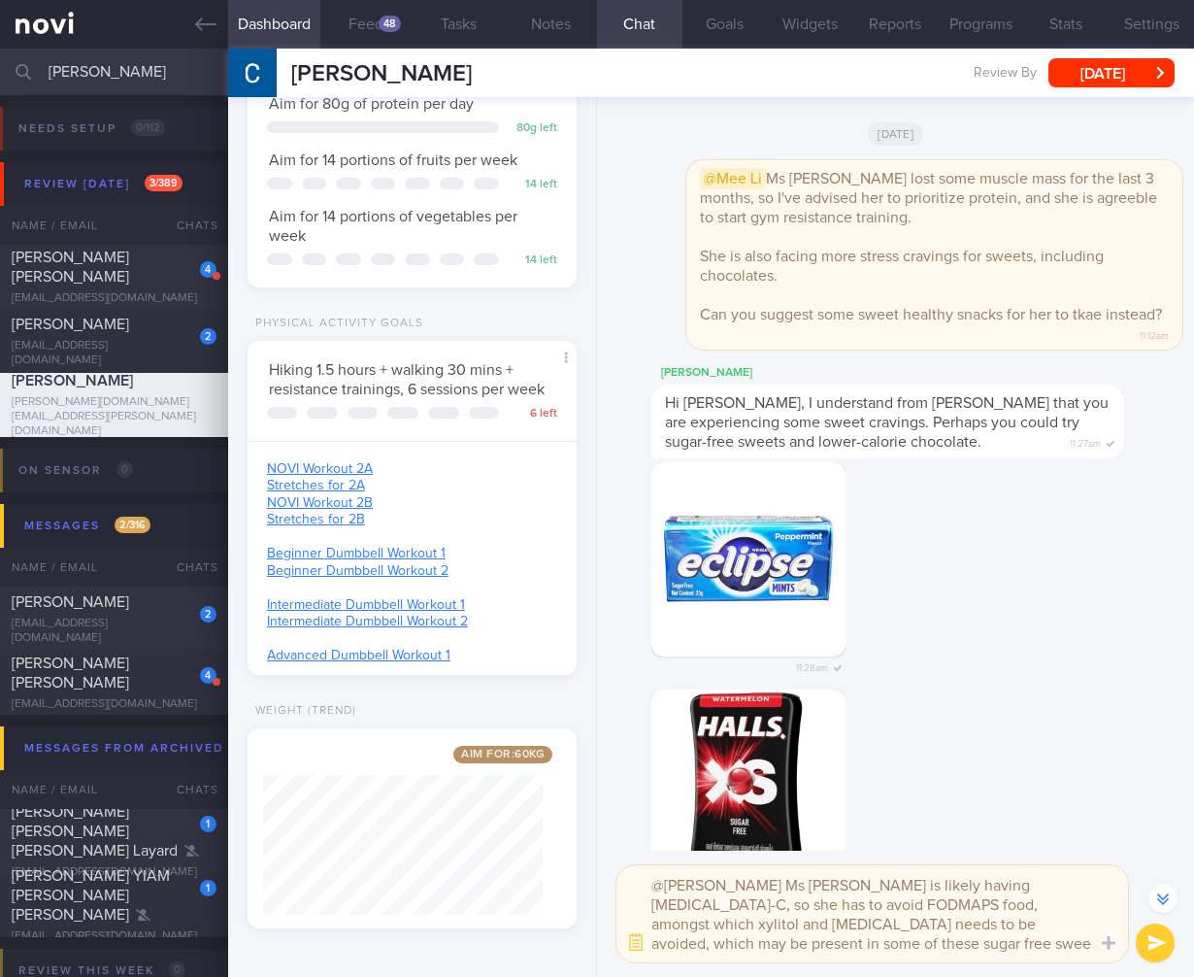
scroll to position [-3220, 0]
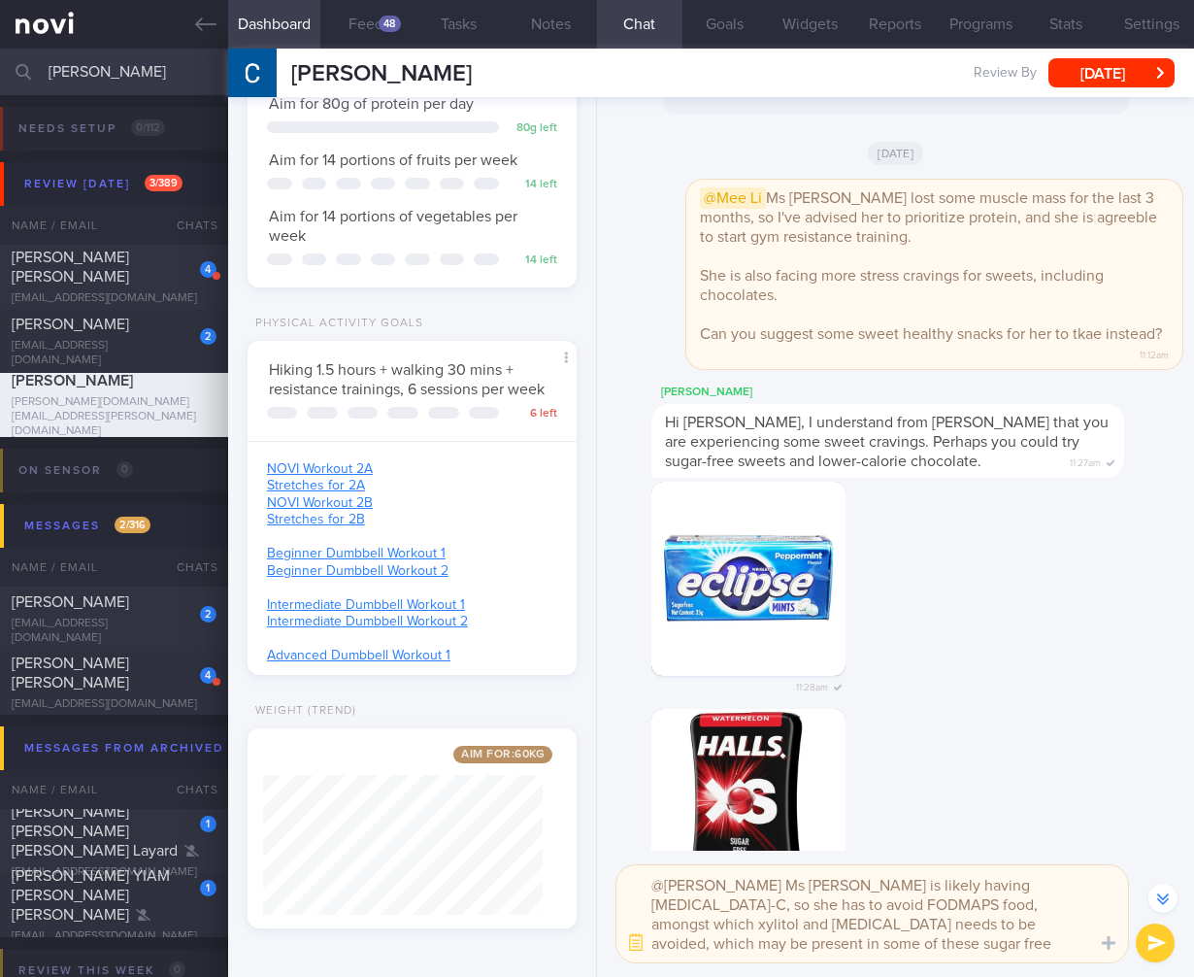
type textarea "@[PERSON_NAME] Ms [PERSON_NAME] is likely having [MEDICAL_DATA]-C, so she has t…"
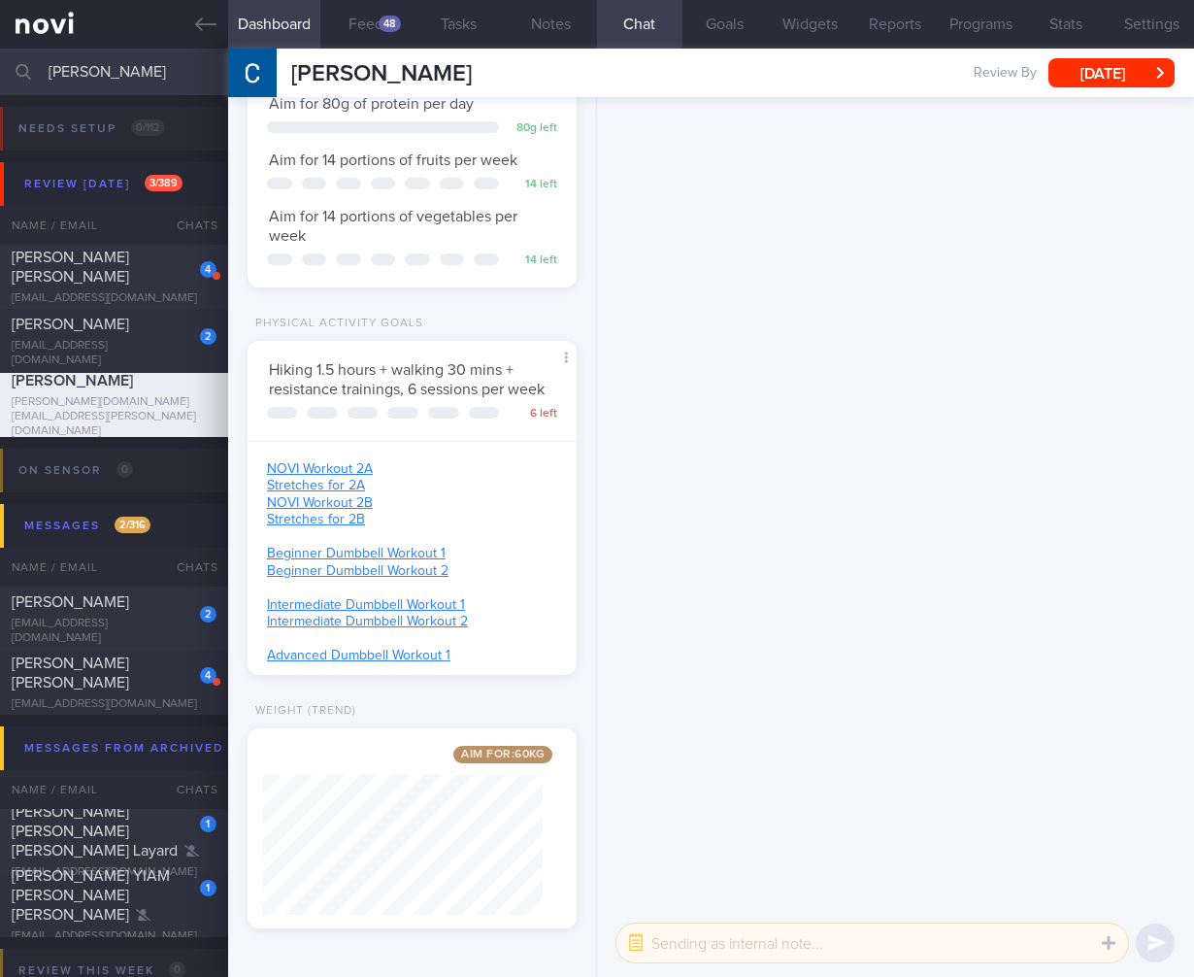
scroll to position [0, 0]
